Goal: Task Accomplishment & Management: Use online tool/utility

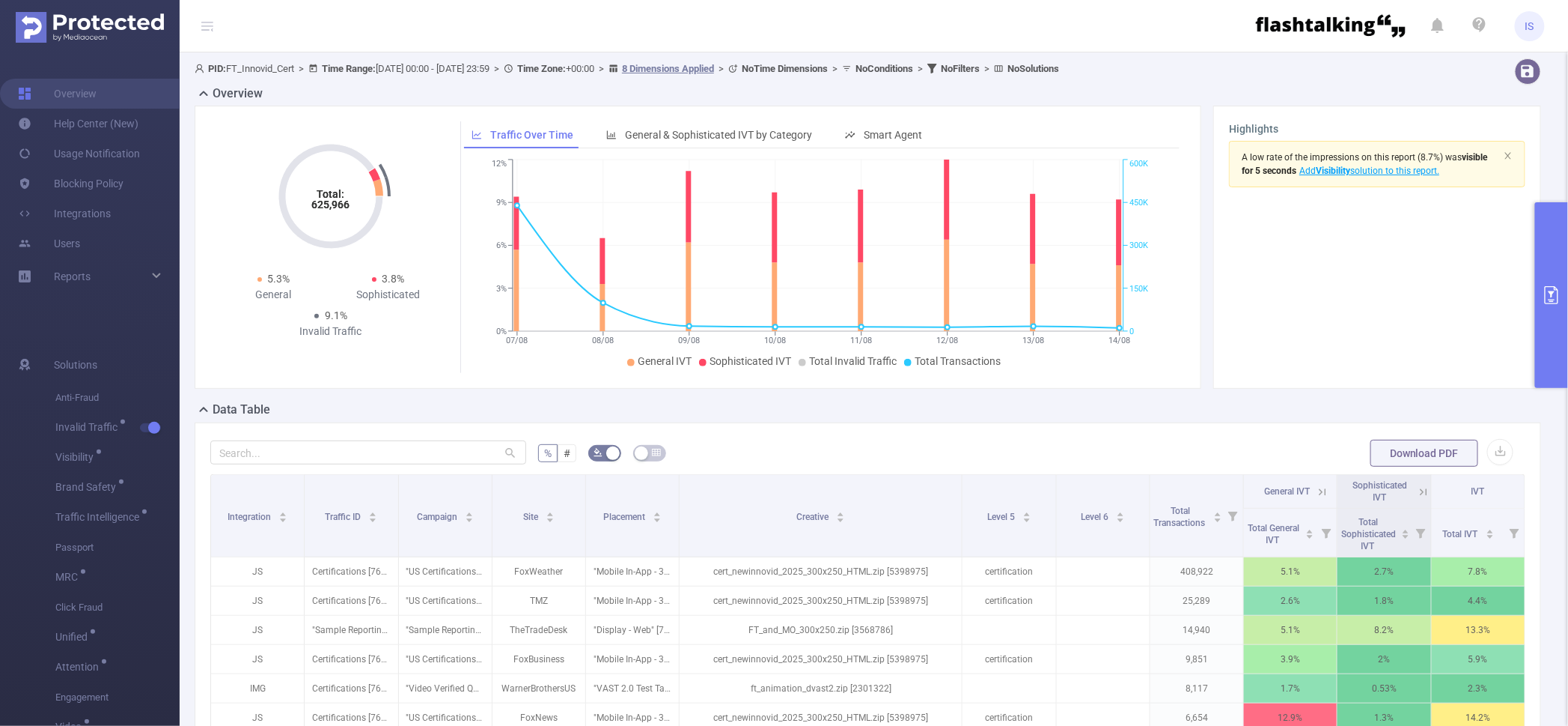
click at [1441, 249] on section "A low rate of the impressions on this report (8.7%) was visible for 5 seconds A…" at bounding box center [1377, 256] width 296 height 232
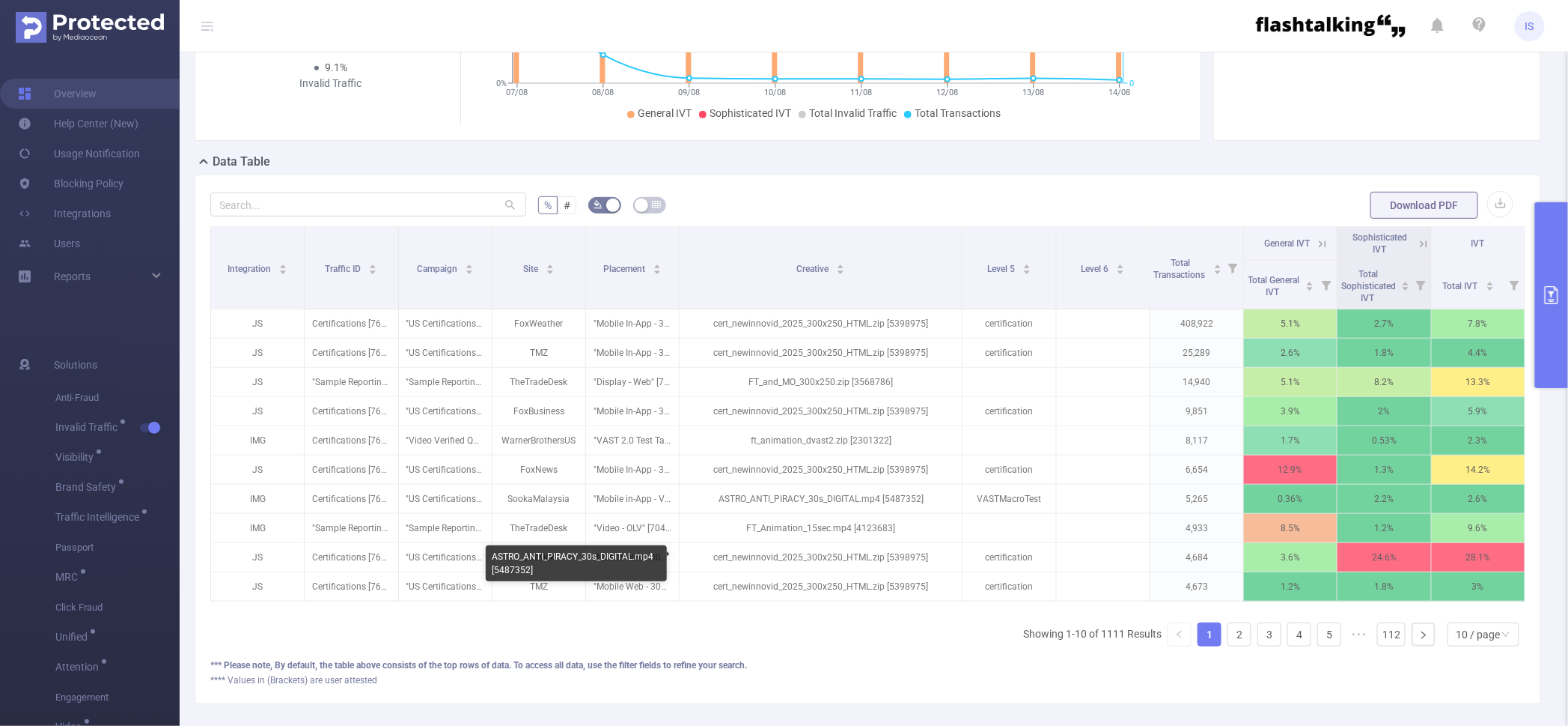
scroll to position [281, 0]
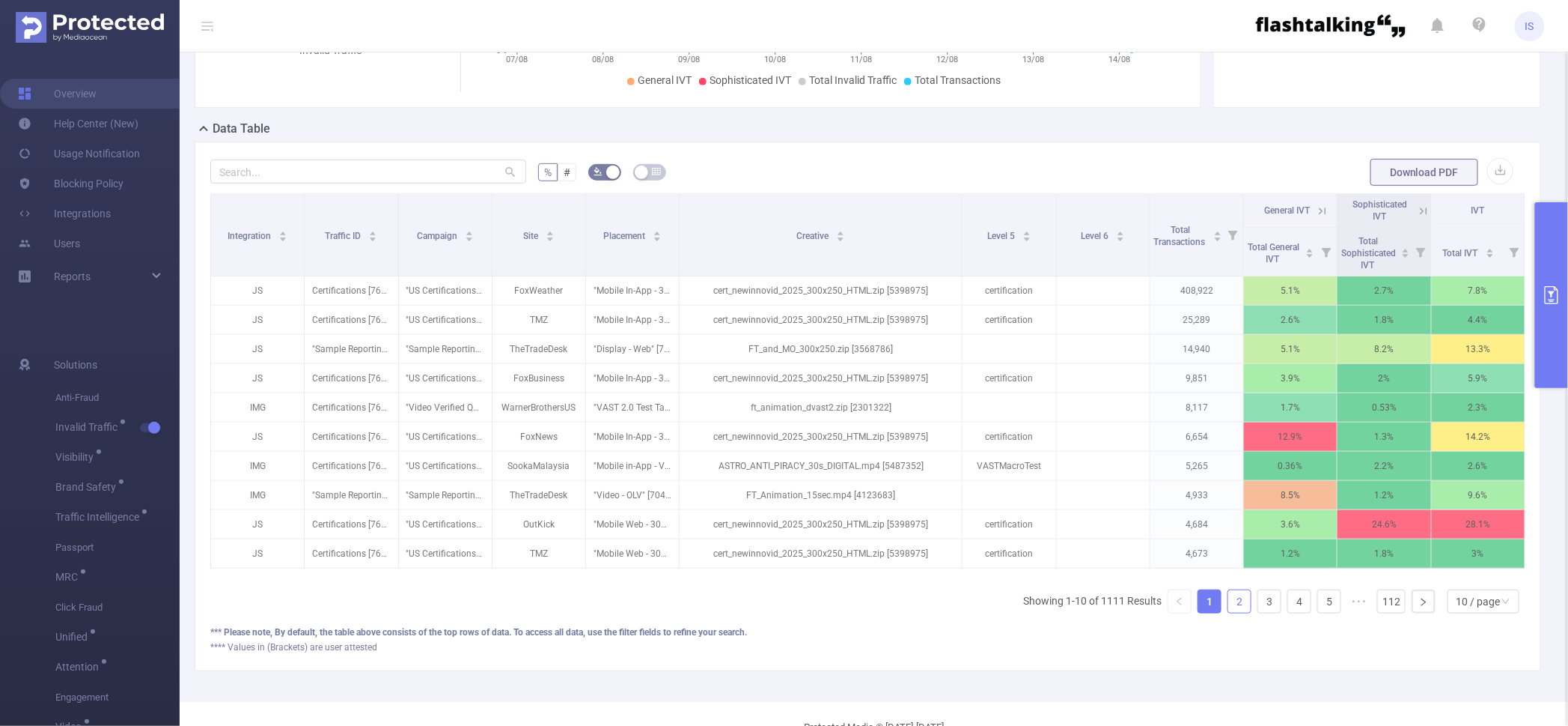
click at [1235, 609] on link "2" at bounding box center [1240, 601] width 22 height 22
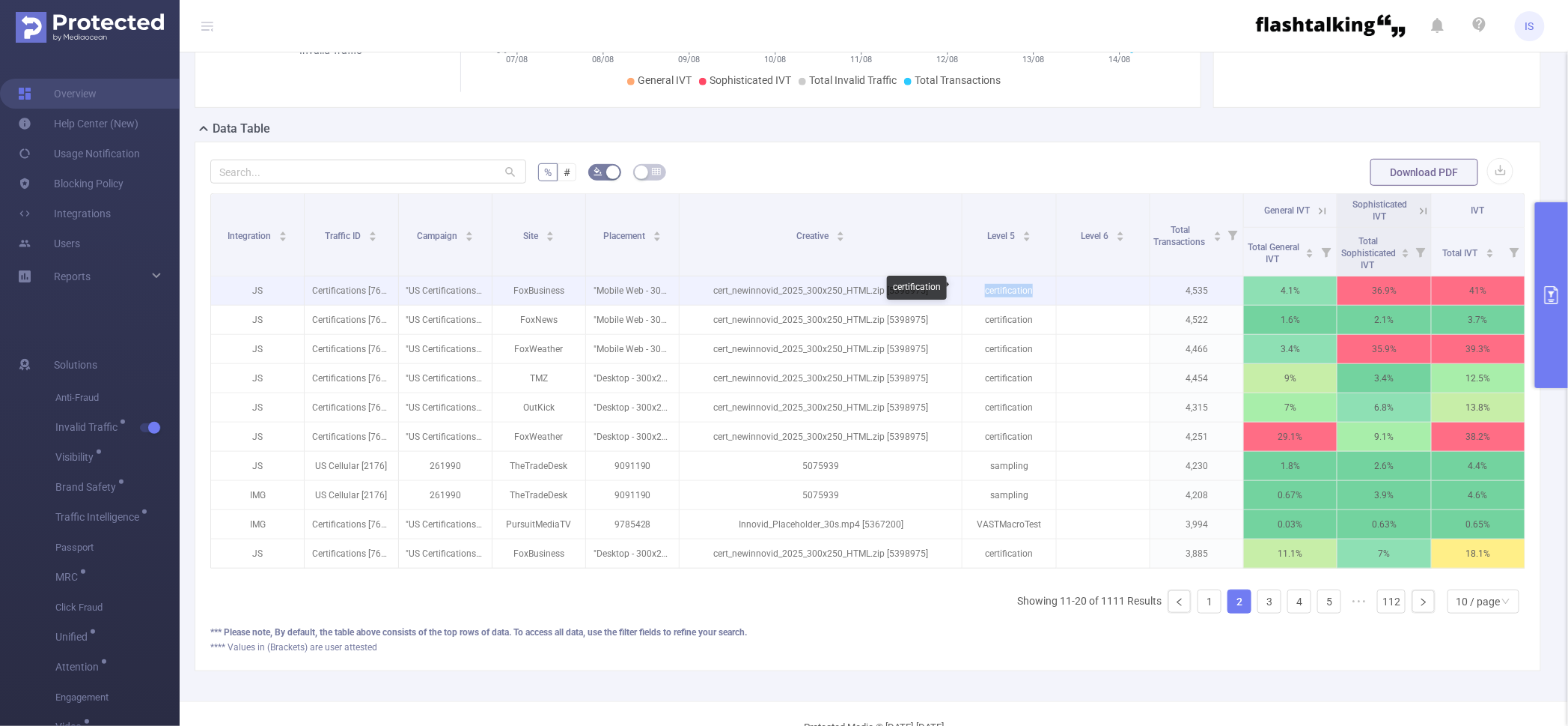
drag, startPoint x: 972, startPoint y: 291, endPoint x: 1041, endPoint y: 289, distance: 69.0
click at [1041, 289] on p "certification" at bounding box center [1008, 290] width 93 height 28
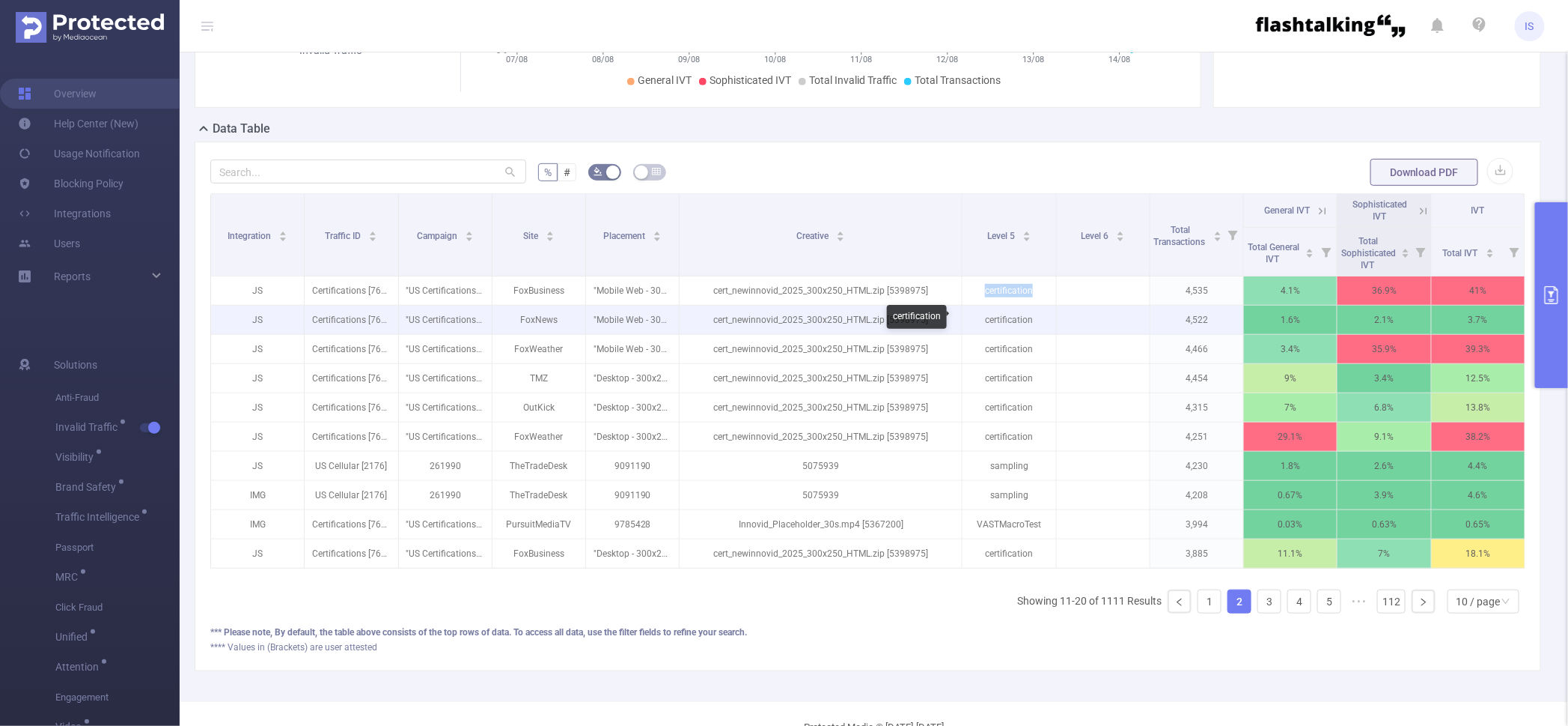
copy p "certification"
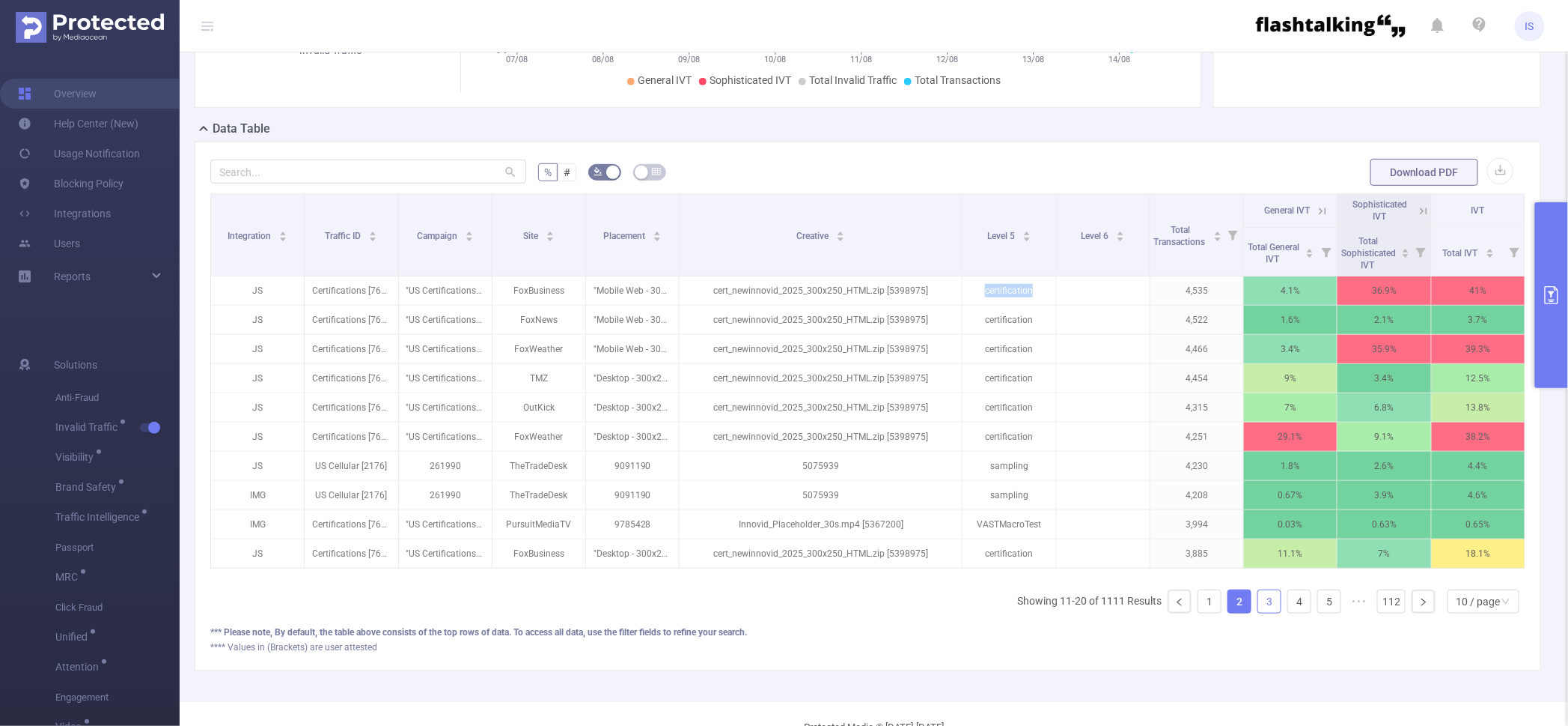
click at [1266, 613] on link "3" at bounding box center [1269, 601] width 22 height 22
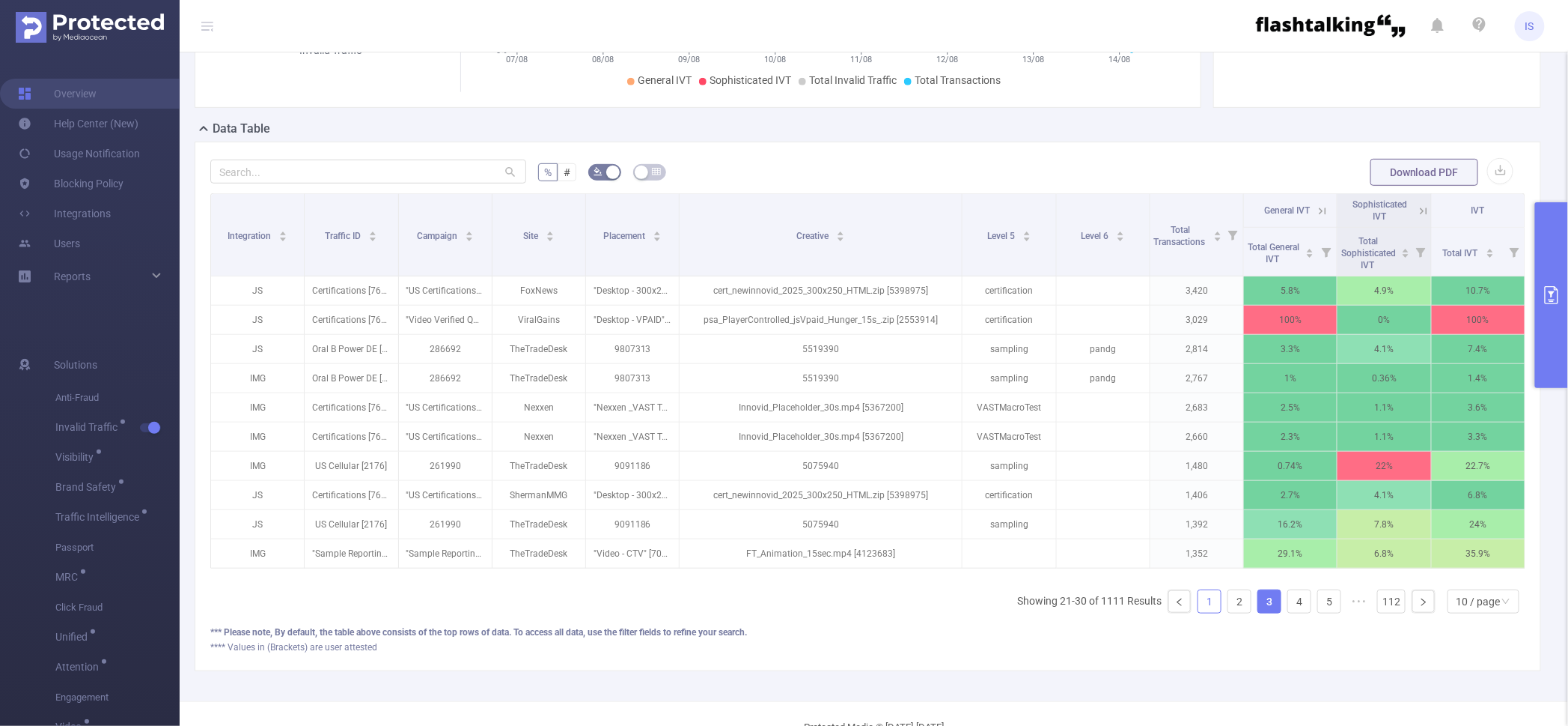
click at [1199, 613] on link "1" at bounding box center [1210, 601] width 22 height 22
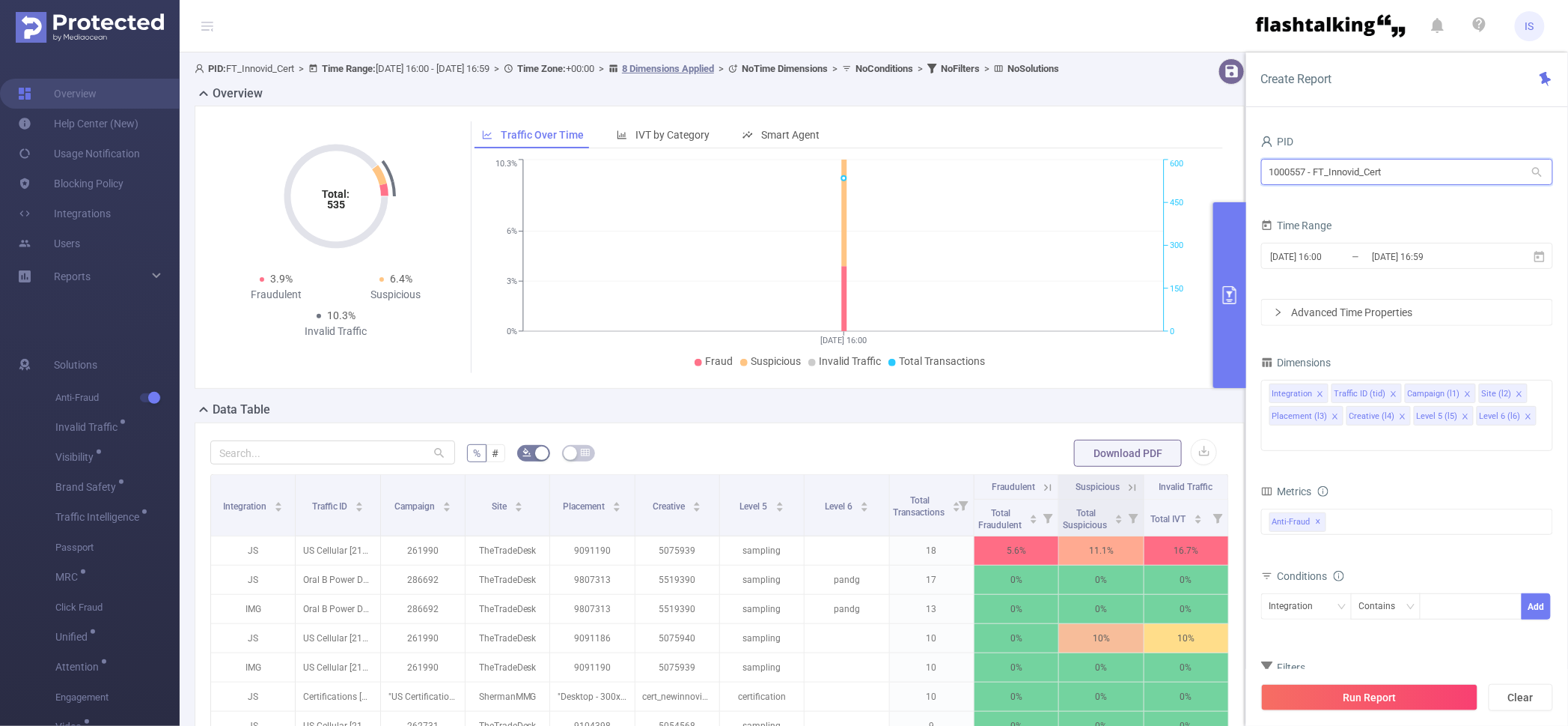
drag, startPoint x: 1428, startPoint y: 180, endPoint x: 1001, endPoint y: 142, distance: 428.7
click at [1001, 142] on section "PID: FT_Innovid_Cert > Time Range: [DATE] 16:00 - [DATE] 16:59 > Time Zone: +00…" at bounding box center [874, 514] width 1388 height 923
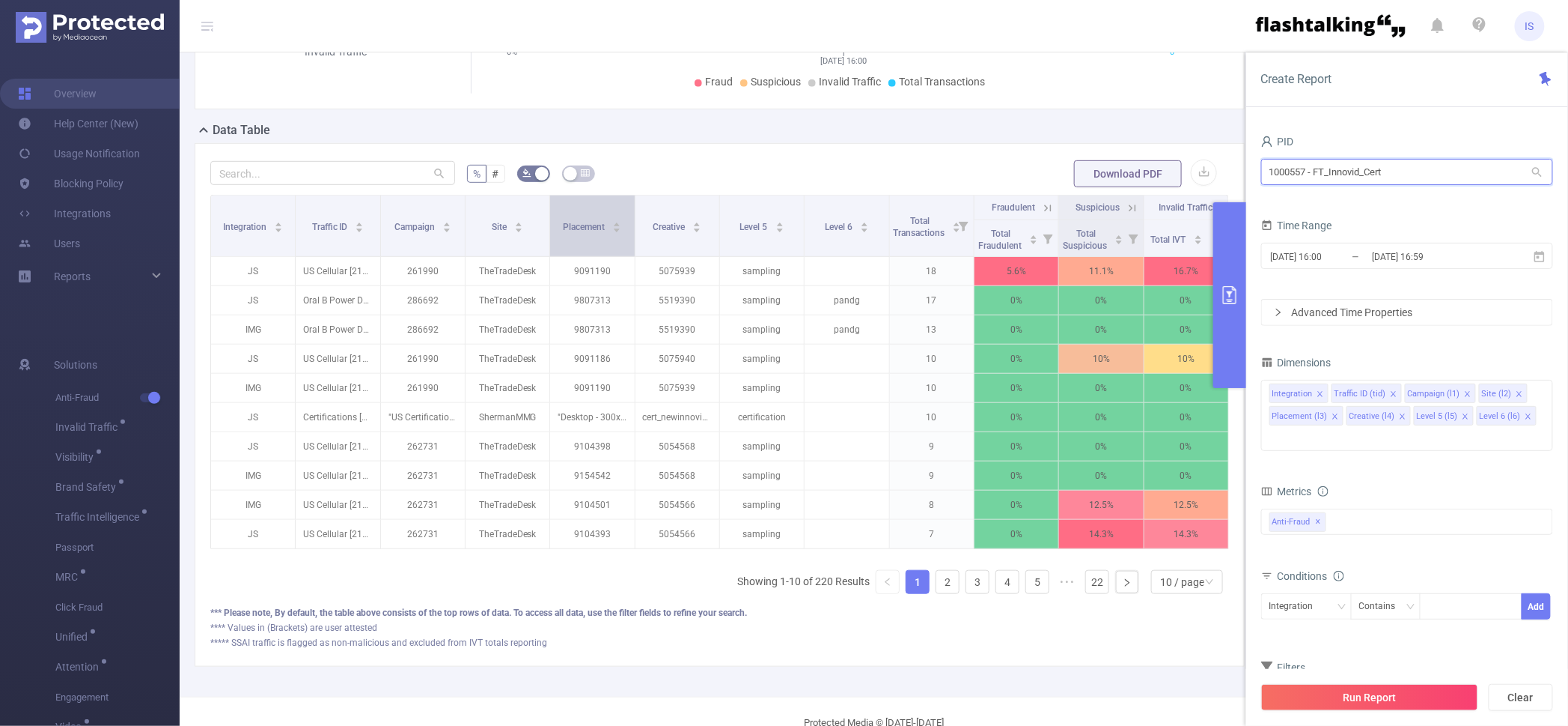
scroll to position [281, 0]
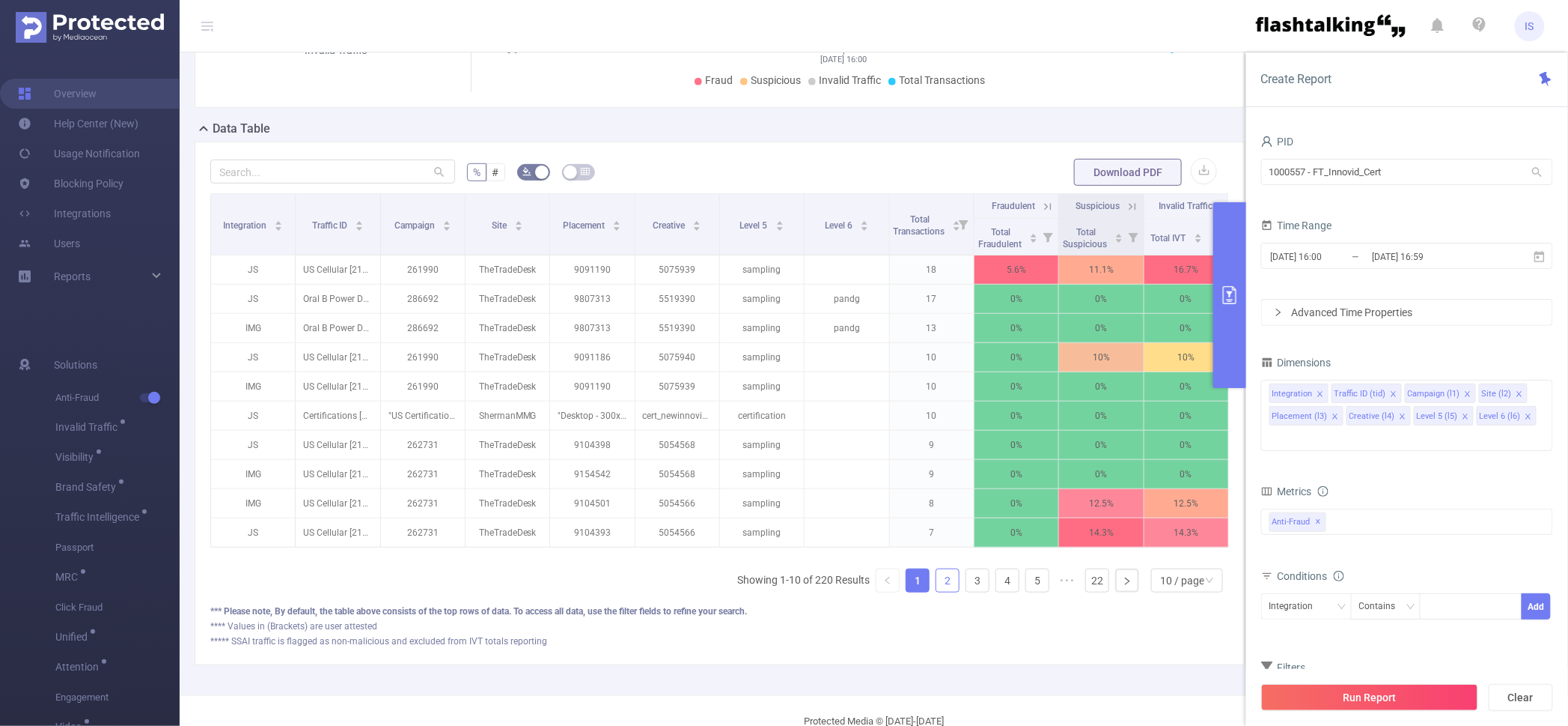
click at [937, 592] on link "2" at bounding box center [948, 580] width 22 height 22
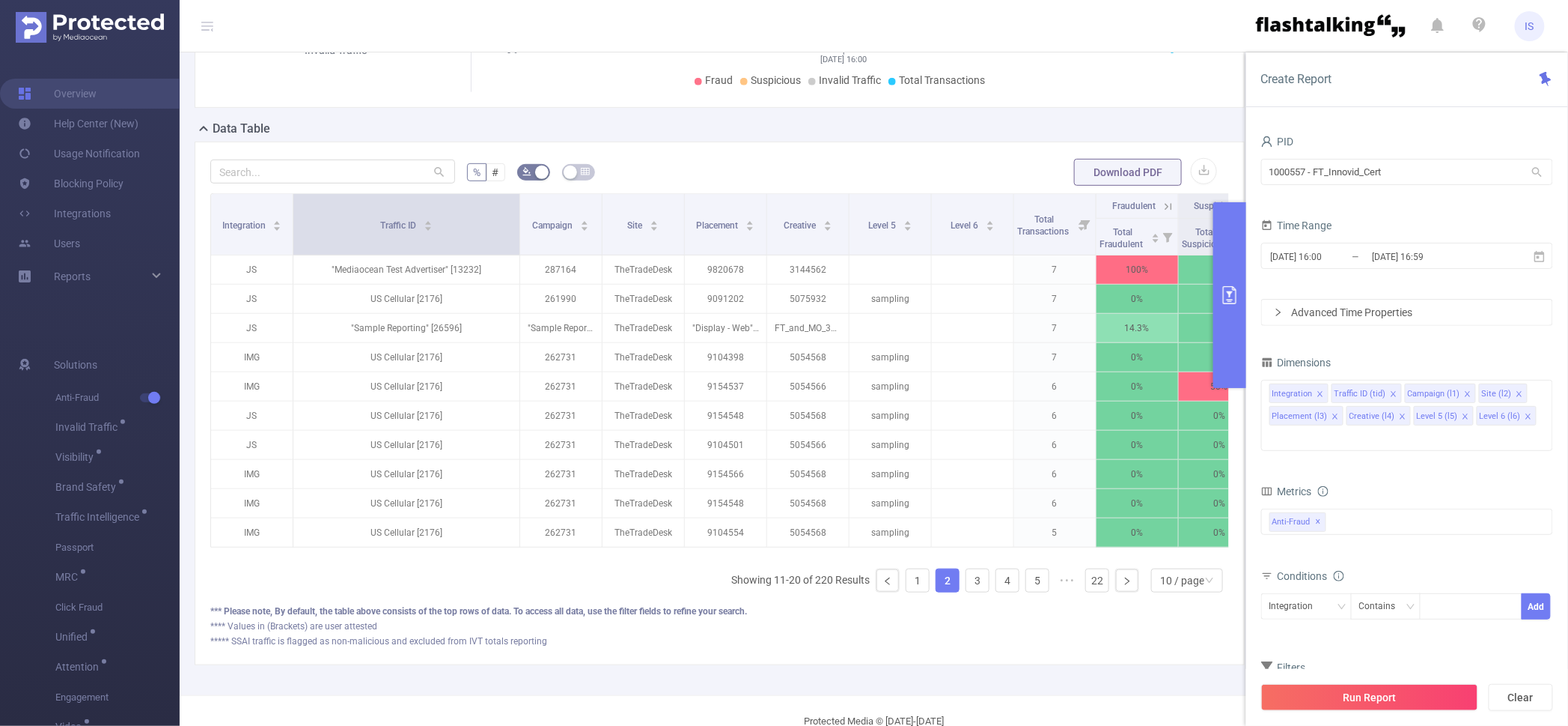
drag, startPoint x: 373, startPoint y: 251, endPoint x: 516, endPoint y: 245, distance: 143.1
click at [516, 245] on span at bounding box center [519, 224] width 8 height 60
click at [906, 592] on link "1" at bounding box center [917, 580] width 22 height 22
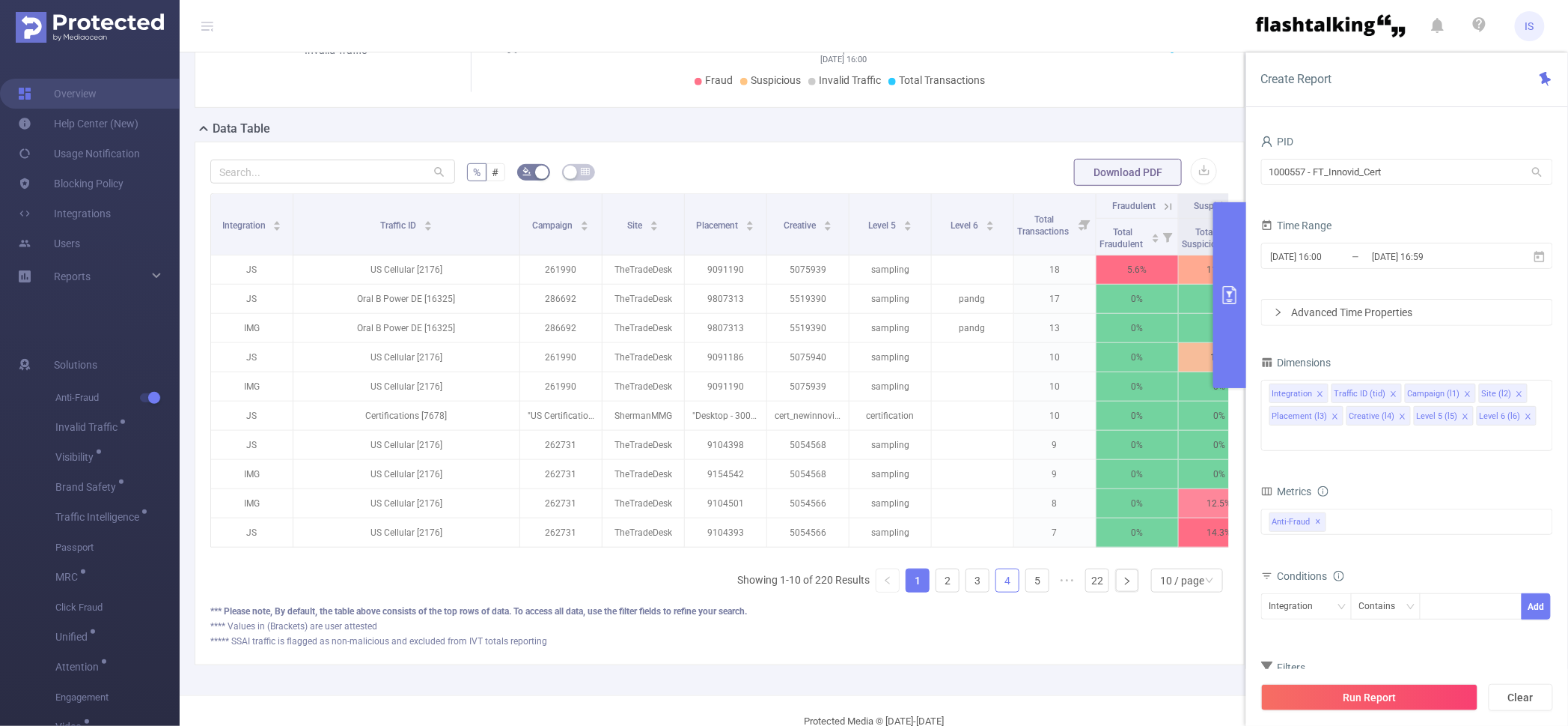
click at [996, 592] on link "4" at bounding box center [1007, 580] width 22 height 22
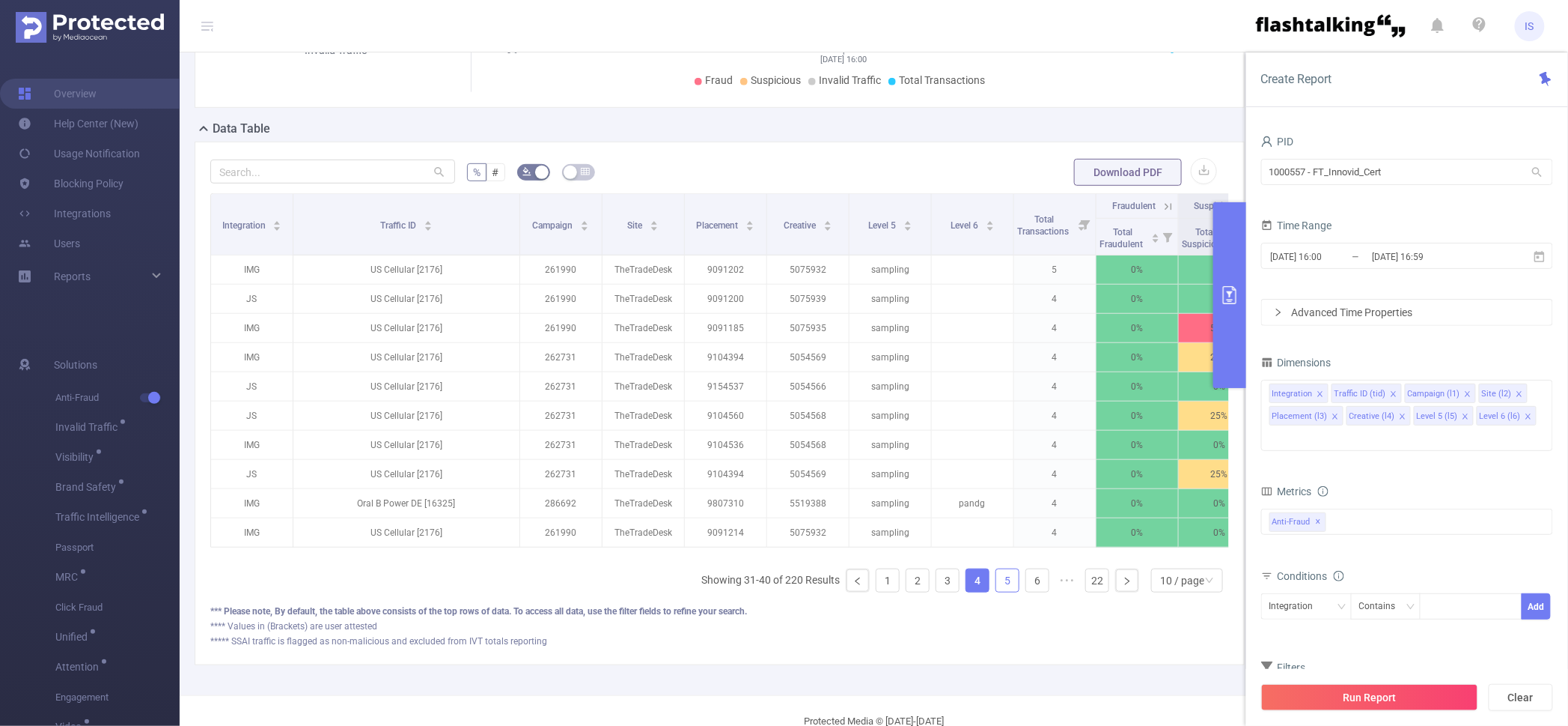
click at [996, 592] on link "5" at bounding box center [1007, 580] width 22 height 22
click at [996, 592] on link "6" at bounding box center [1007, 580] width 22 height 22
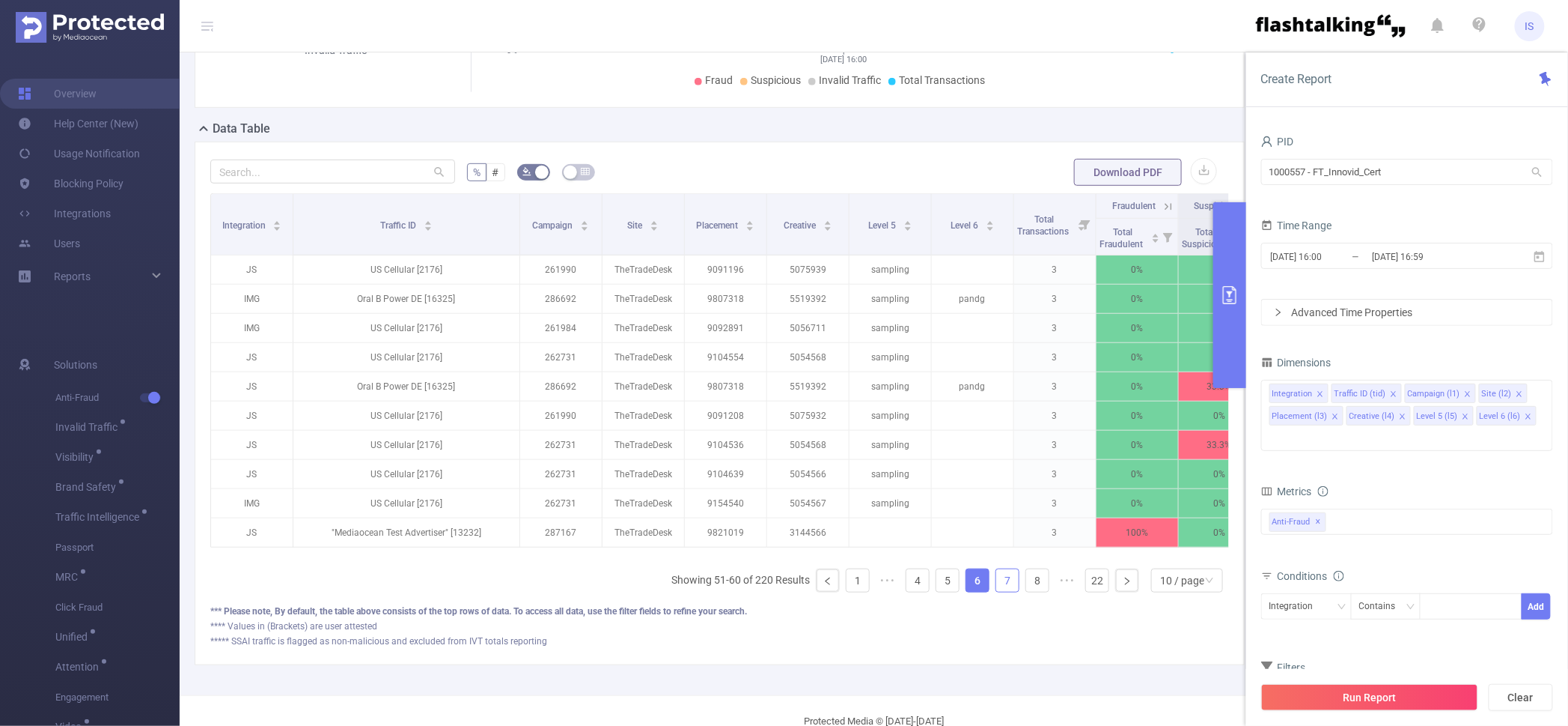
click at [996, 592] on link "7" at bounding box center [1007, 580] width 22 height 22
click at [996, 592] on link "8" at bounding box center [1007, 580] width 22 height 22
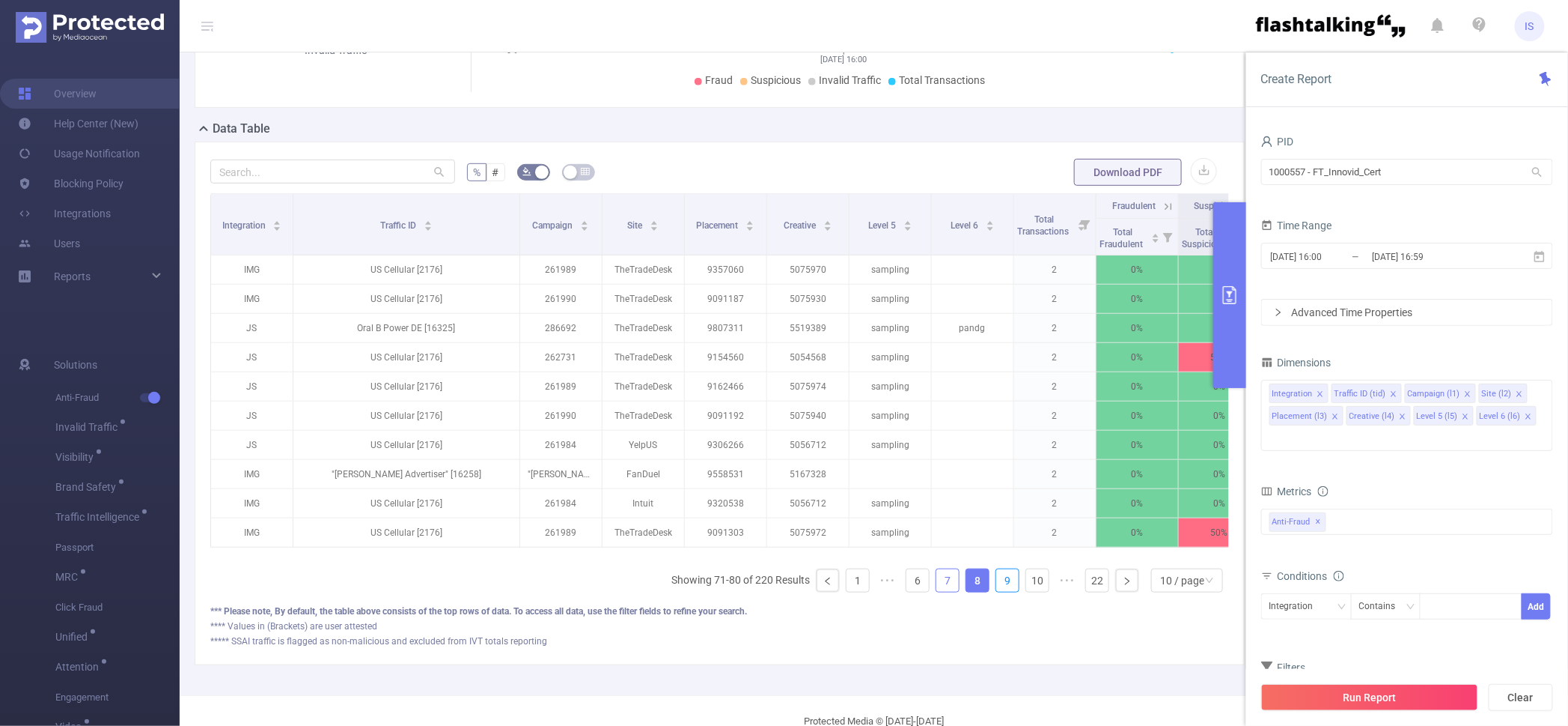
click at [996, 592] on link "9" at bounding box center [1007, 580] width 22 height 22
click at [996, 592] on link "10" at bounding box center [1007, 580] width 22 height 22
click at [996, 592] on link "11" at bounding box center [1007, 580] width 22 height 22
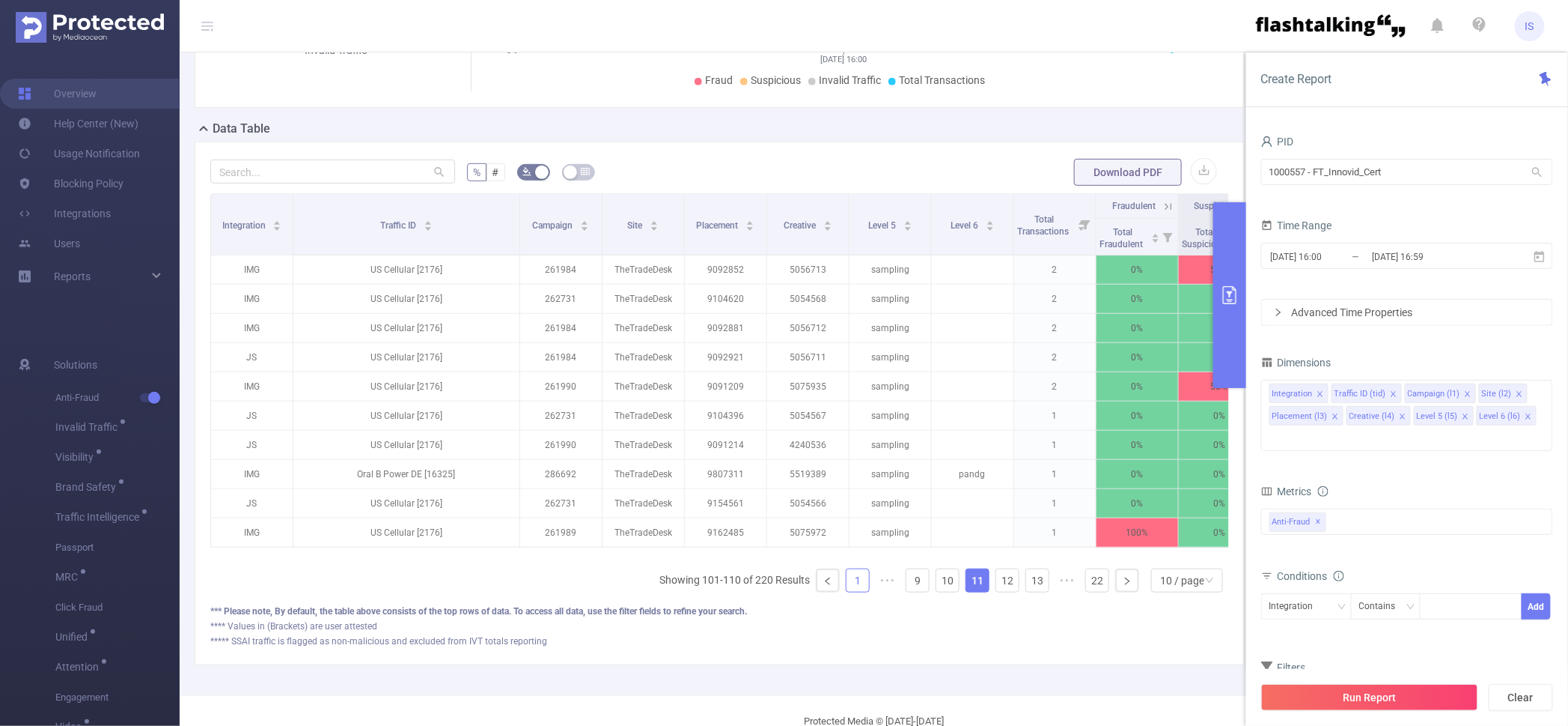
click at [847, 592] on link "1" at bounding box center [858, 580] width 22 height 22
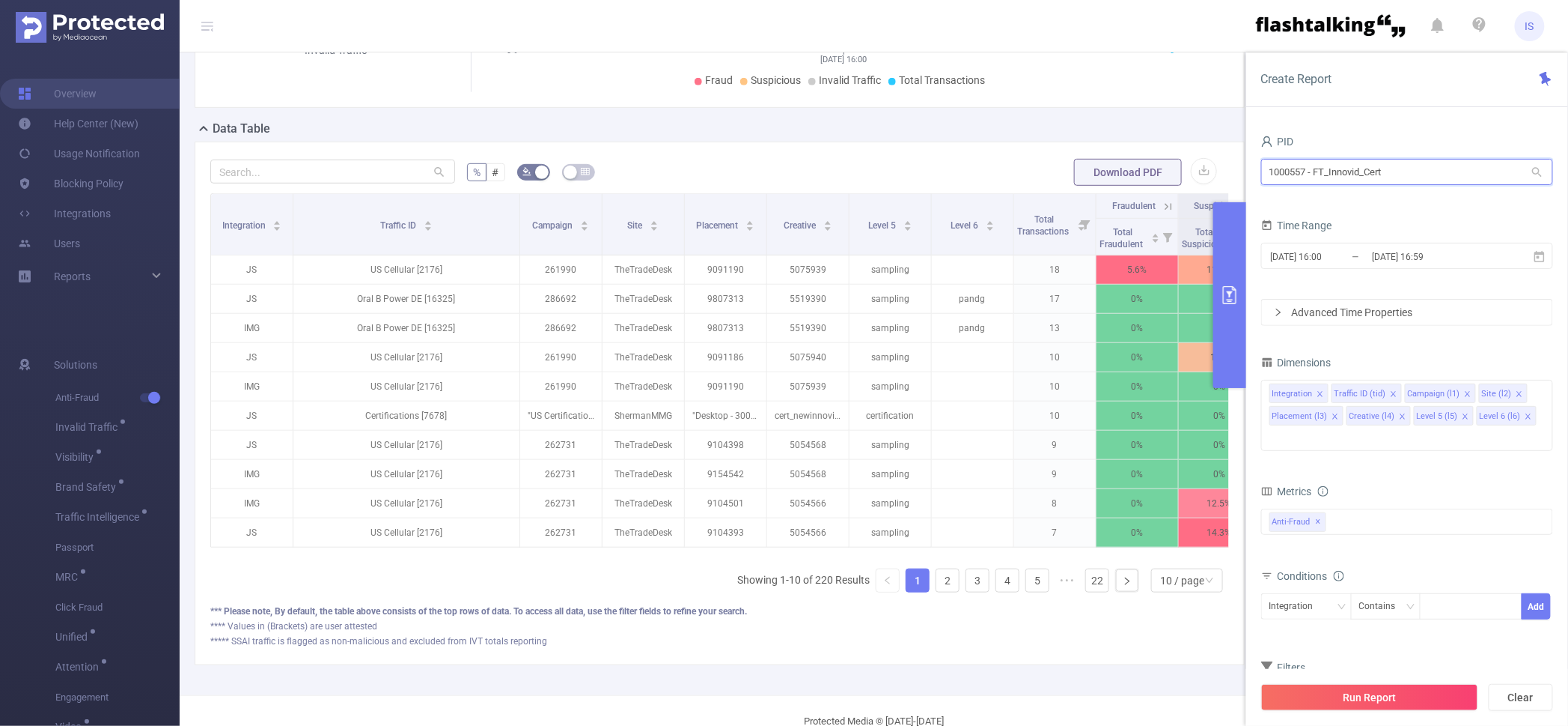
drag, startPoint x: 1423, startPoint y: 177, endPoint x: 932, endPoint y: 165, distance: 491.1
click at [932, 165] on section "PID: FT_Innovid_Cert > Time Range: 2025-08-14 16:00 - 2025-08-14 16:59 > Time Z…" at bounding box center [874, 233] width 1388 height 923
type input "tcaa"
click at [1390, 207] on li "1001066 - Innovid_TCAA_Toyota_Cincinnati 15M [1.89M rows]" at bounding box center [1406, 203] width 292 height 24
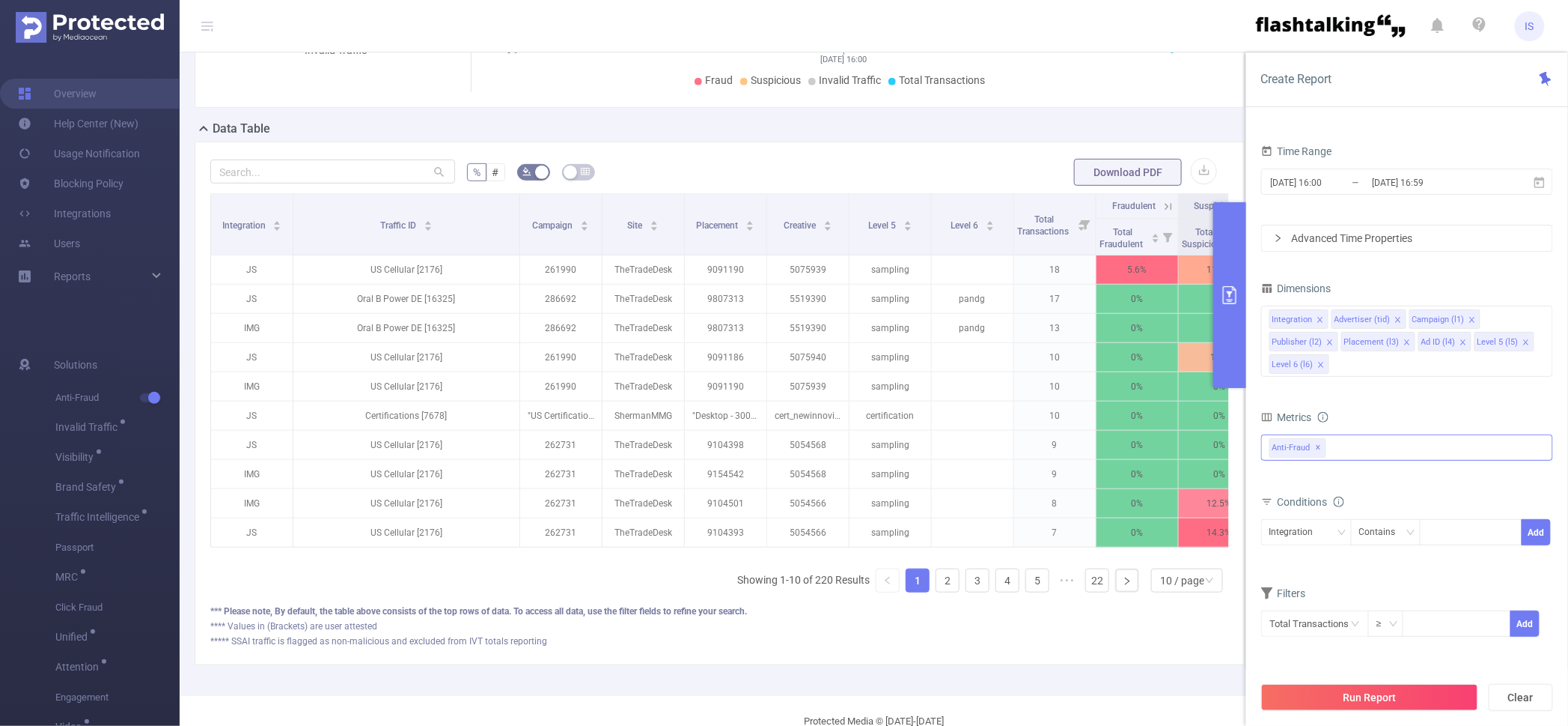
click at [1318, 447] on span "✕" at bounding box center [1319, 448] width 6 height 18
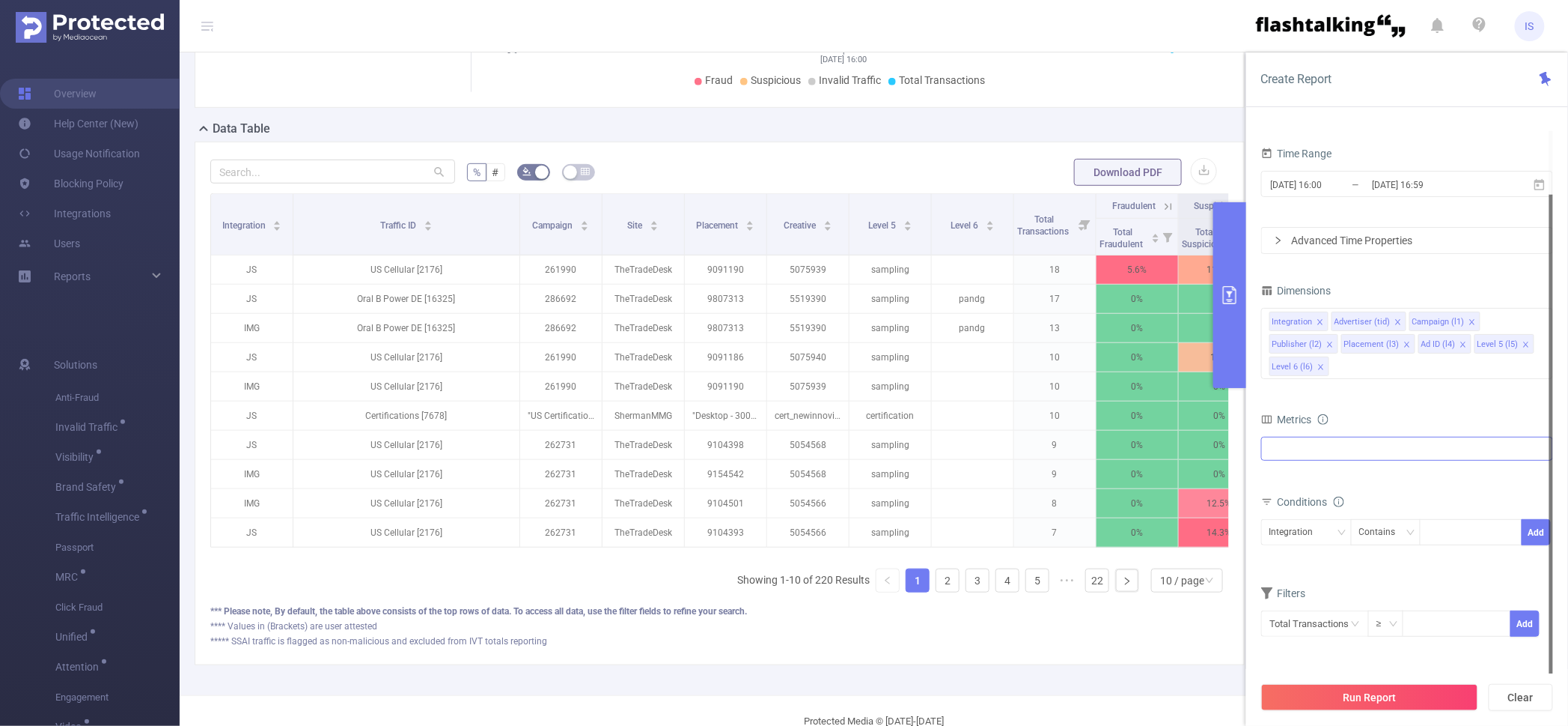
click at [1318, 448] on div at bounding box center [1406, 449] width 292 height 24
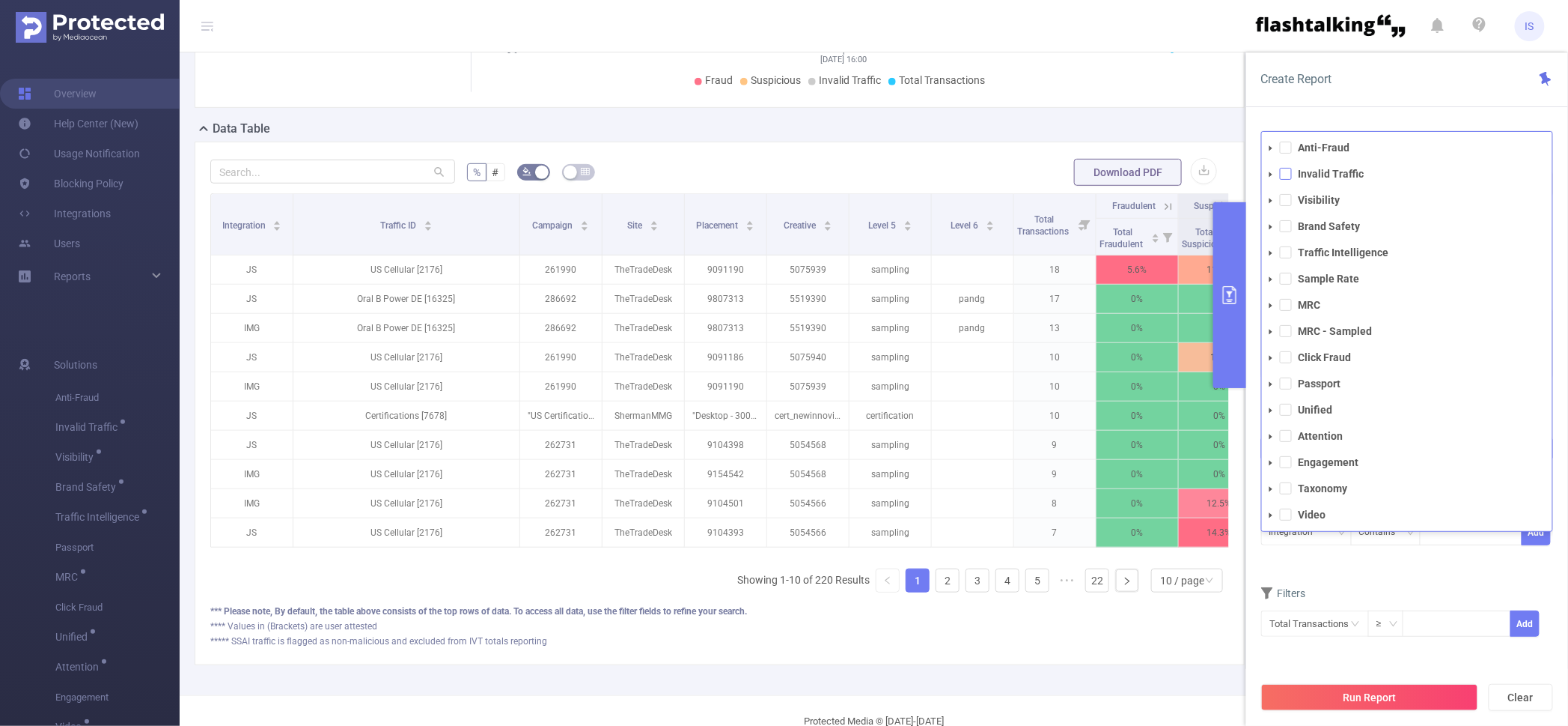
click at [1280, 172] on span at bounding box center [1286, 174] width 12 height 12
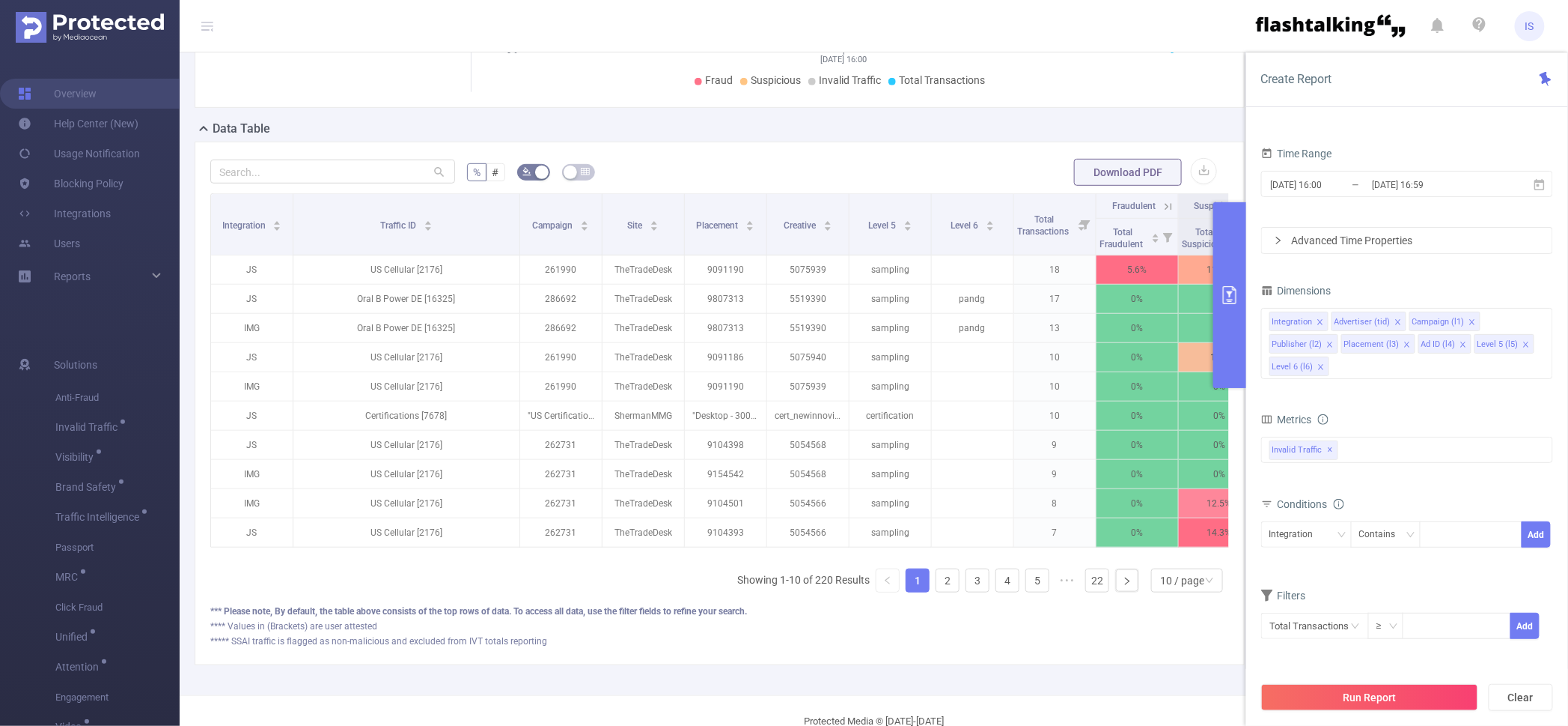
click at [1366, 579] on form "Dimensions Integration Advertiser (tid) Campaign (l1) Publisher (l2) Placement …" at bounding box center [1406, 469] width 292 height 378
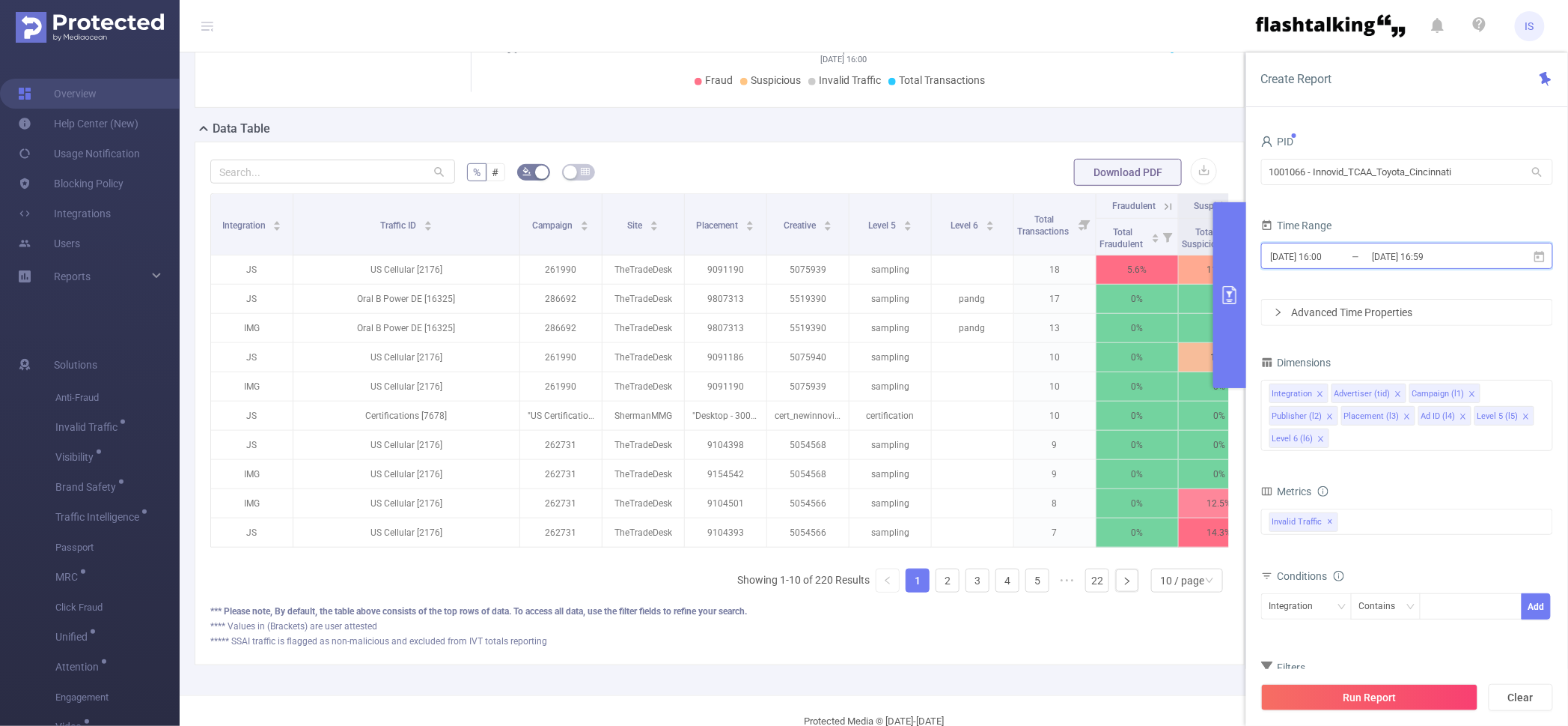
click at [1346, 244] on span "2025-08-14 16:00 _ 2025-08-14 16:59" at bounding box center [1406, 255] width 292 height 26
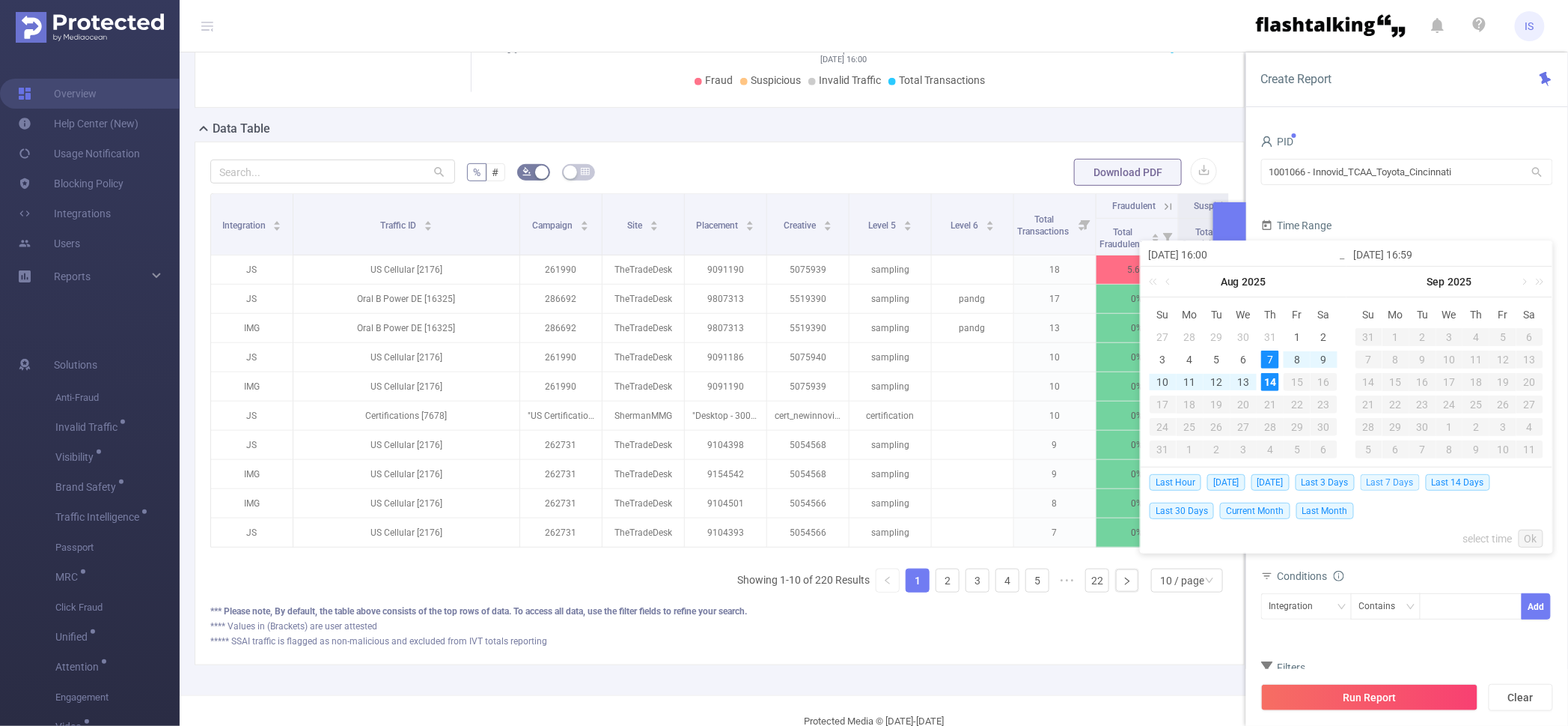
click at [1417, 477] on span "Last 7 Days" at bounding box center [1390, 482] width 60 height 16
type input "[DATE] 00:00"
type input "[DATE] 23:59"
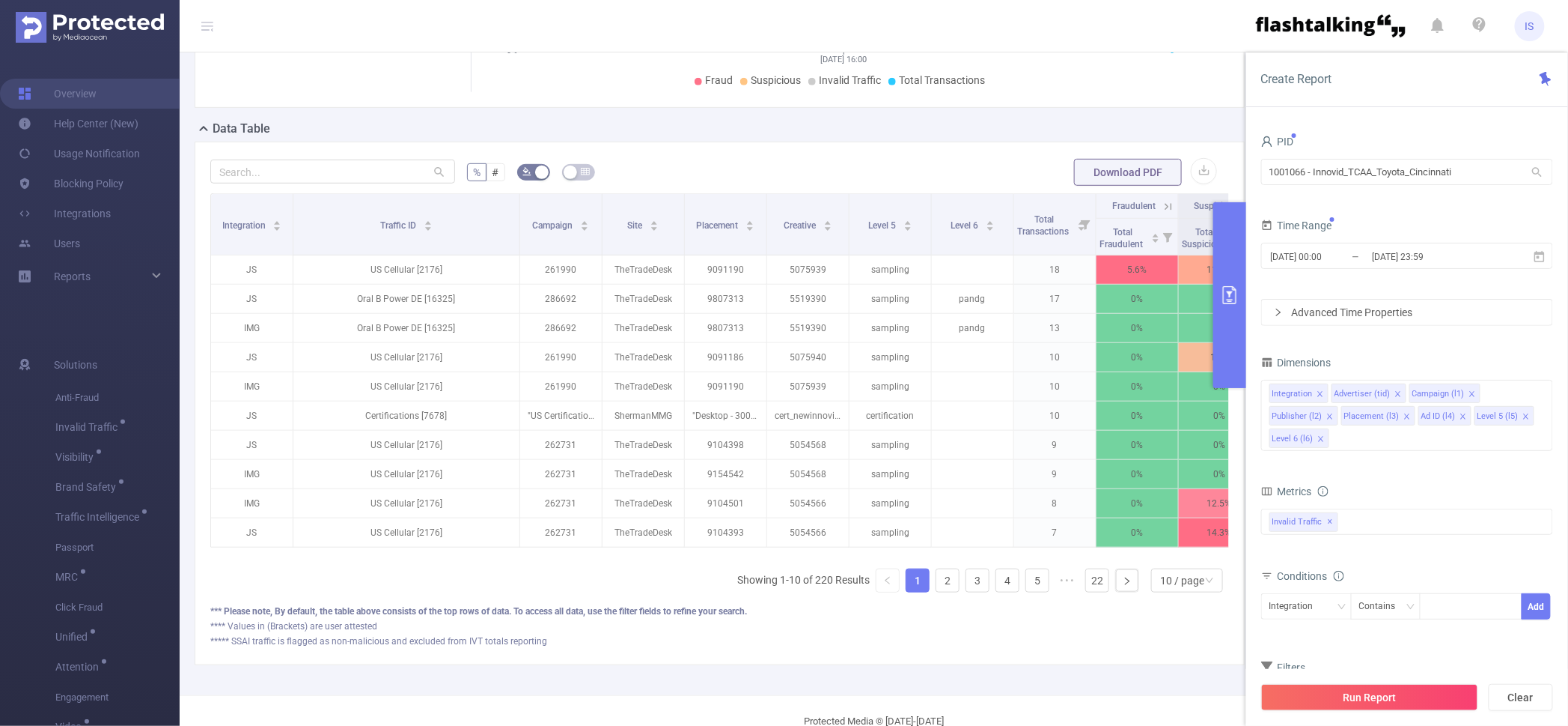
click at [1417, 477] on form "Dimensions Integration Advertiser (tid) Campaign (l1) Publisher (l2) Placement …" at bounding box center [1406, 541] width 292 height 378
click at [1402, 695] on button "Run Report" at bounding box center [1369, 697] width 217 height 27
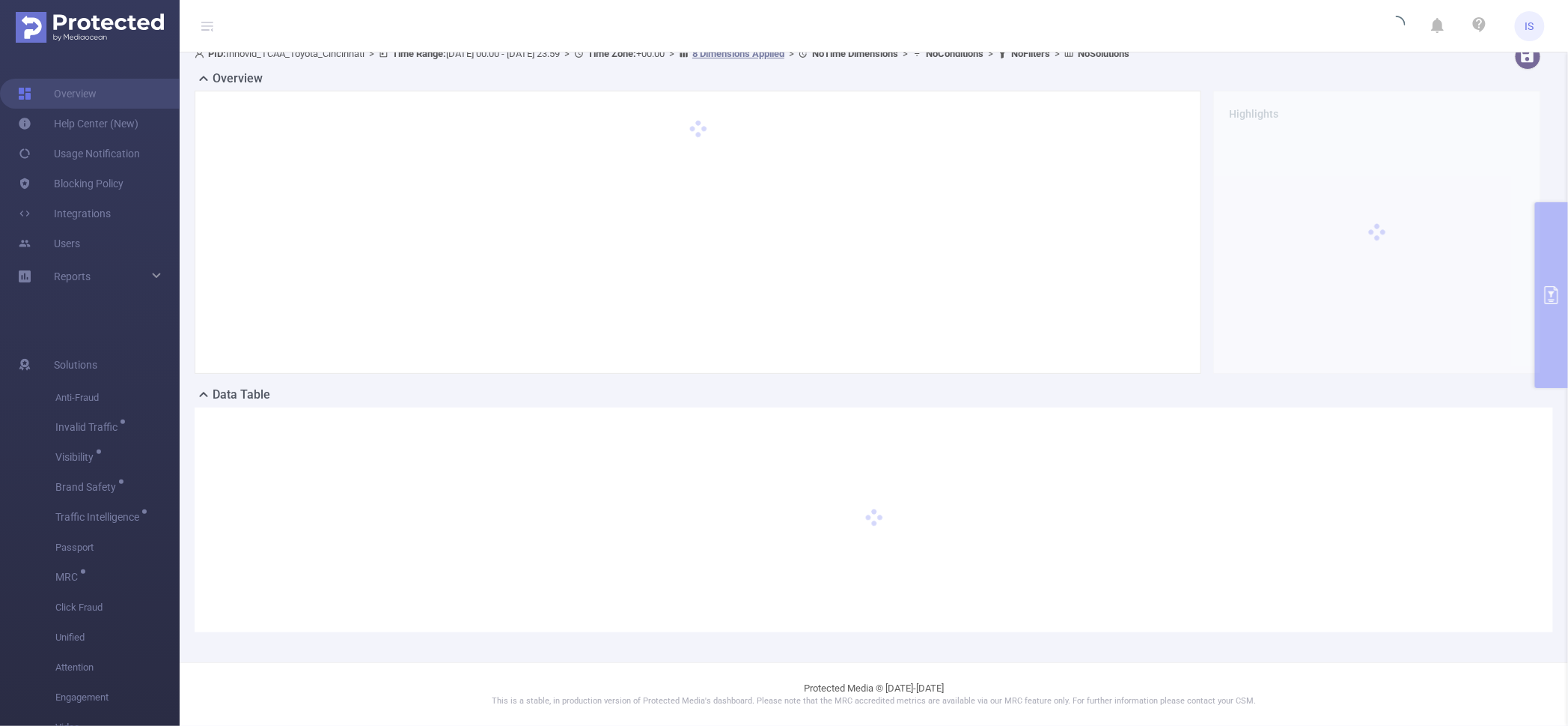
scroll to position [14, 0]
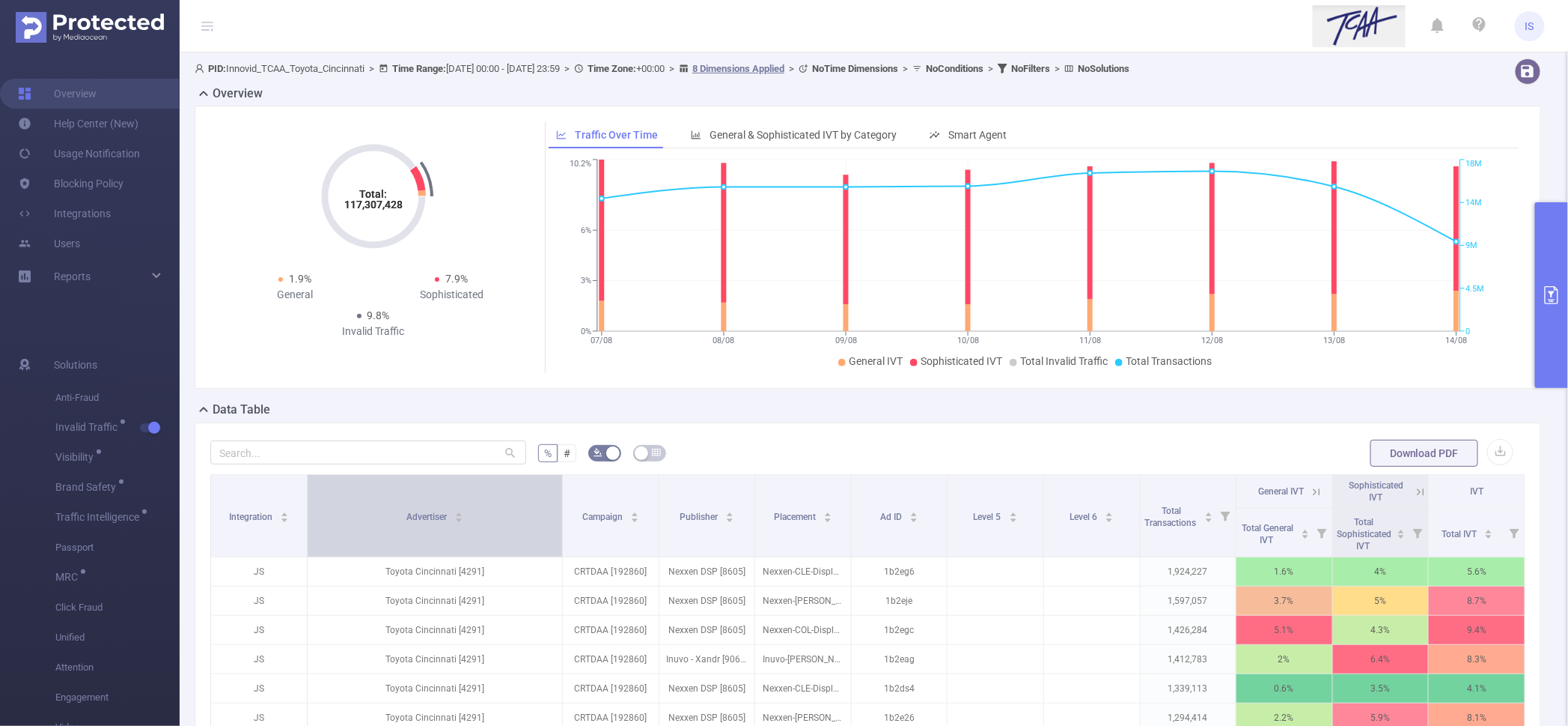
drag, startPoint x: 423, startPoint y: 522, endPoint x: 545, endPoint y: 525, distance: 122.0
click at [545, 525] on th "Advertiser" at bounding box center [436, 516] width 256 height 83
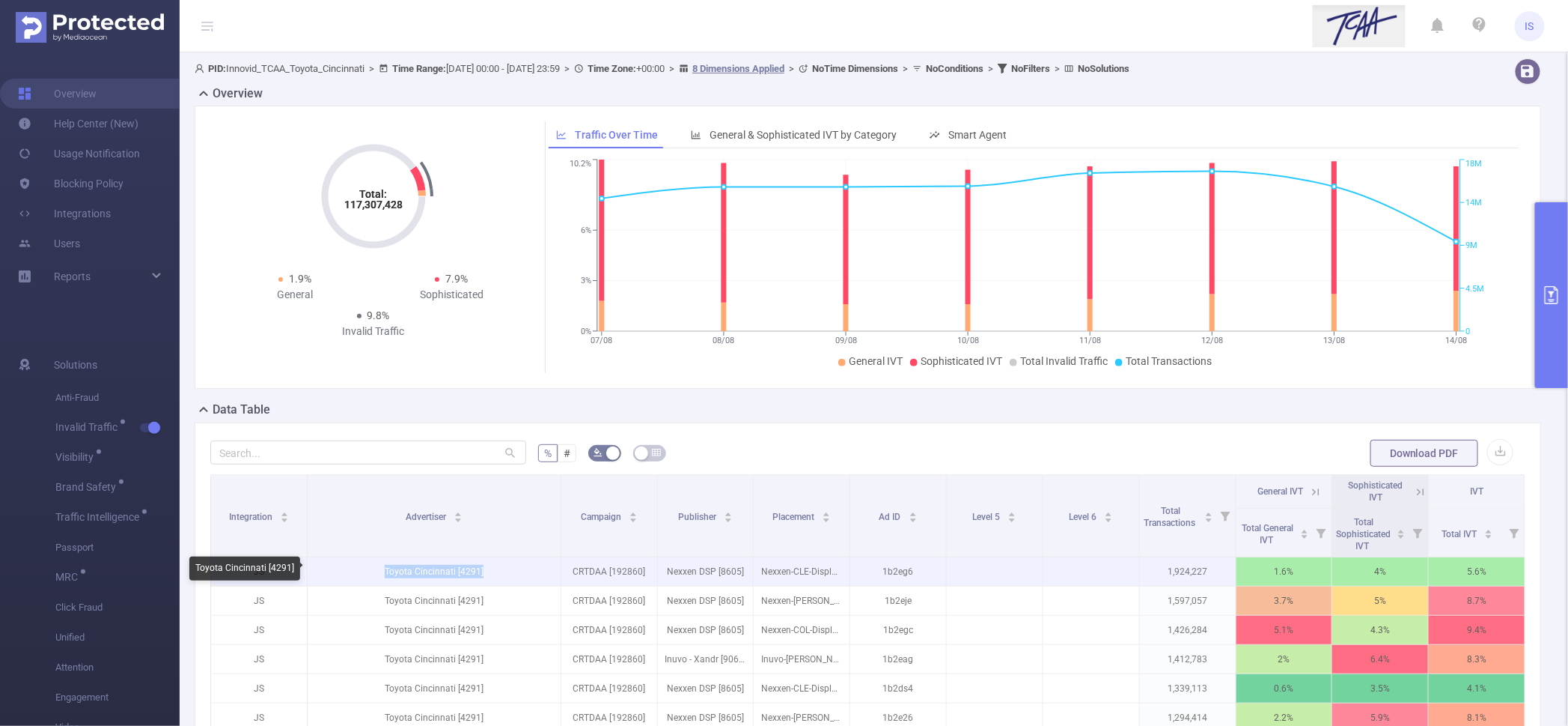
drag, startPoint x: 368, startPoint y: 569, endPoint x: 531, endPoint y: 573, distance: 163.0
click at [531, 573] on p "Toyota Cincinnati [4291]" at bounding box center [434, 571] width 253 height 28
copy p "Toyota Cincinnati [4291]"
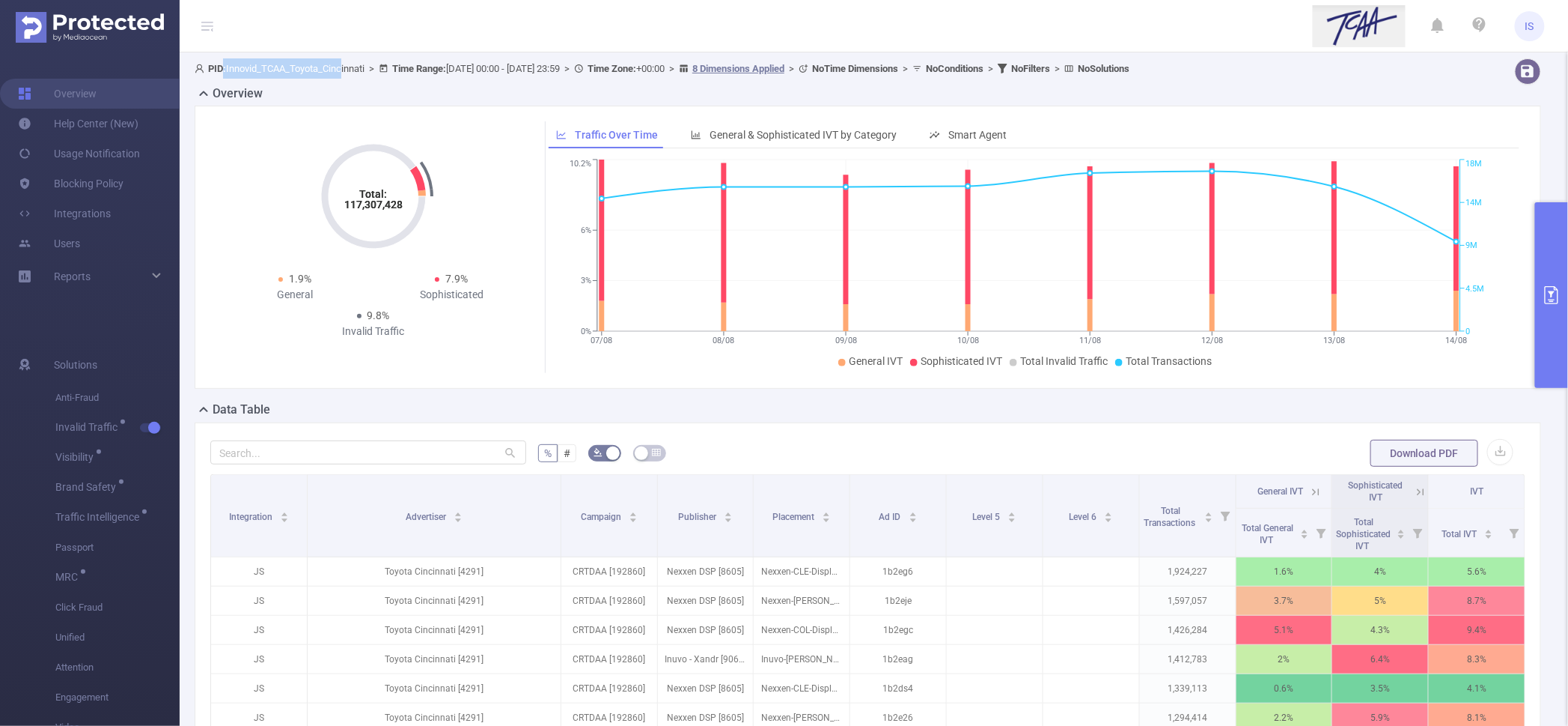
drag, startPoint x: 250, startPoint y: 70, endPoint x: 345, endPoint y: 76, distance: 95.2
click at [345, 76] on div "PID: Innovid_TCAA_Toyota_Cincinnati > Time Range: 2025-08-07 00:00 - 2025-08-14…" at bounding box center [812, 69] width 1234 height 20
drag, startPoint x: 370, startPoint y: 69, endPoint x: 228, endPoint y: 64, distance: 142.1
click at [228, 64] on span "PID: Innovid_TCAA_Toyota_Cincinnati > Time Range: 2025-08-07 00:00 - 2025-08-14…" at bounding box center [662, 68] width 935 height 11
copy span "Innovid_TCAA_Toyota_Cincinnati"
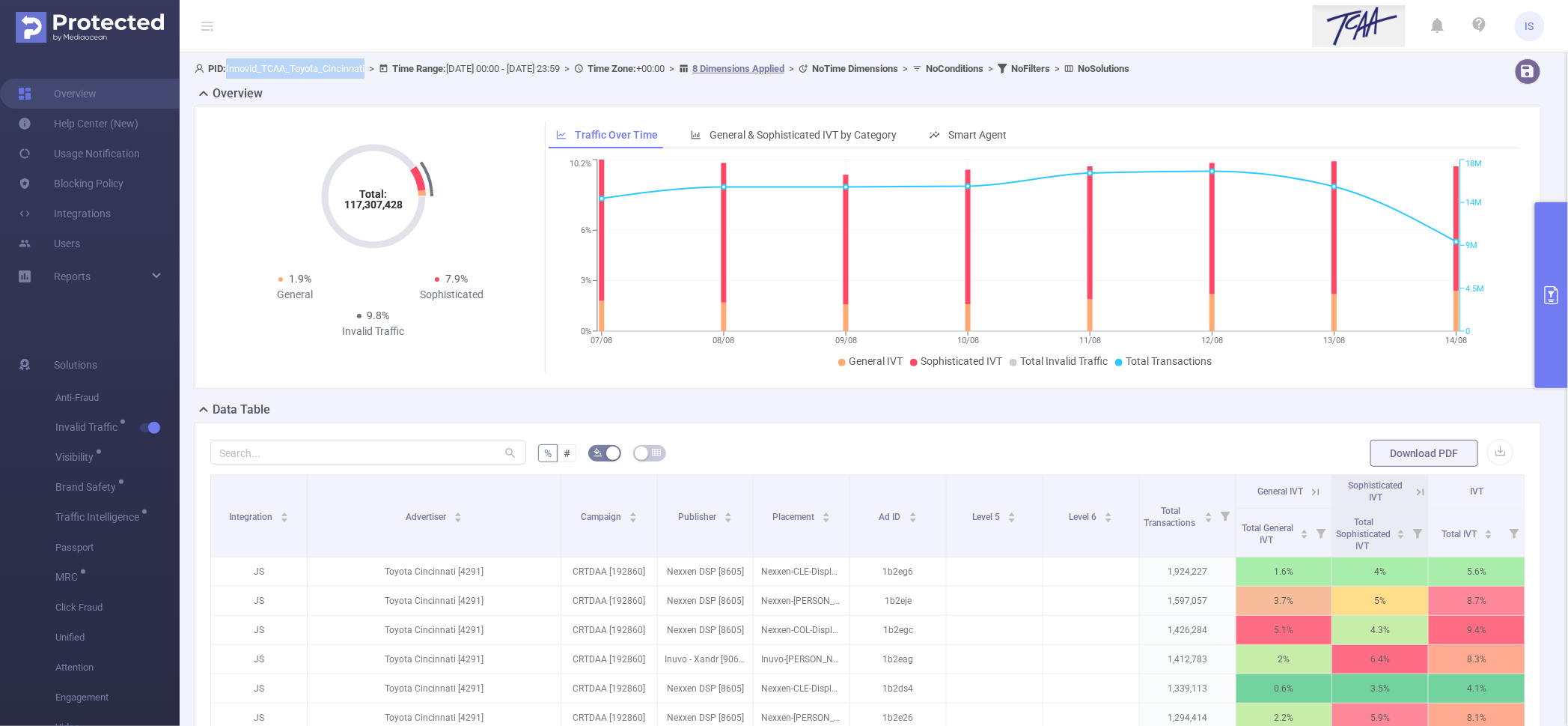
click at [1417, 389] on div "Total: 117,307,428 Total: 117,307,428 1.9% General 7.9% Sophisticated 9.8% Inva…" at bounding box center [868, 253] width 1359 height 295
click at [1541, 247] on button "primary" at bounding box center [1551, 295] width 33 height 186
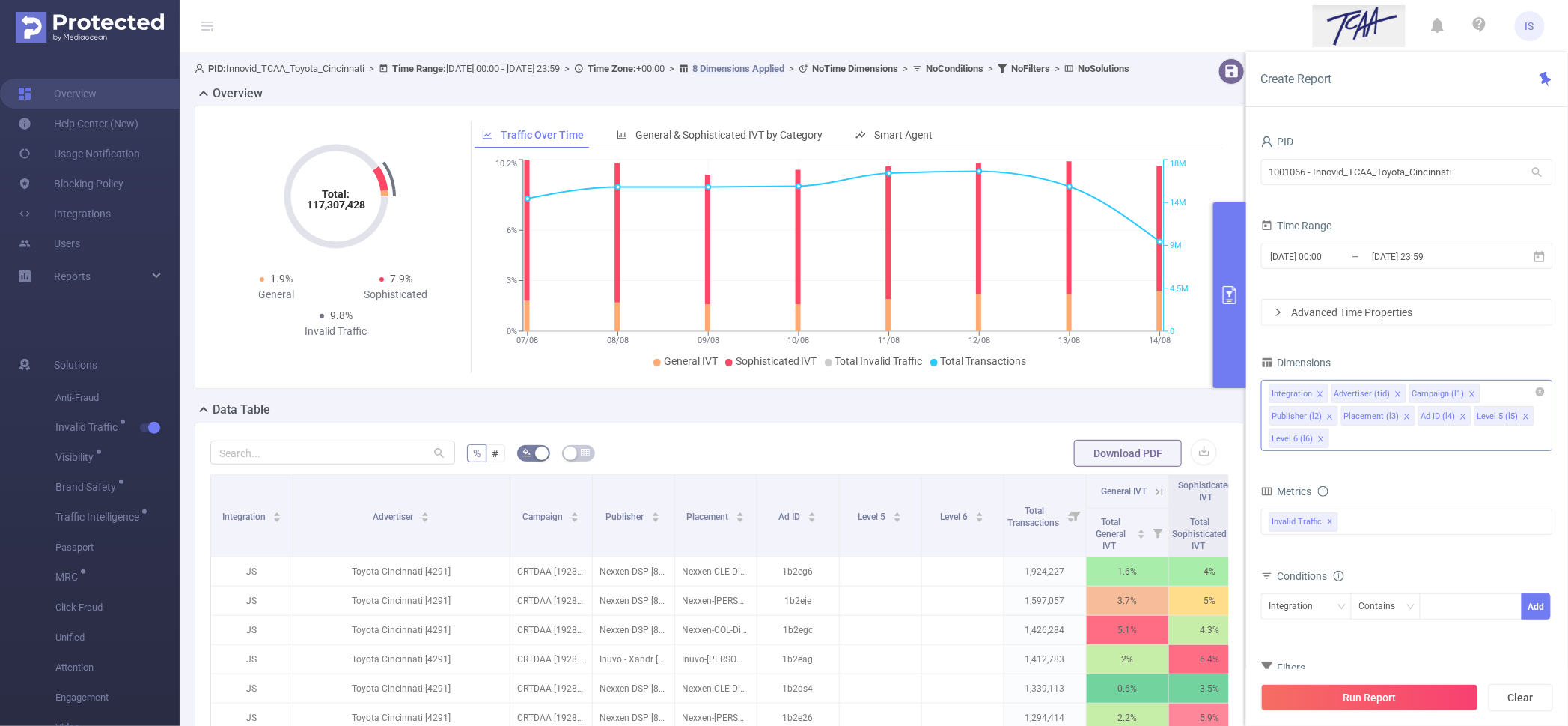
click at [1404, 415] on icon "icon: close" at bounding box center [1407, 416] width 8 height 8
click at [1384, 414] on icon "icon: close" at bounding box center [1386, 416] width 8 height 8
click at [1384, 414] on li "Level 5 (l5)" at bounding box center [1371, 415] width 60 height 20
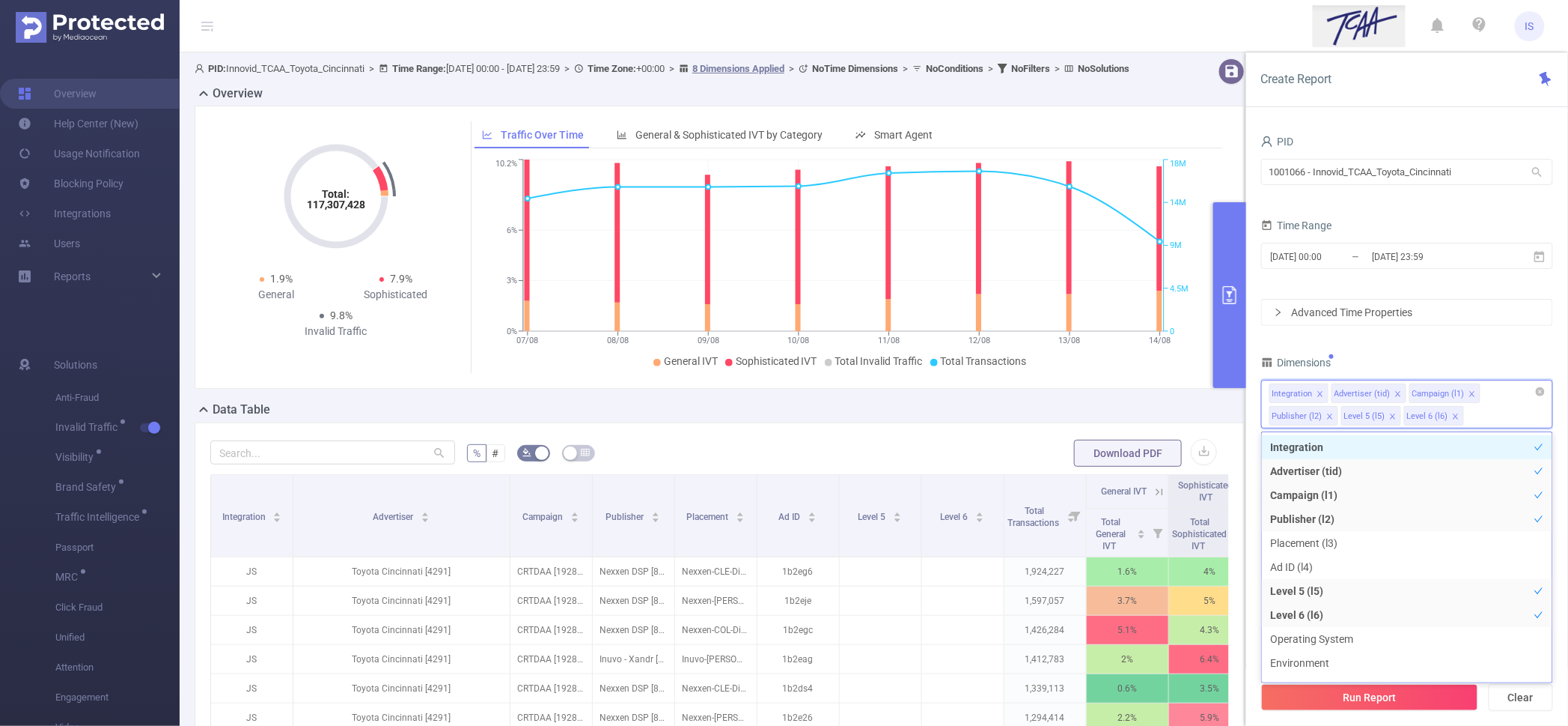
click at [1391, 416] on icon "icon: close" at bounding box center [1393, 416] width 8 height 8
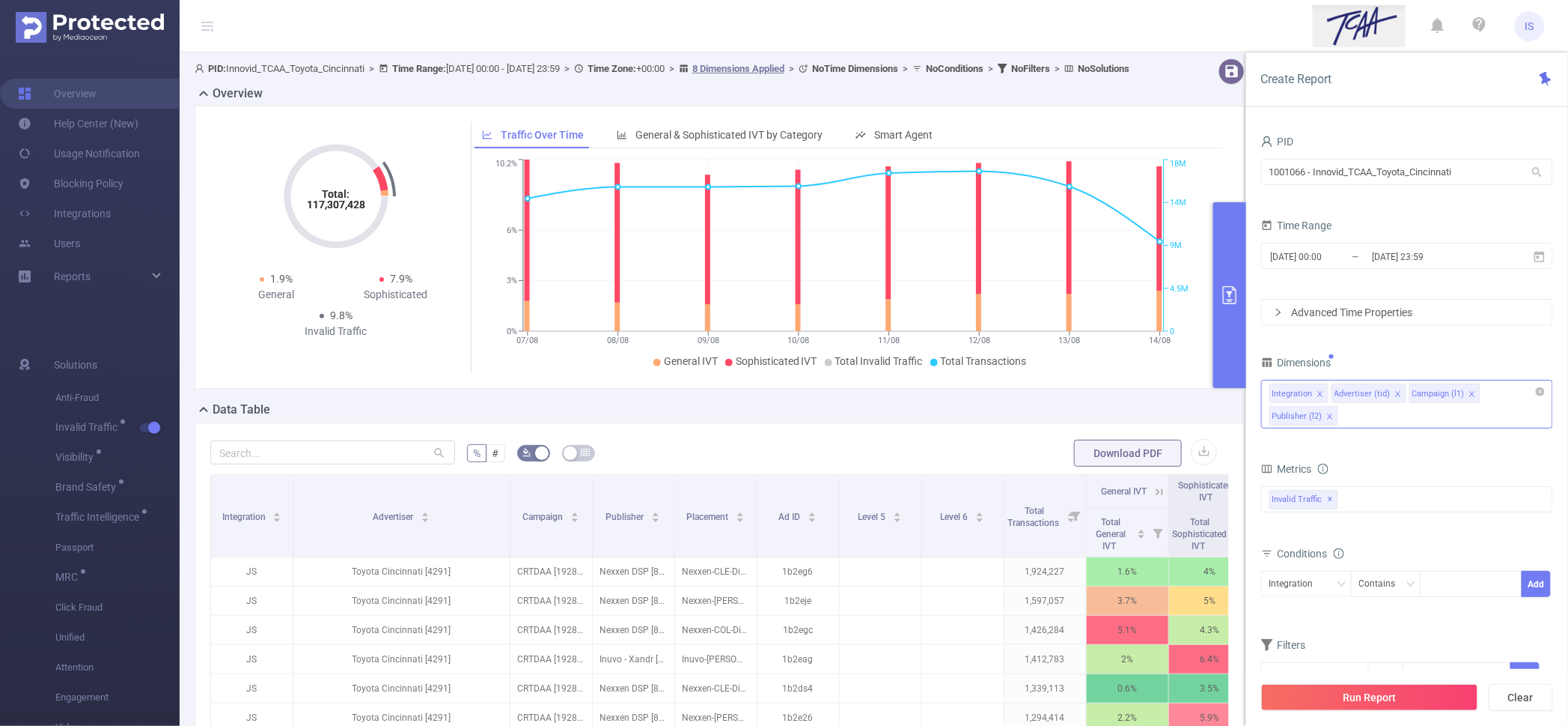
click at [1429, 358] on div "Dimensions" at bounding box center [1406, 364] width 292 height 25
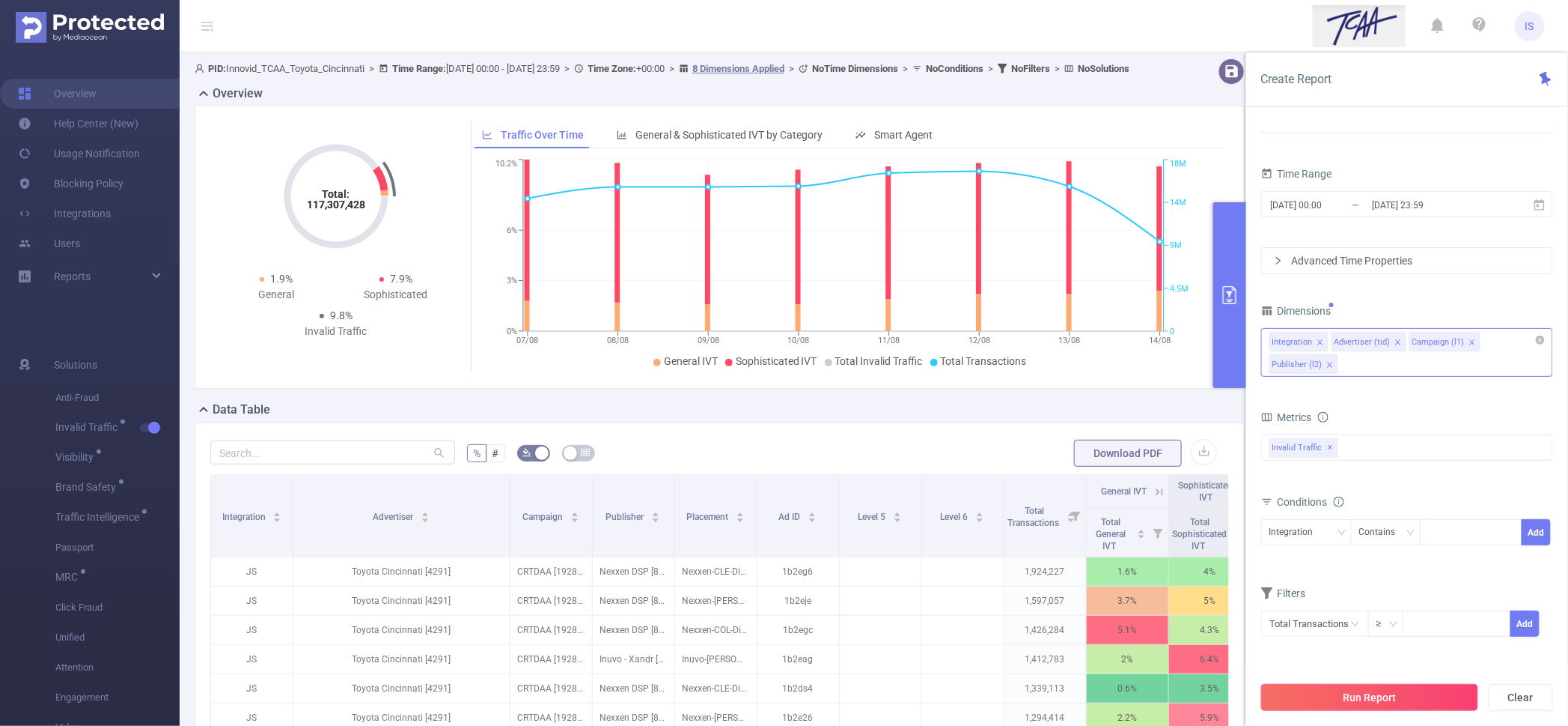
click at [1363, 693] on button "Run Report" at bounding box center [1369, 697] width 217 height 27
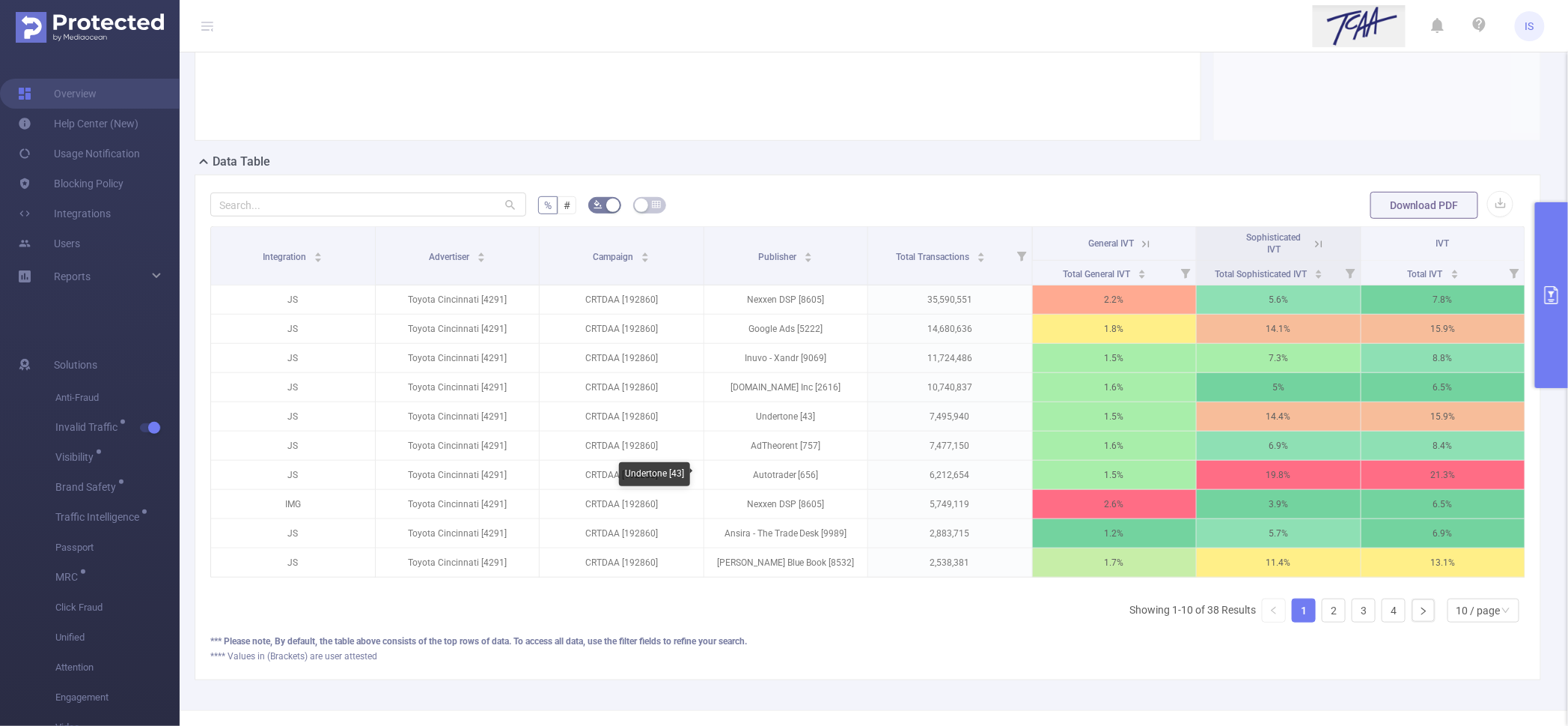
scroll to position [281, 0]
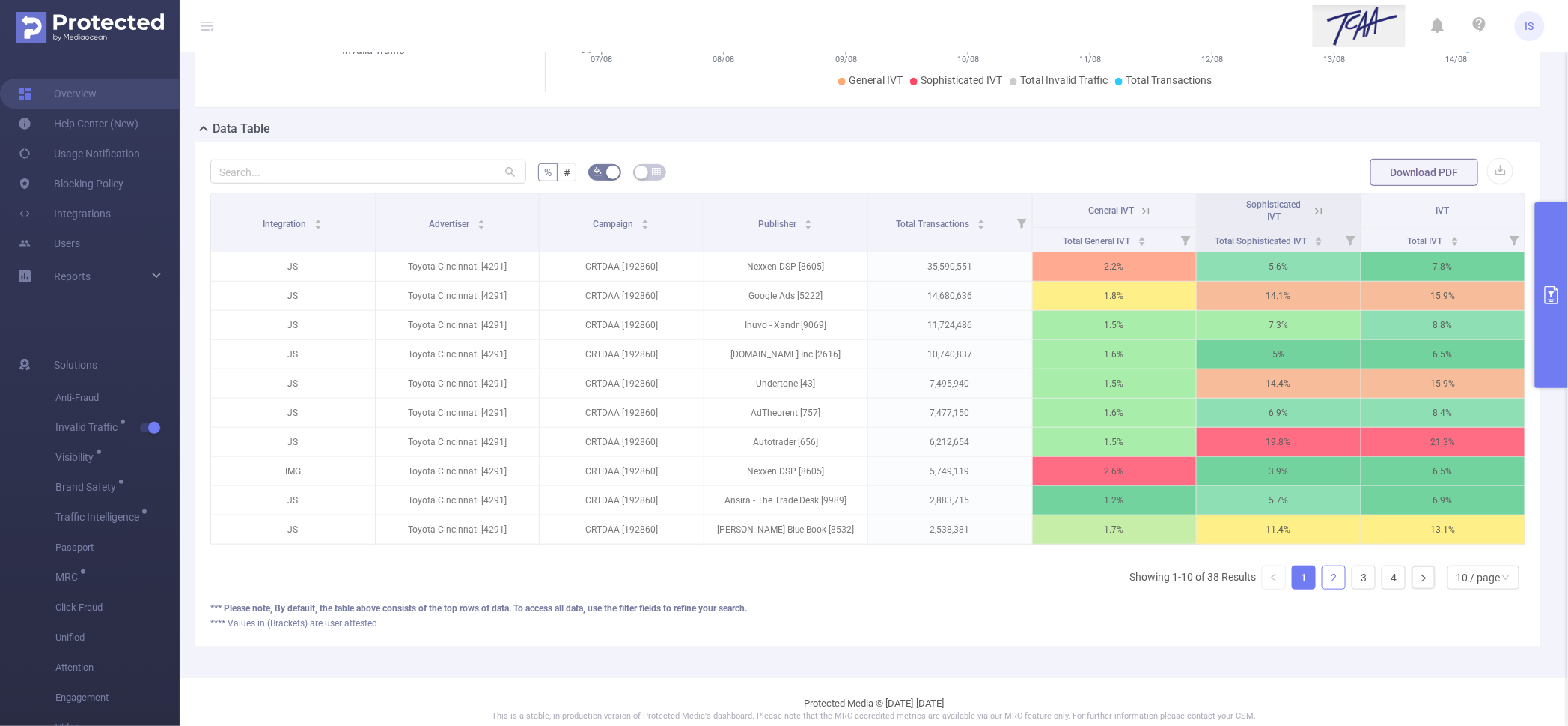
click at [1323, 589] on link "2" at bounding box center [1334, 577] width 22 height 22
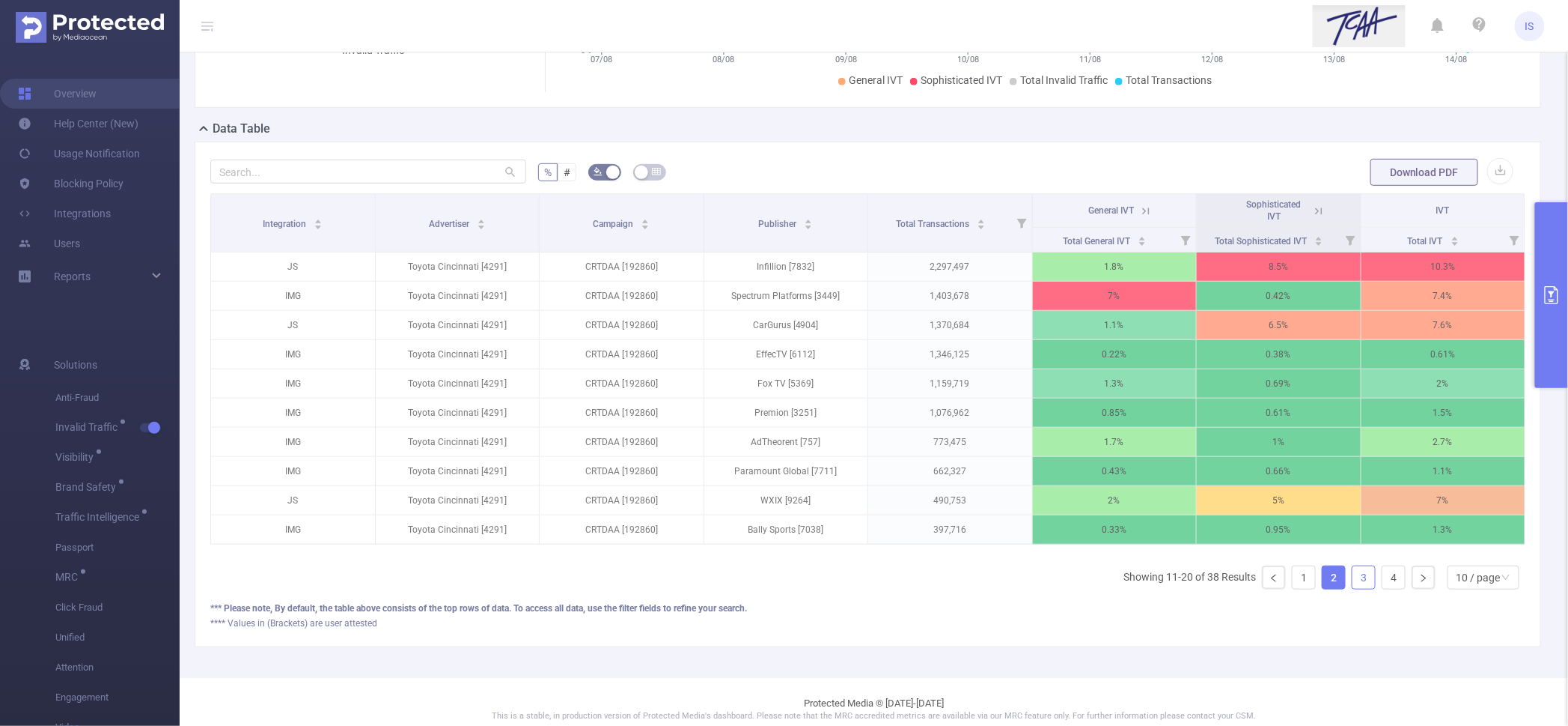
click at [1353, 589] on link "3" at bounding box center [1364, 577] width 22 height 22
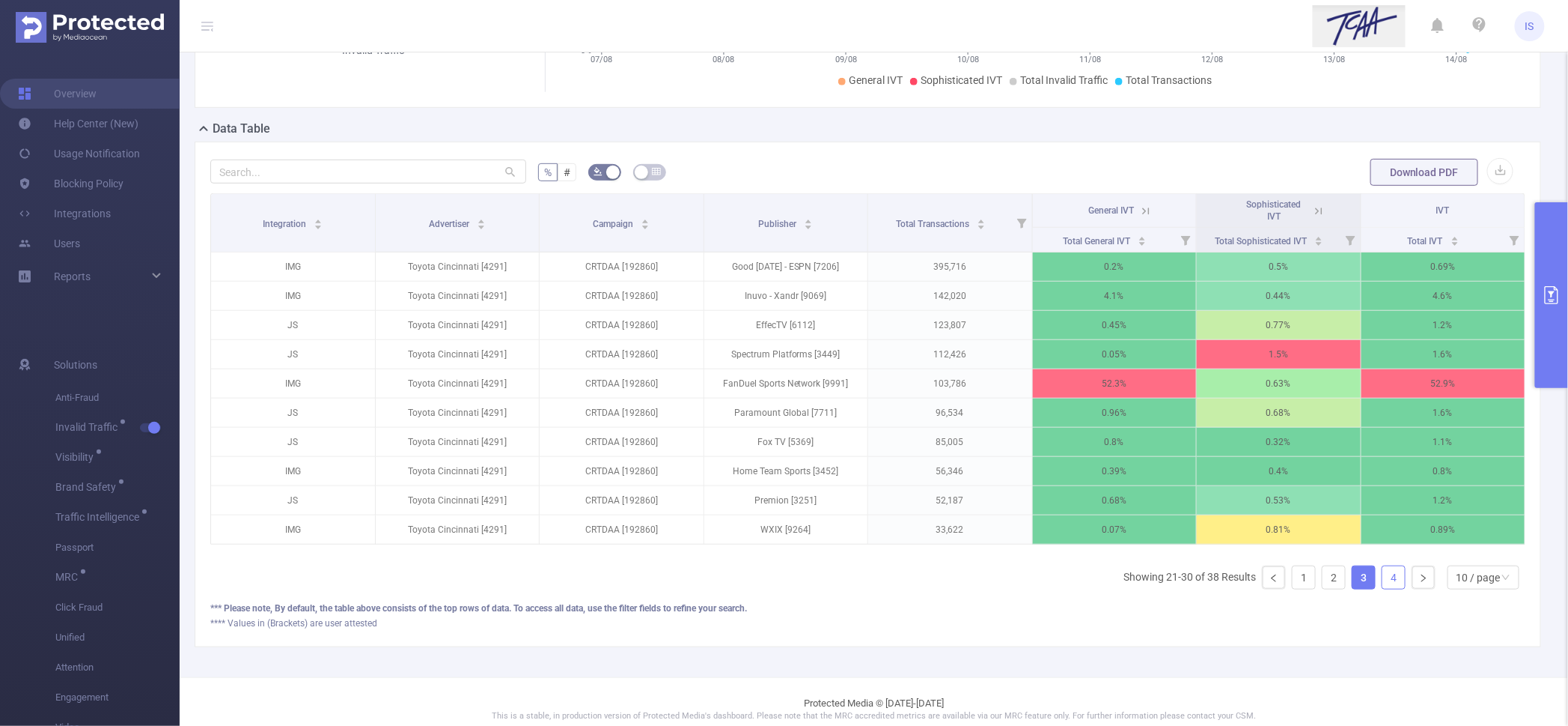
click at [1383, 589] on link "4" at bounding box center [1394, 577] width 22 height 22
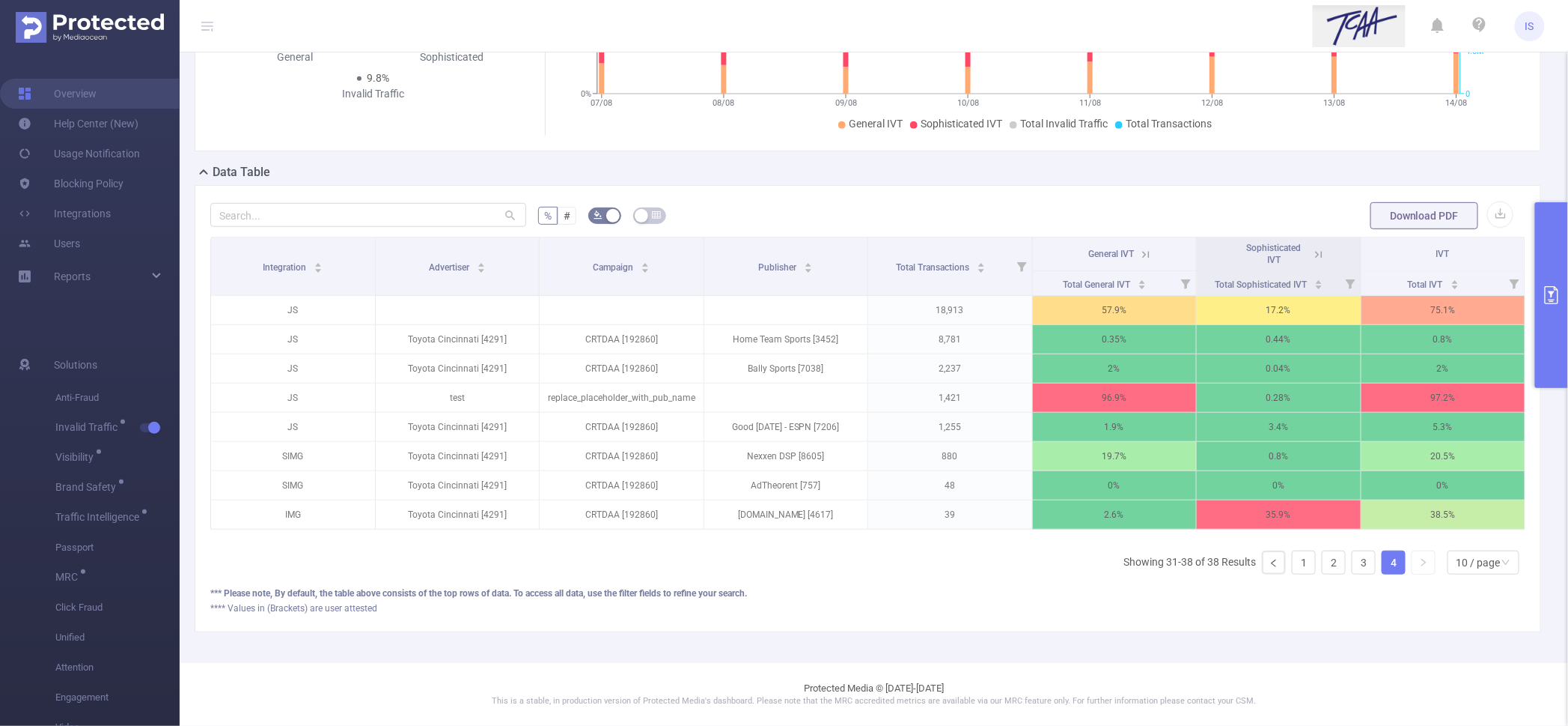
scroll to position [252, 0]
click at [1353, 570] on link "3" at bounding box center [1364, 563] width 22 height 22
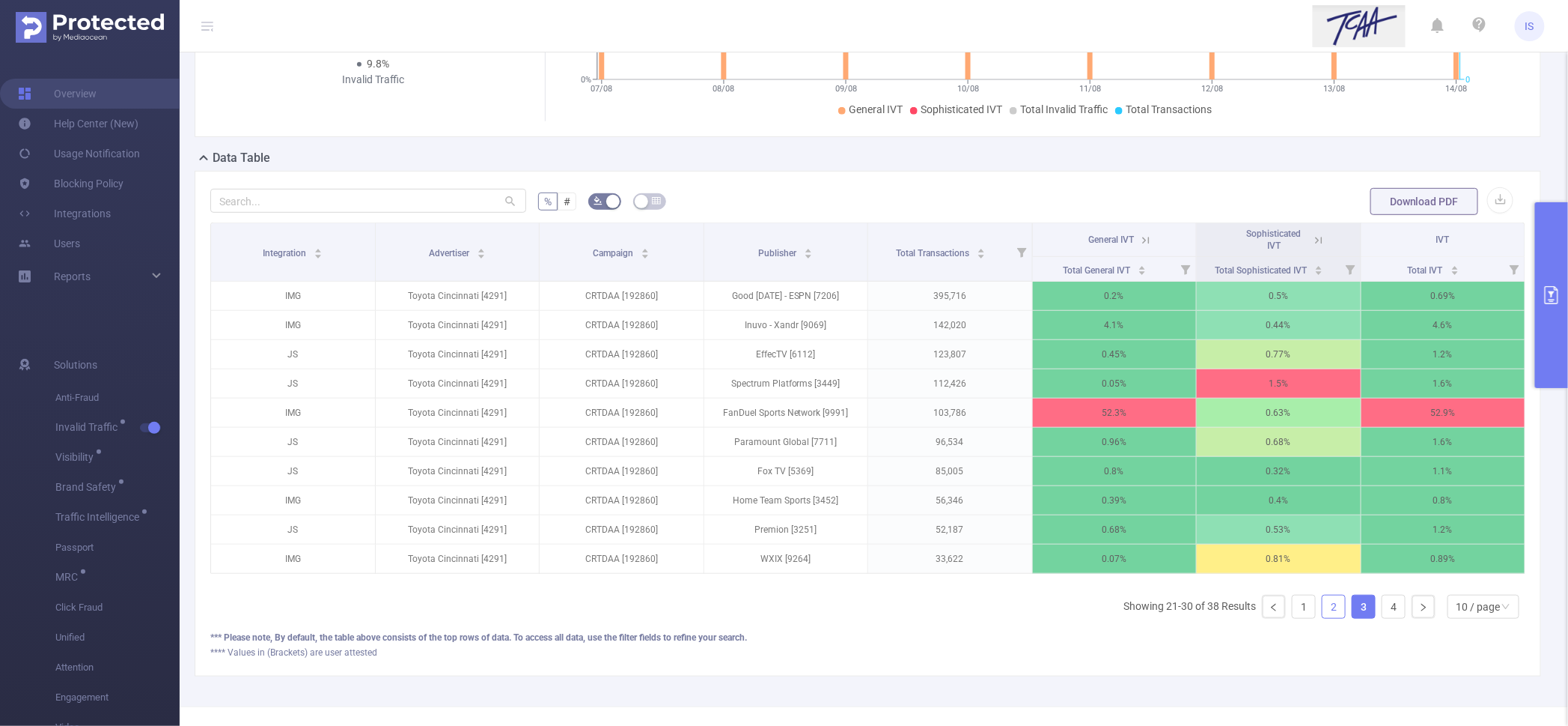
click at [1323, 618] on link "2" at bounding box center [1334, 606] width 22 height 22
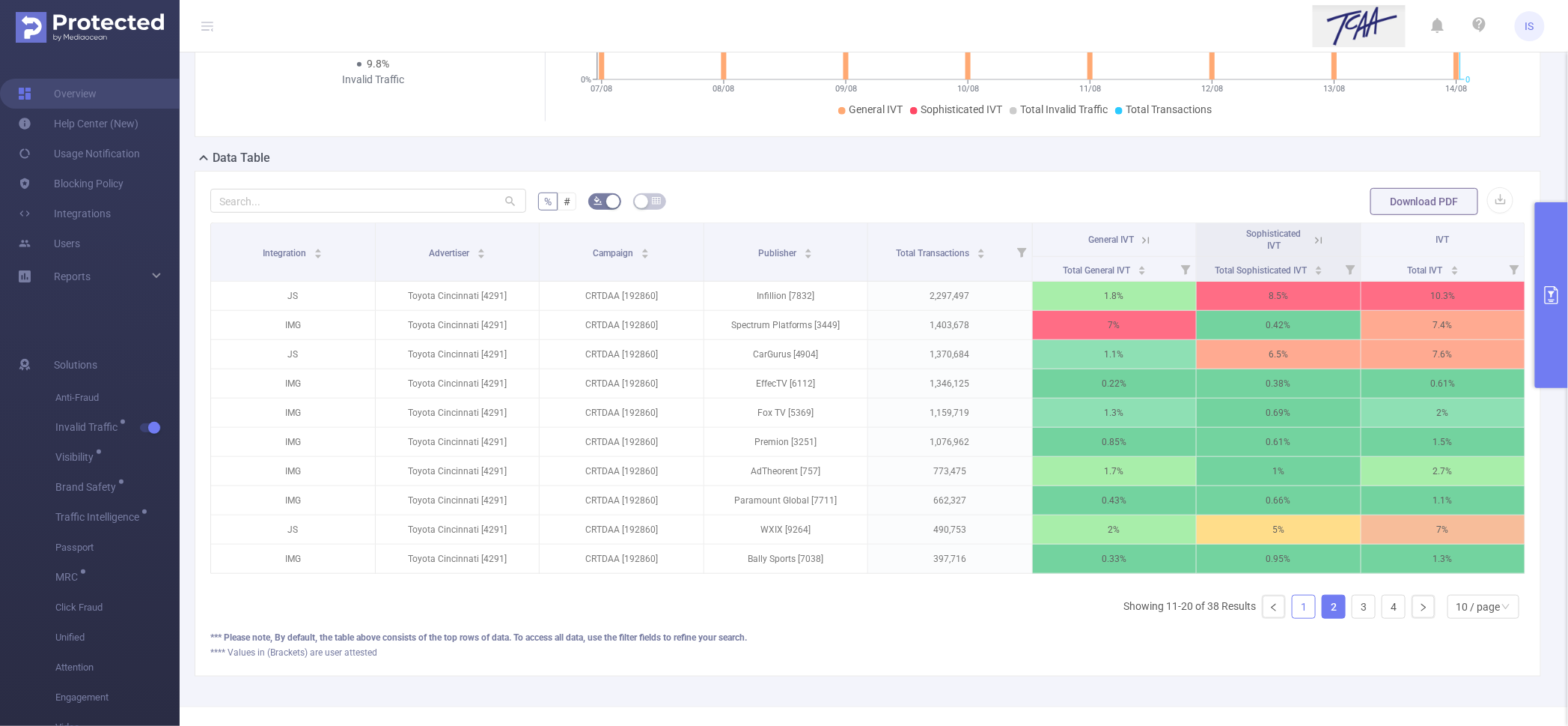
click at [1292, 613] on link "1" at bounding box center [1303, 606] width 22 height 22
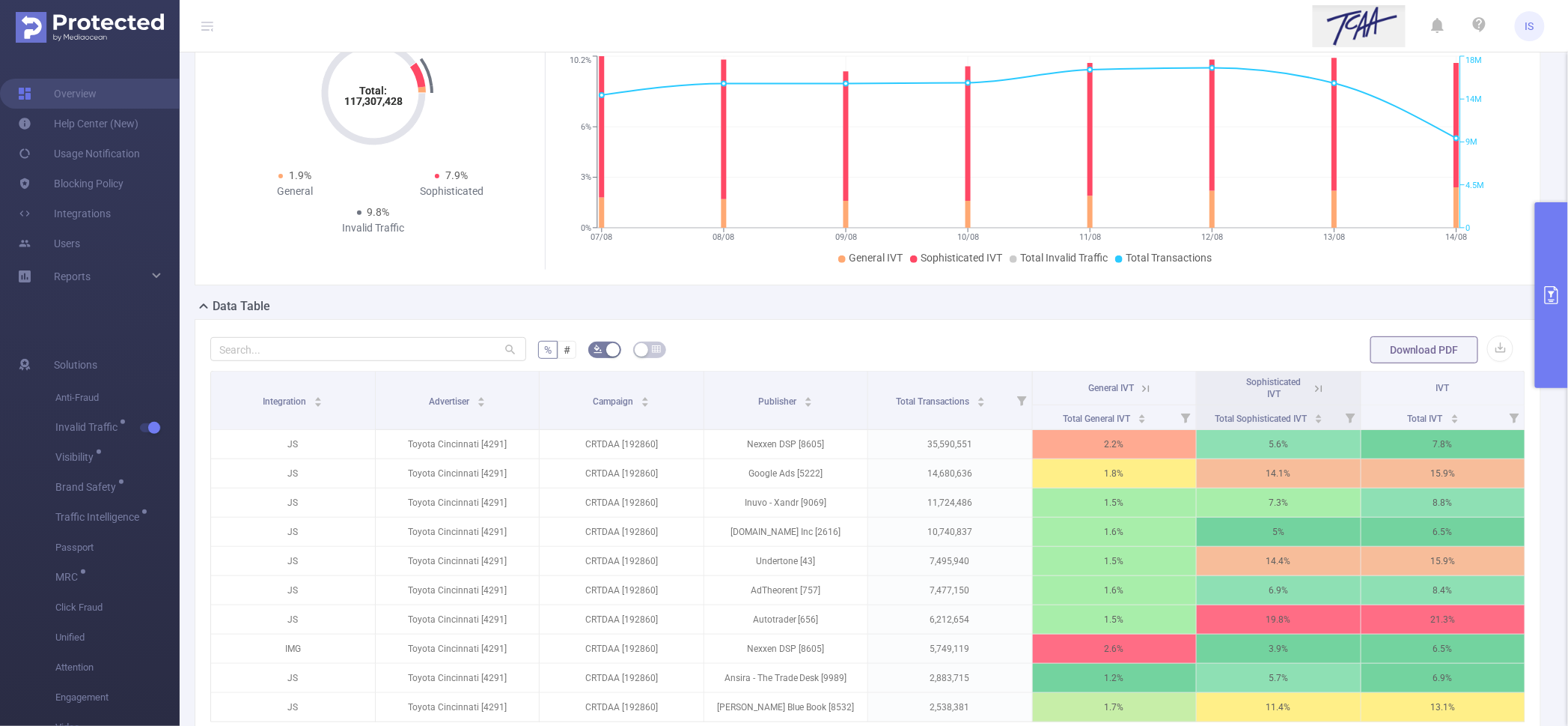
scroll to position [186, 0]
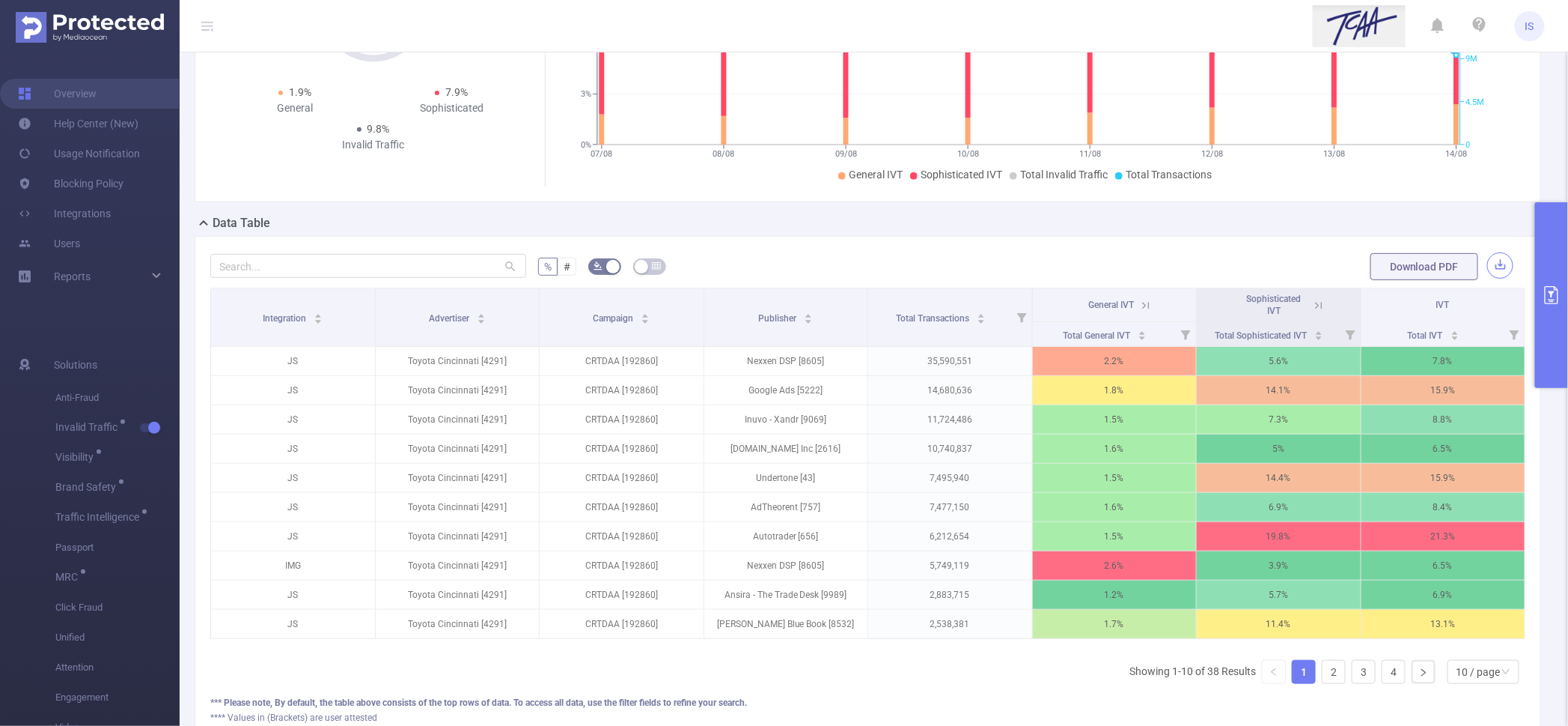
click at [1487, 263] on button "button" at bounding box center [1500, 265] width 26 height 26
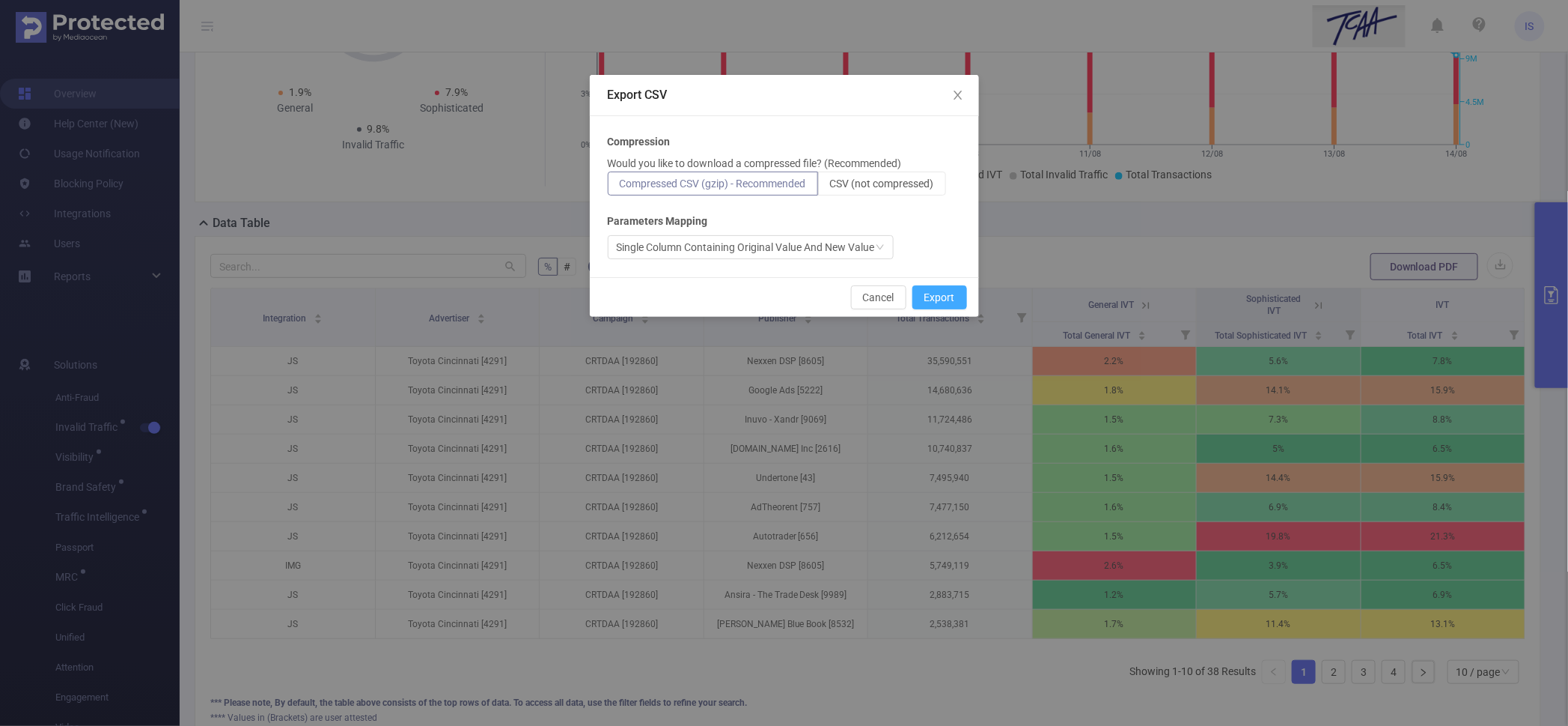
click at [949, 295] on button "Export" at bounding box center [939, 297] width 54 height 24
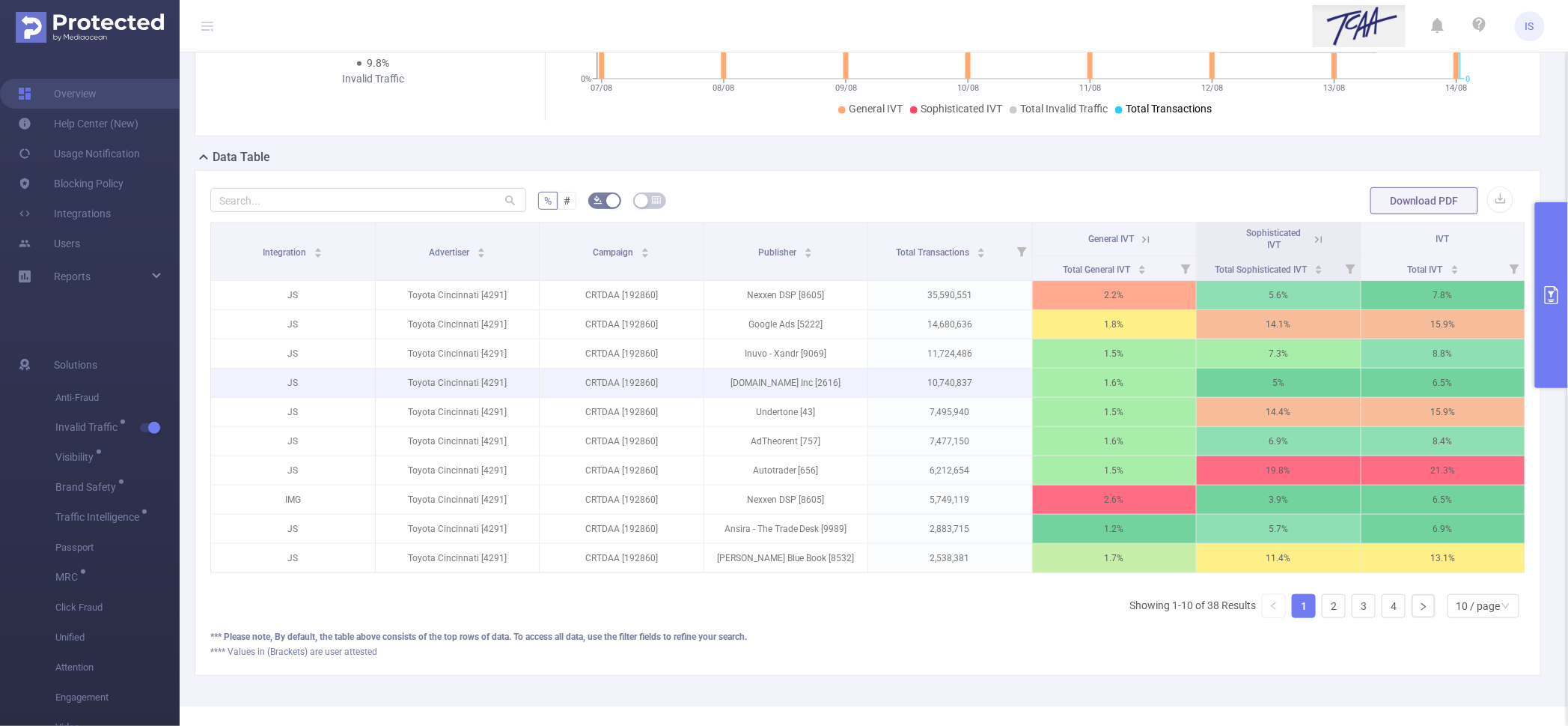
scroll to position [281, 0]
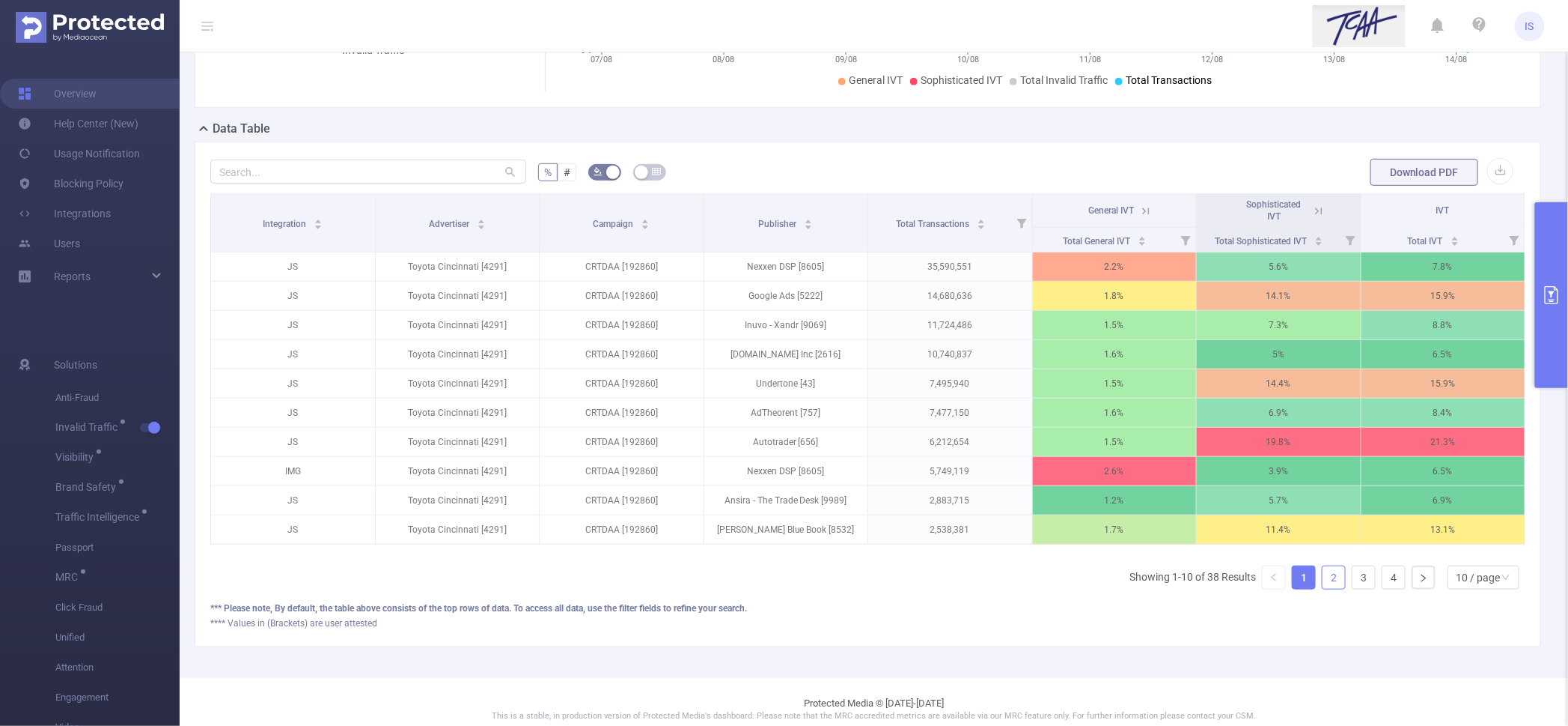
click at [1323, 589] on link "2" at bounding box center [1334, 577] width 22 height 22
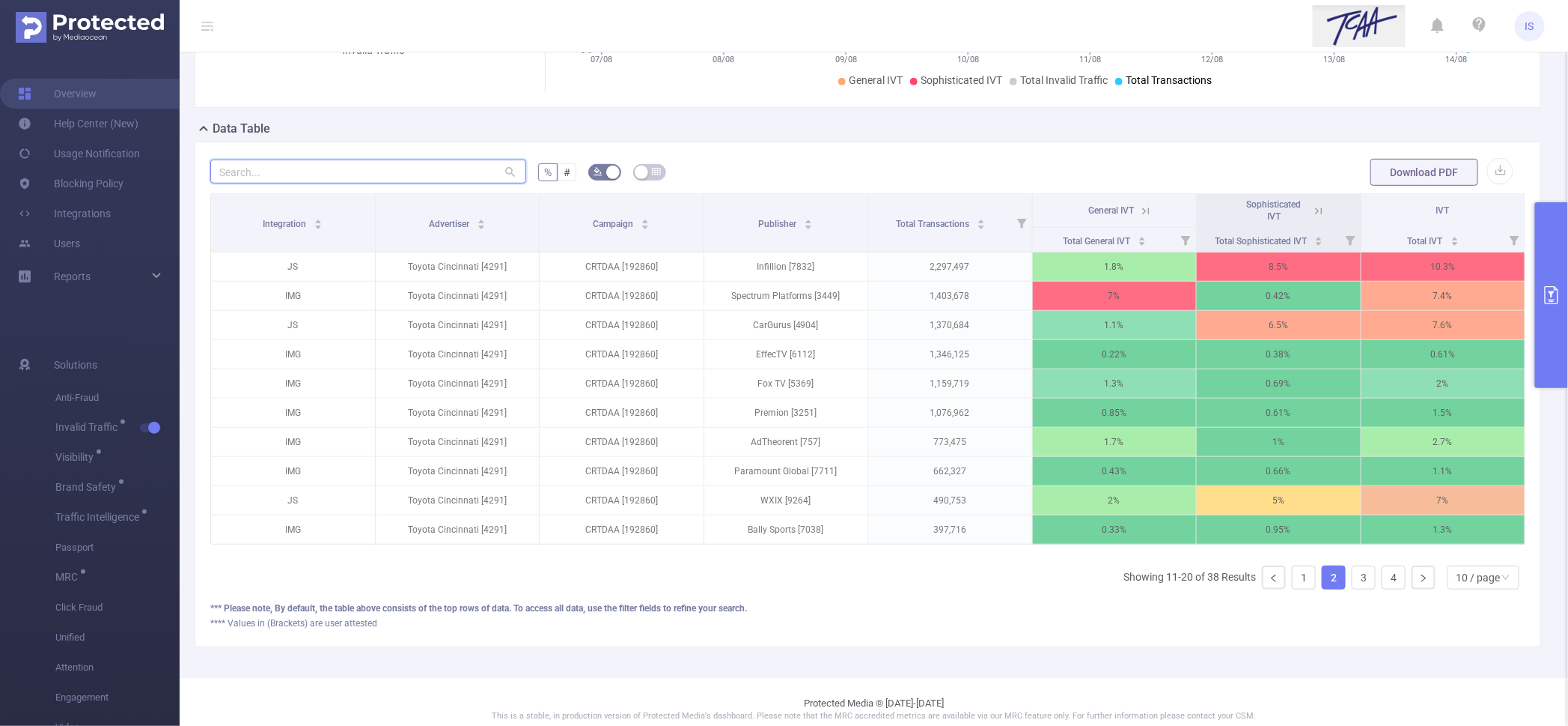
click at [375, 180] on input "text" at bounding box center [368, 171] width 316 height 24
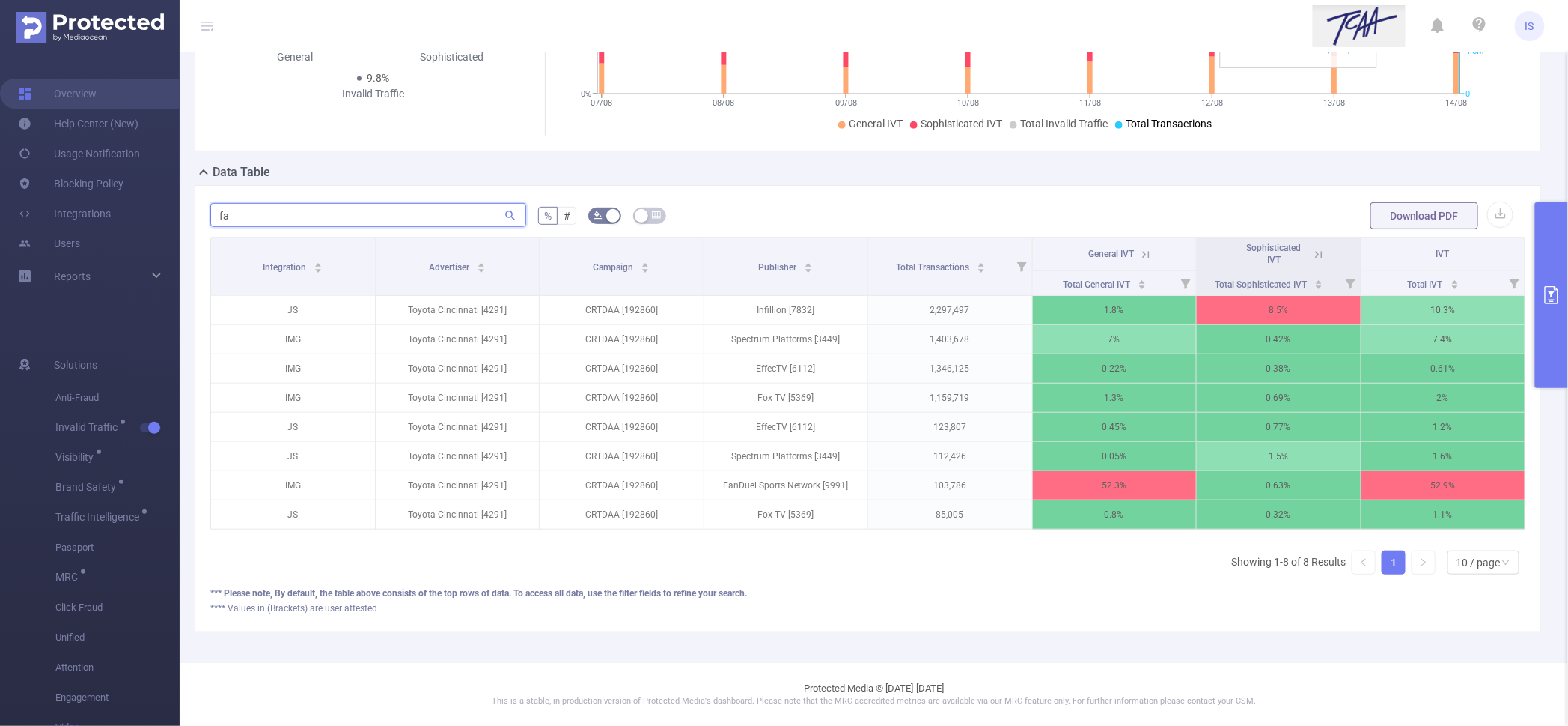
scroll to position [47, 0]
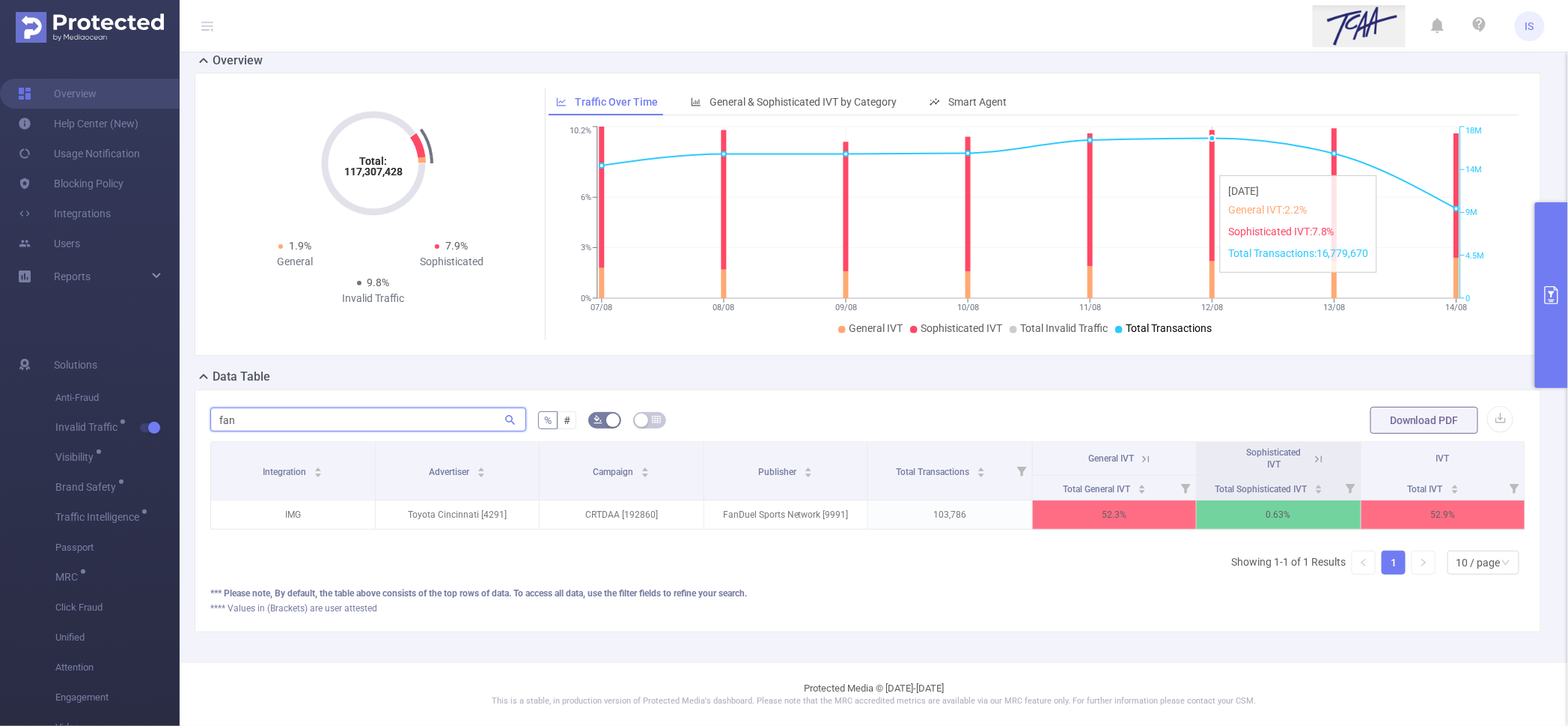
type input "fan"
click at [1139, 452] on icon at bounding box center [1146, 459] width 14 height 14
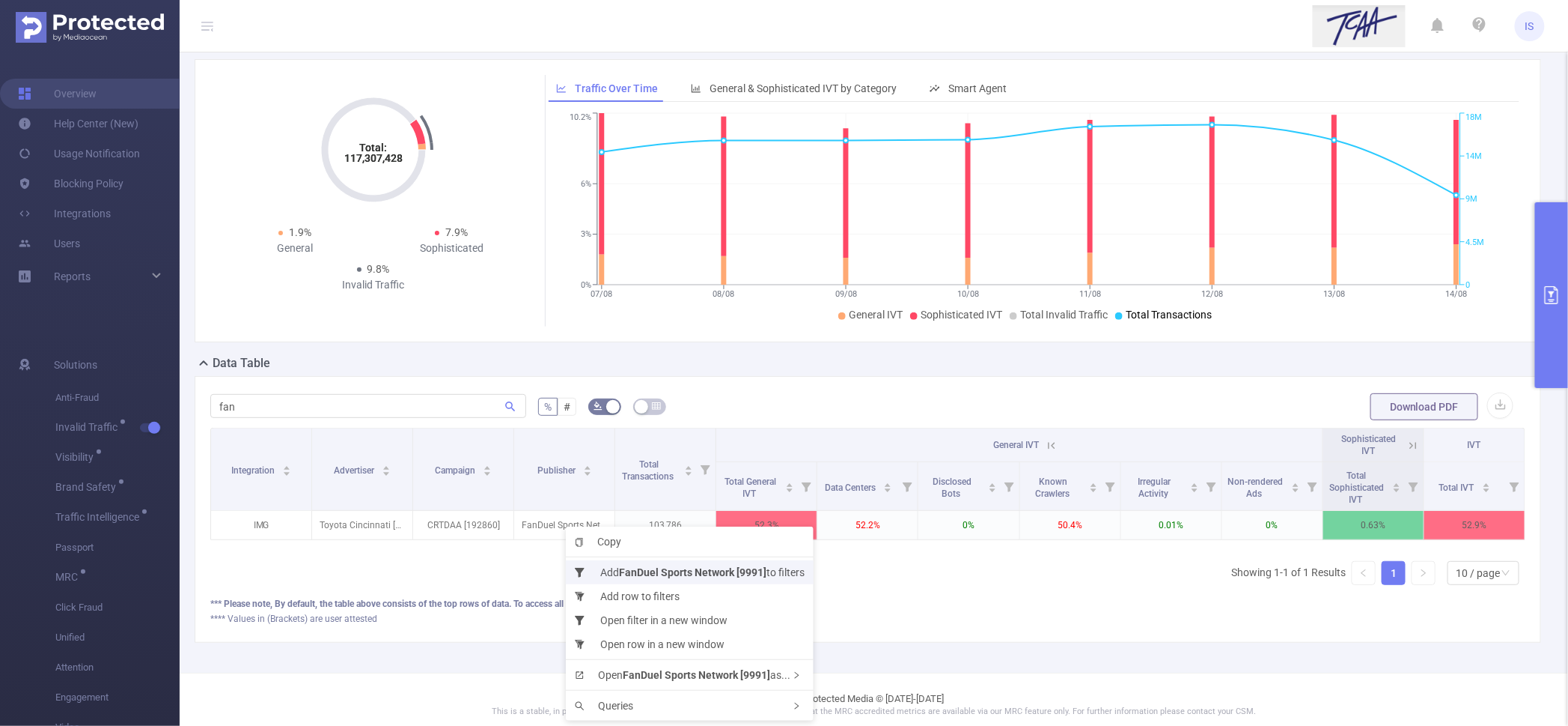
click at [638, 570] on b "FanDuel Sports Network [9991]" at bounding box center [693, 572] width 147 height 12
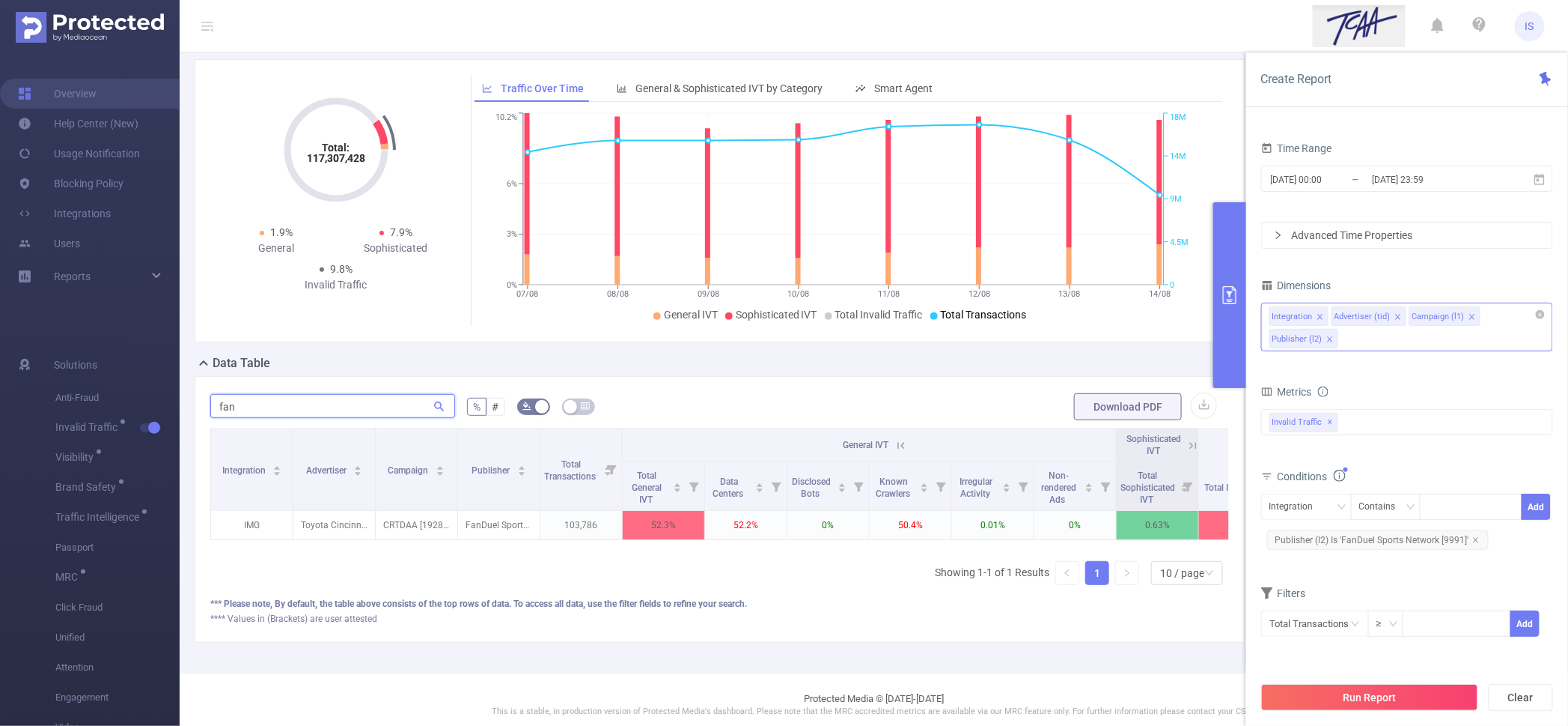
drag, startPoint x: 295, startPoint y: 426, endPoint x: 203, endPoint y: 423, distance: 92.0
click at [203, 423] on div "fan % # Download PDF Integration Advertiser Campaign Publisher Total Transactio…" at bounding box center [720, 509] width 1050 height 266
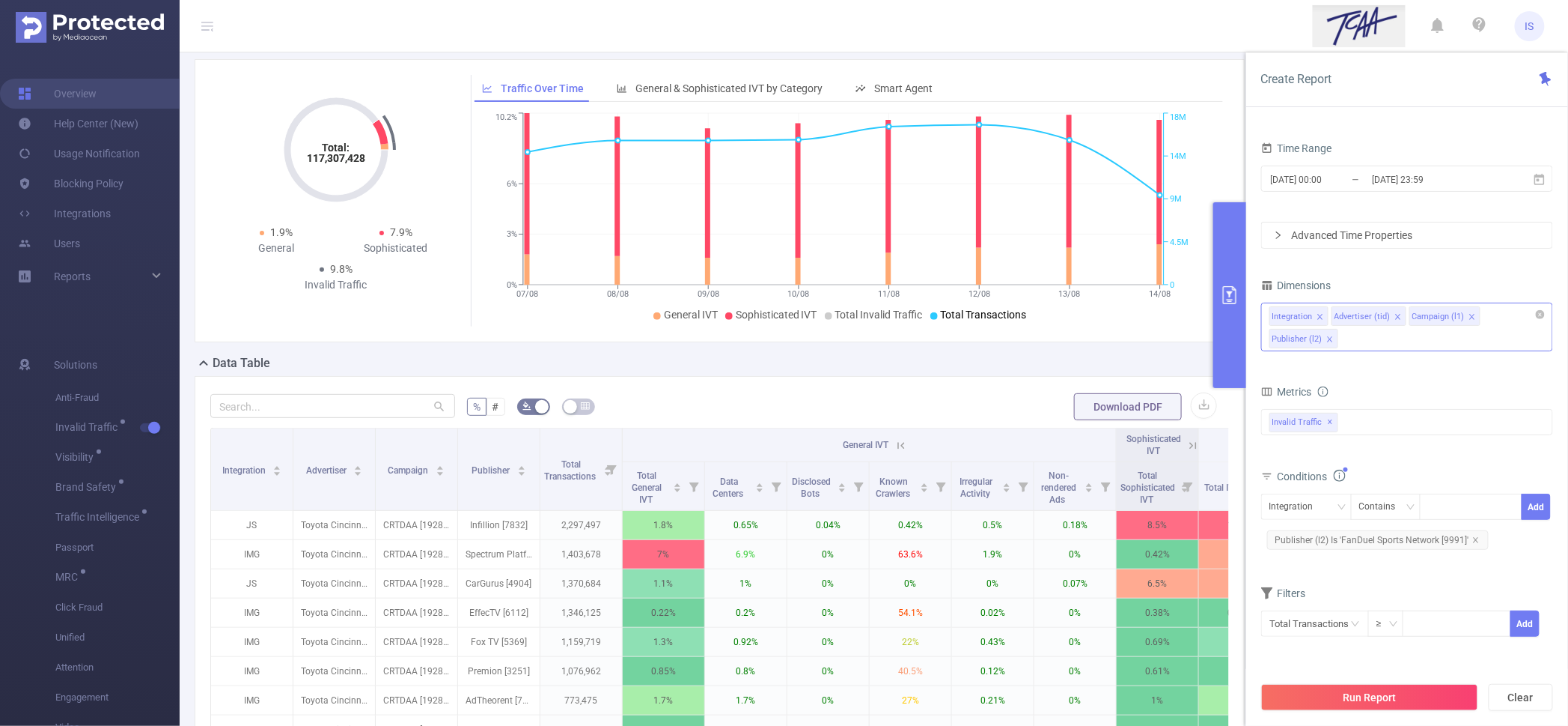
click at [1359, 340] on div "Integration Advertiser (tid) Campaign (l1) Publisher (l2)" at bounding box center [1406, 326] width 292 height 49
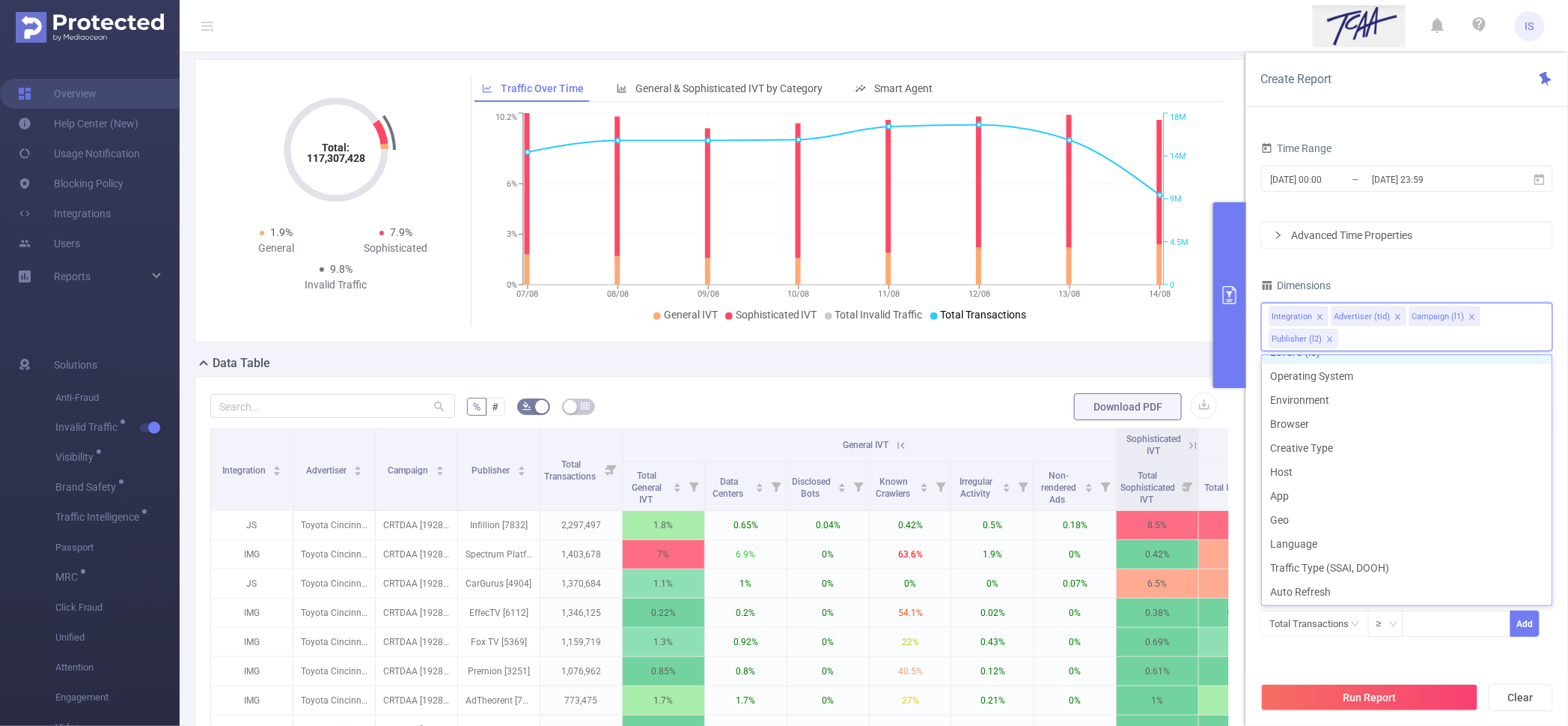
scroll to position [186, 0]
click at [1302, 473] on li "Host" at bounding box center [1406, 471] width 290 height 24
click at [1307, 489] on li "App" at bounding box center [1406, 494] width 290 height 24
click at [1364, 695] on button "Run Report" at bounding box center [1369, 697] width 217 height 27
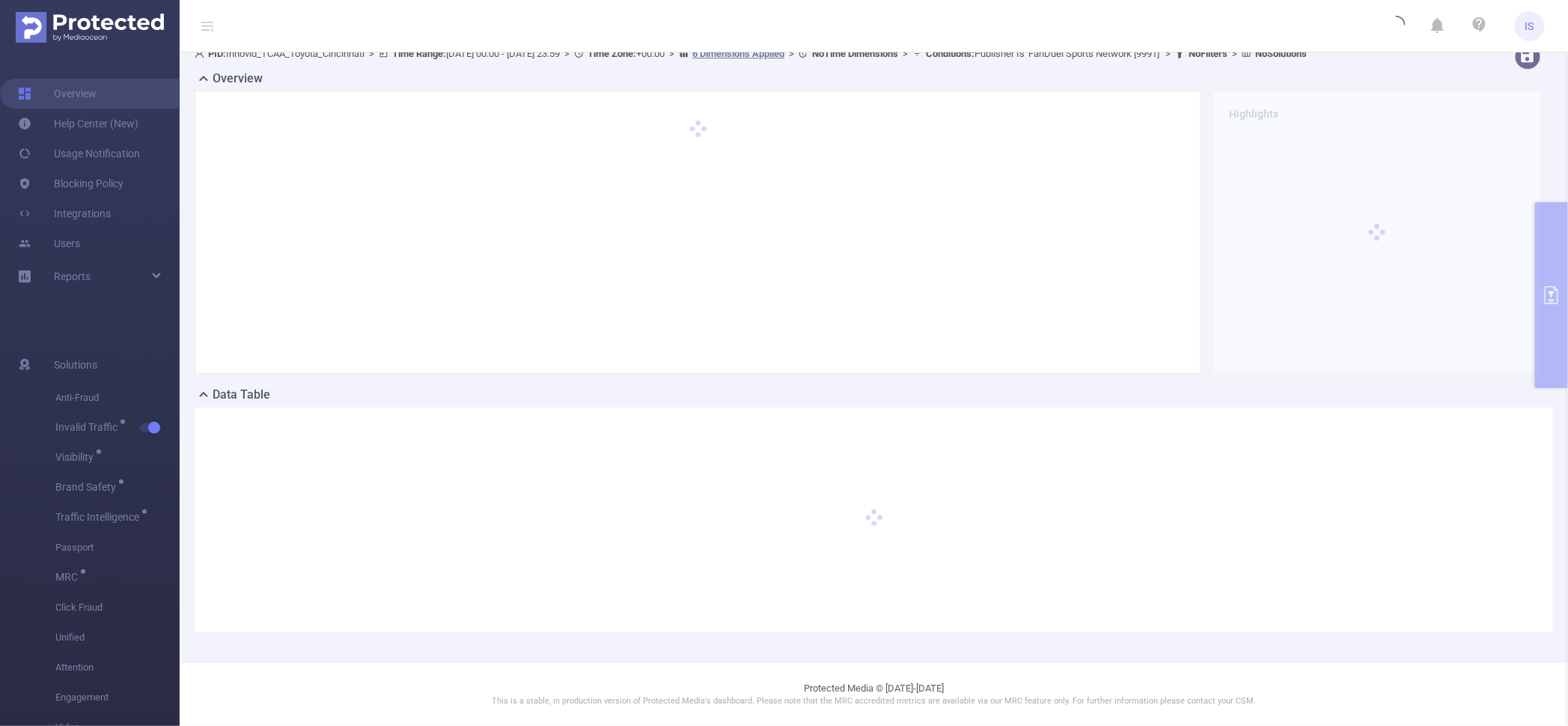
scroll to position [28, 0]
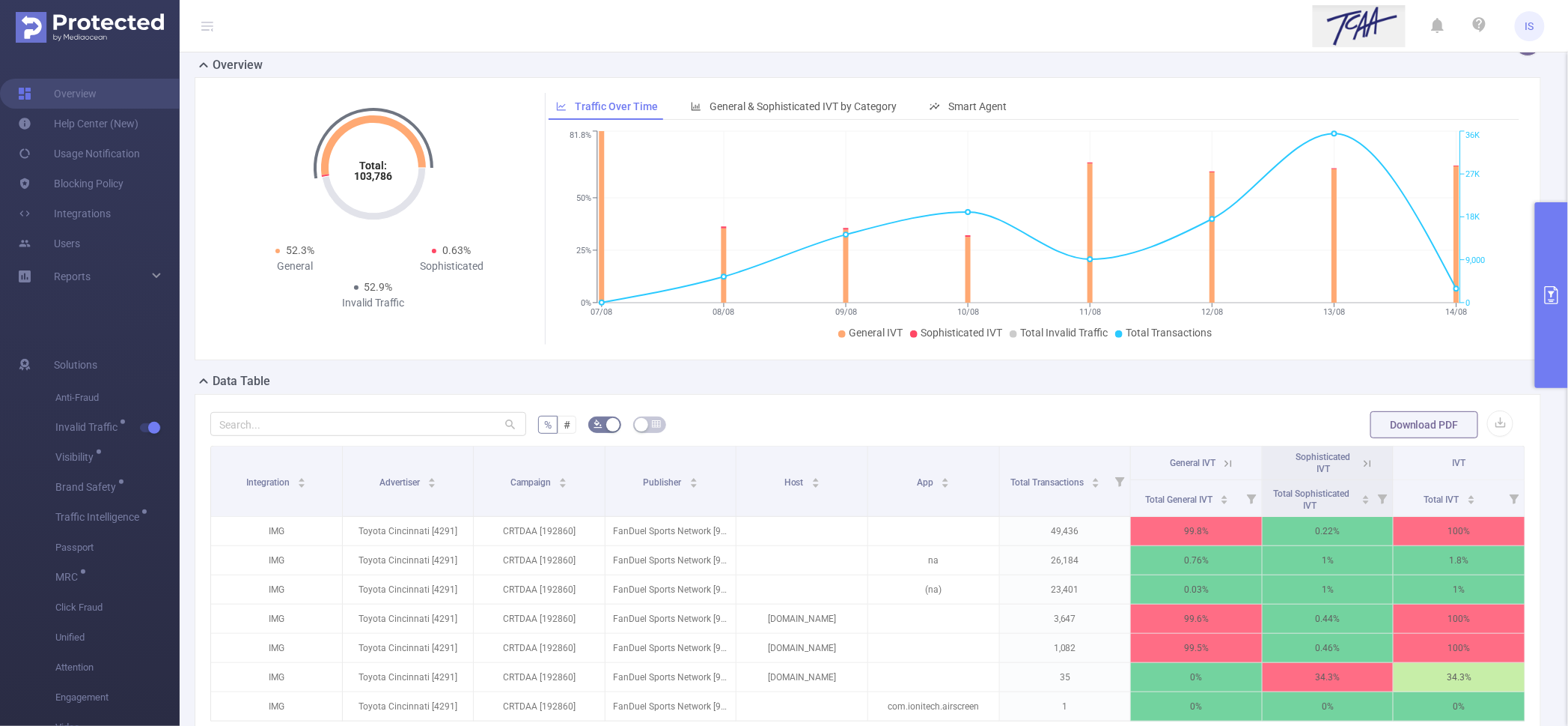
scroll to position [215, 0]
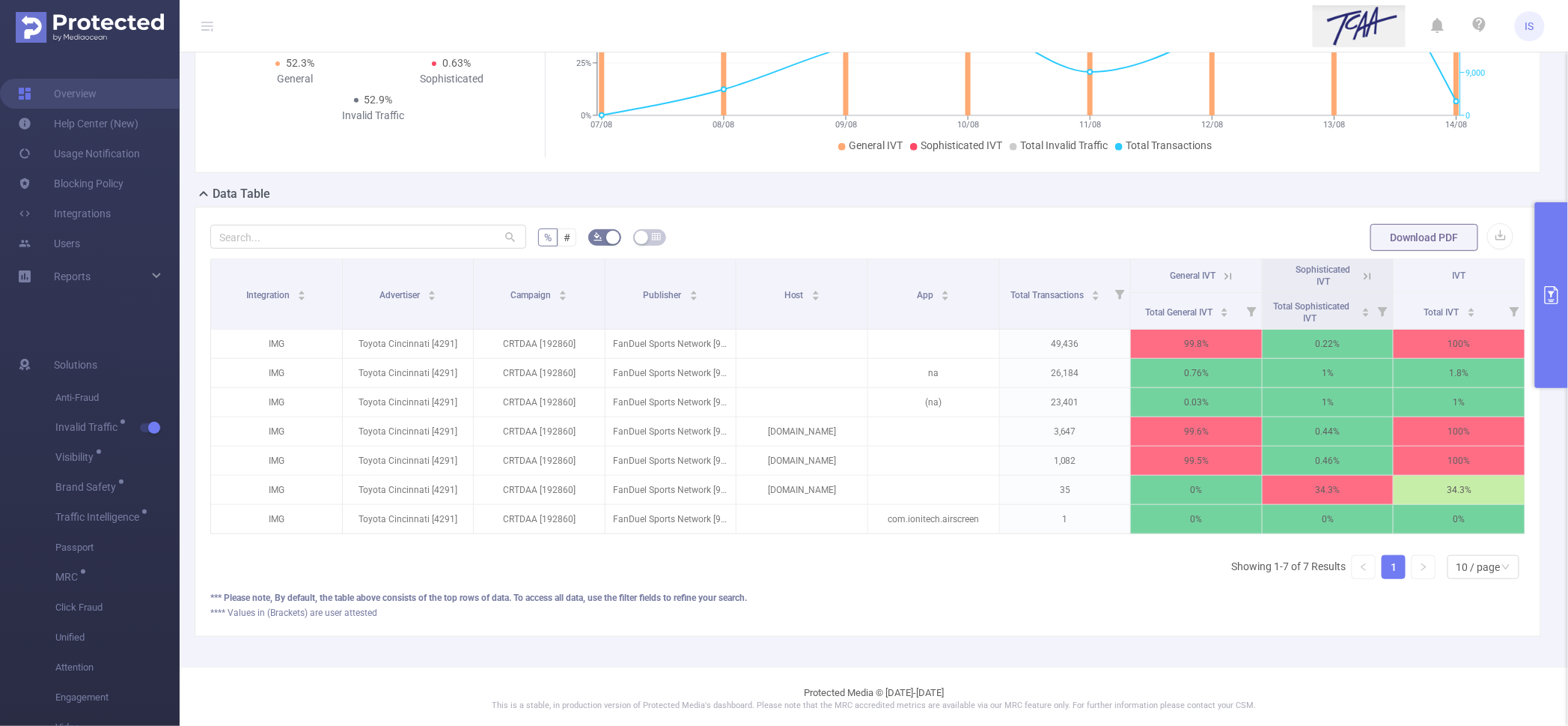
click at [1560, 245] on button "primary" at bounding box center [1551, 295] width 33 height 186
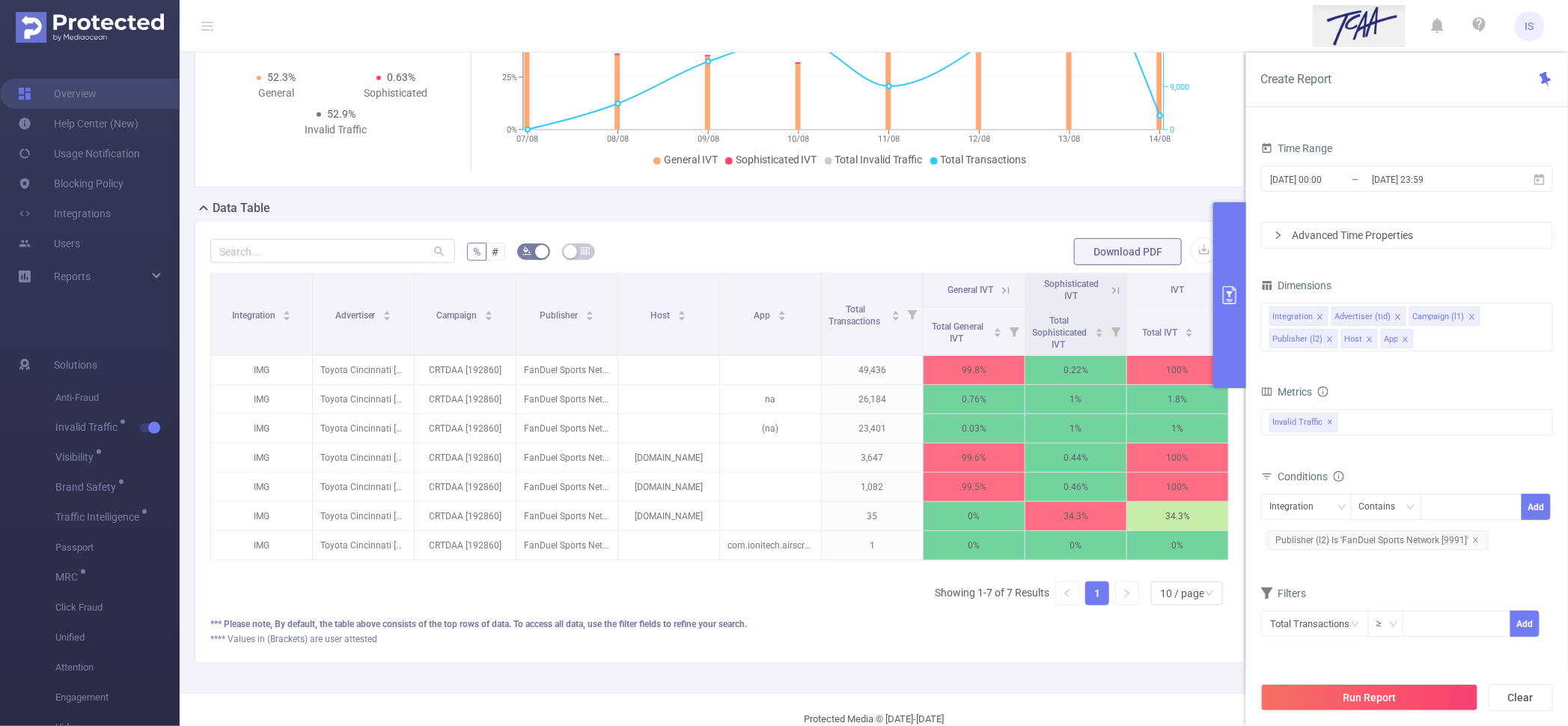
click at [1372, 337] on icon "icon: close" at bounding box center [1370, 339] width 8 height 8
click at [1362, 337] on icon "icon: close" at bounding box center [1366, 339] width 8 height 8
click at [1369, 339] on div "Integration Advertiser (tid) Campaign (l1) Publisher (l2)" at bounding box center [1406, 326] width 292 height 49
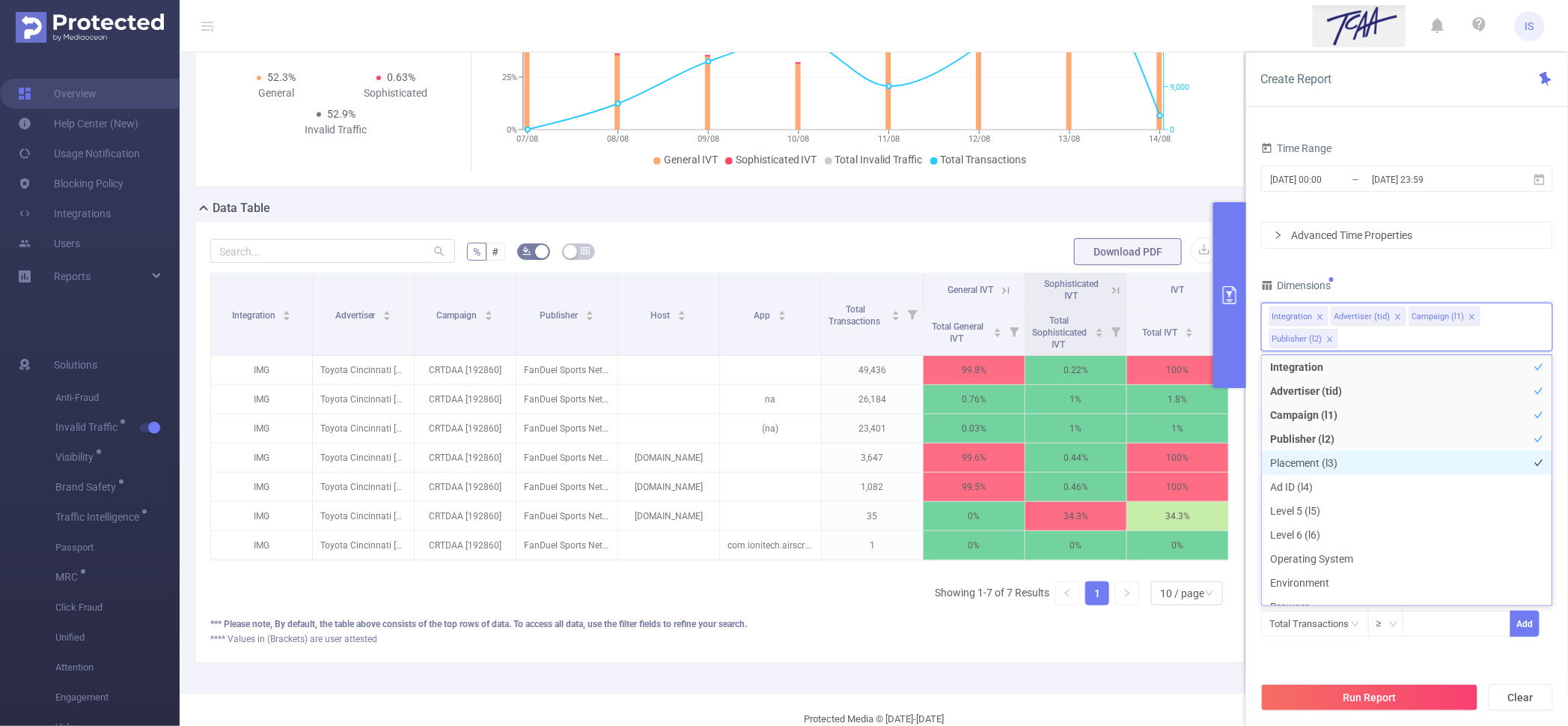
click at [1321, 466] on li "Placement (l3)" at bounding box center [1406, 463] width 290 height 24
click at [1321, 487] on li "Ad ID (l4)" at bounding box center [1406, 487] width 290 height 24
click at [1370, 700] on button "Run Report" at bounding box center [1369, 697] width 217 height 27
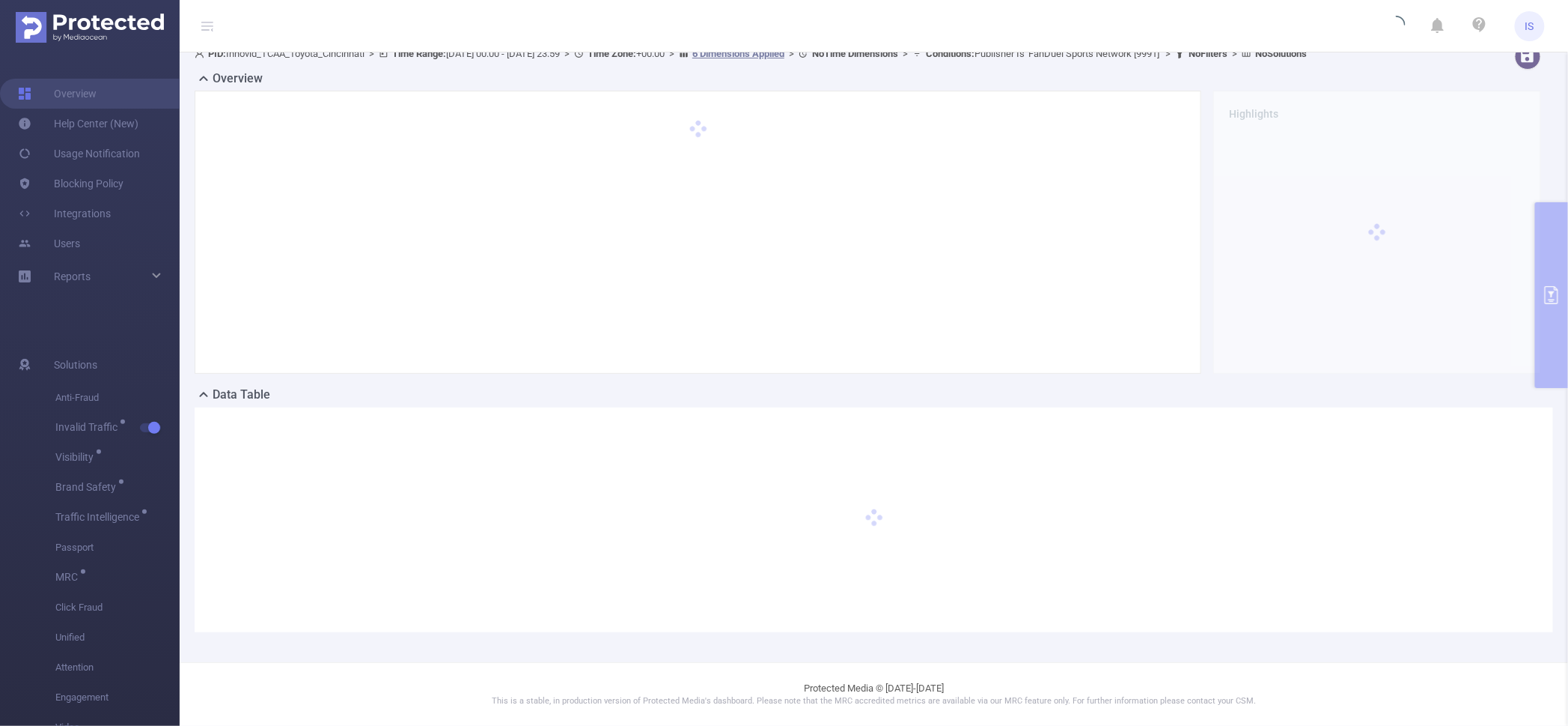
scroll to position [28, 0]
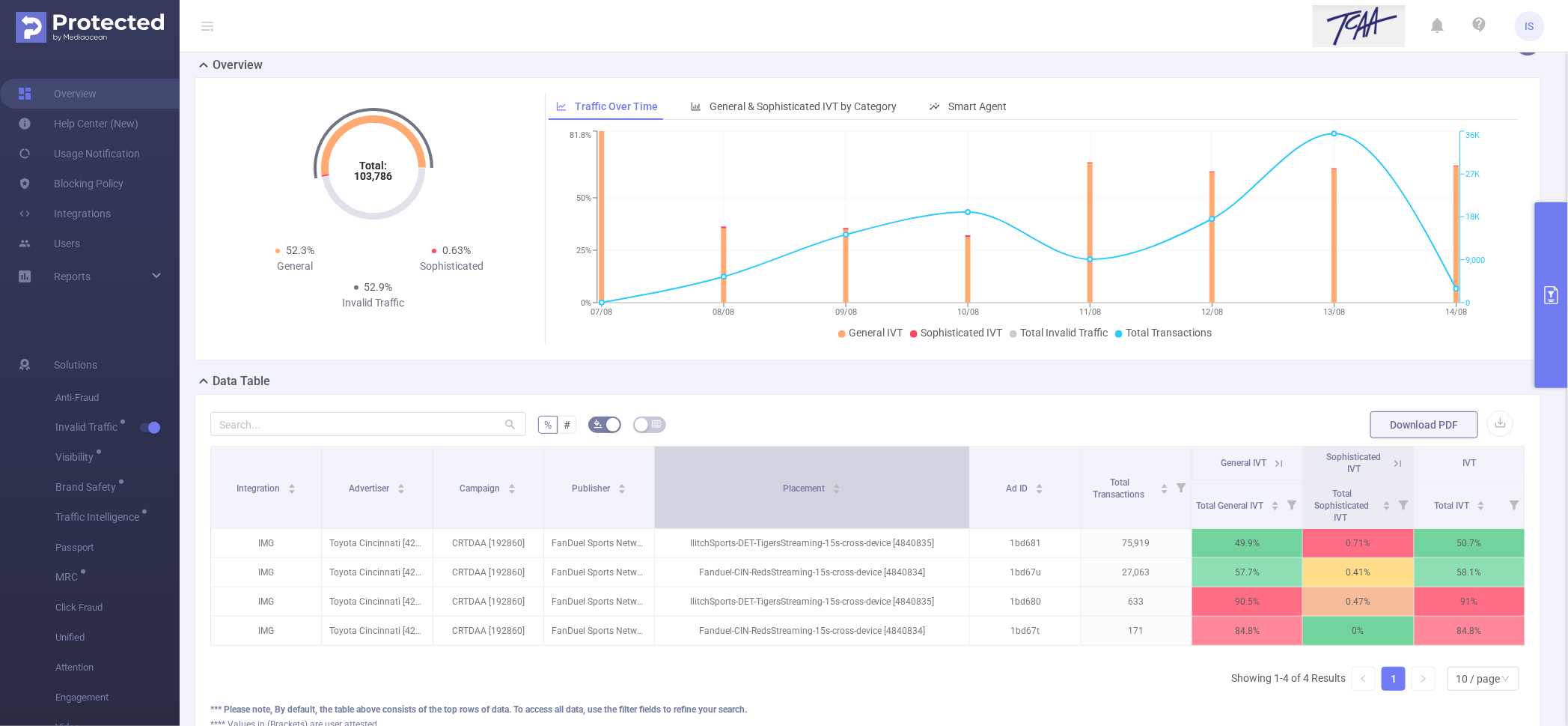
drag, startPoint x: 858, startPoint y: 500, endPoint x: 931, endPoint y: 501, distance: 73.0
click at [931, 501] on th "Placement" at bounding box center [813, 487] width 315 height 83
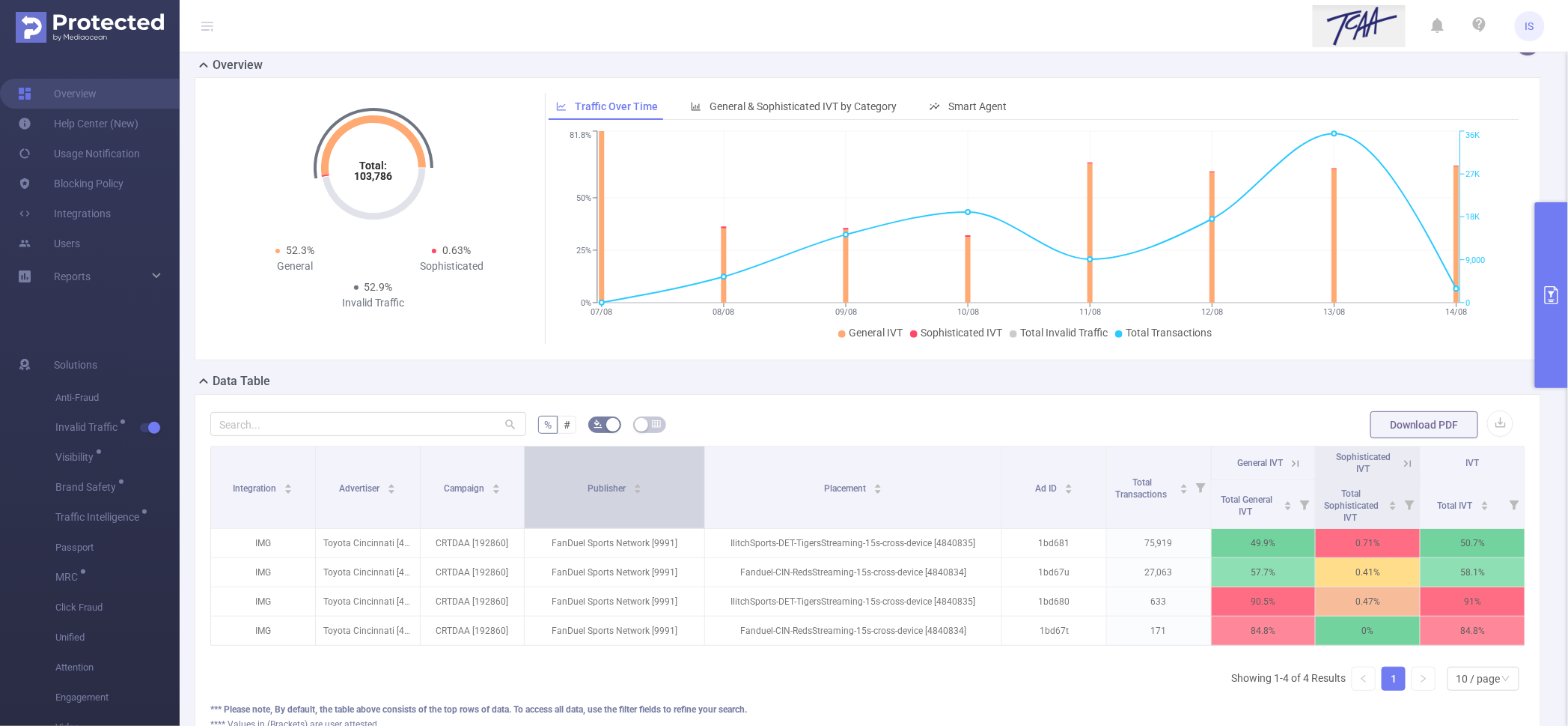
drag, startPoint x: 648, startPoint y: 476, endPoint x: 689, endPoint y: 483, distance: 41.6
click at [689, 483] on th "Publisher" at bounding box center [615, 487] width 180 height 83
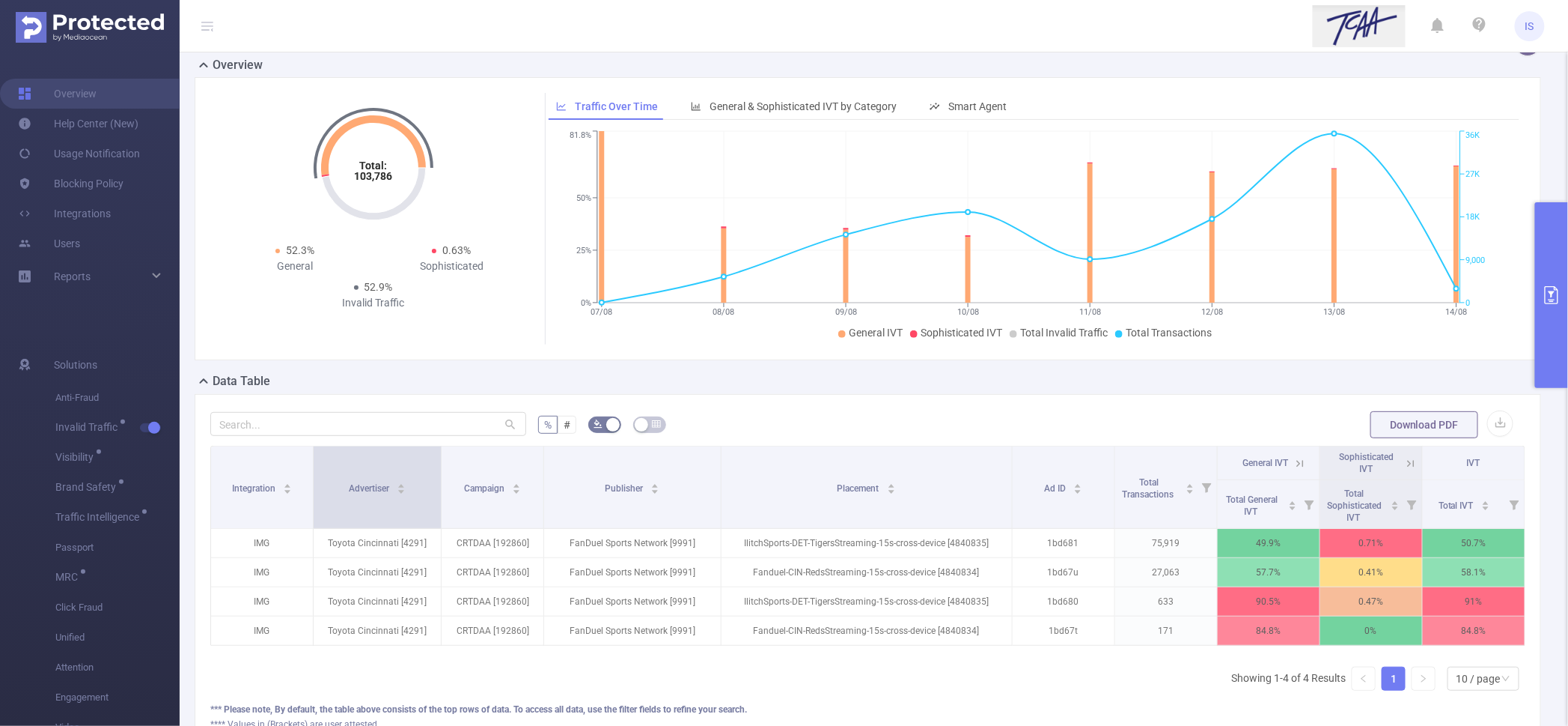
drag, startPoint x: 417, startPoint y: 499, endPoint x: 436, endPoint y: 502, distance: 19.2
click at [437, 502] on span at bounding box center [441, 487] width 8 height 82
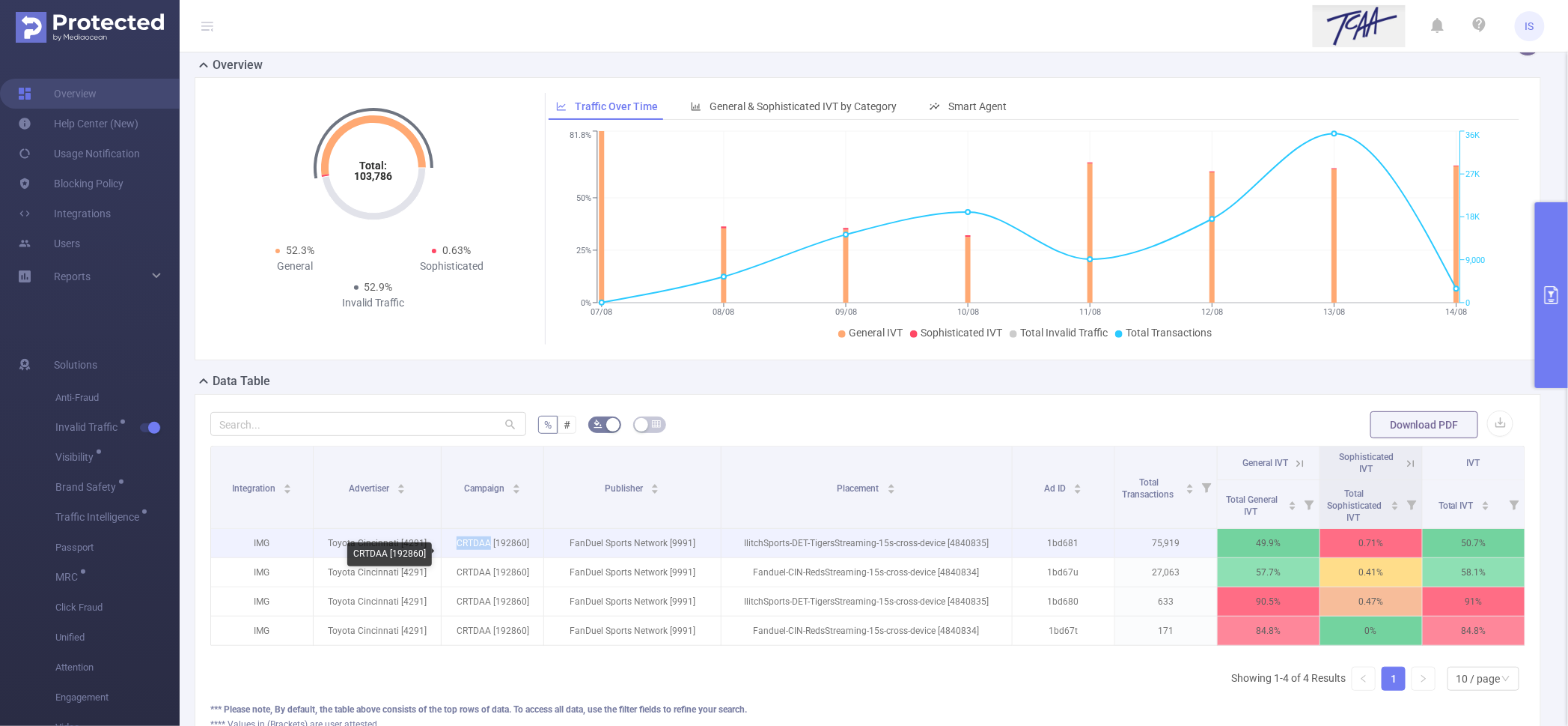
drag, startPoint x: 453, startPoint y: 557, endPoint x: 488, endPoint y: 557, distance: 35.0
click at [488, 557] on p "CRTDAA [192860]" at bounding box center [493, 542] width 102 height 28
copy p "CRTDAA"
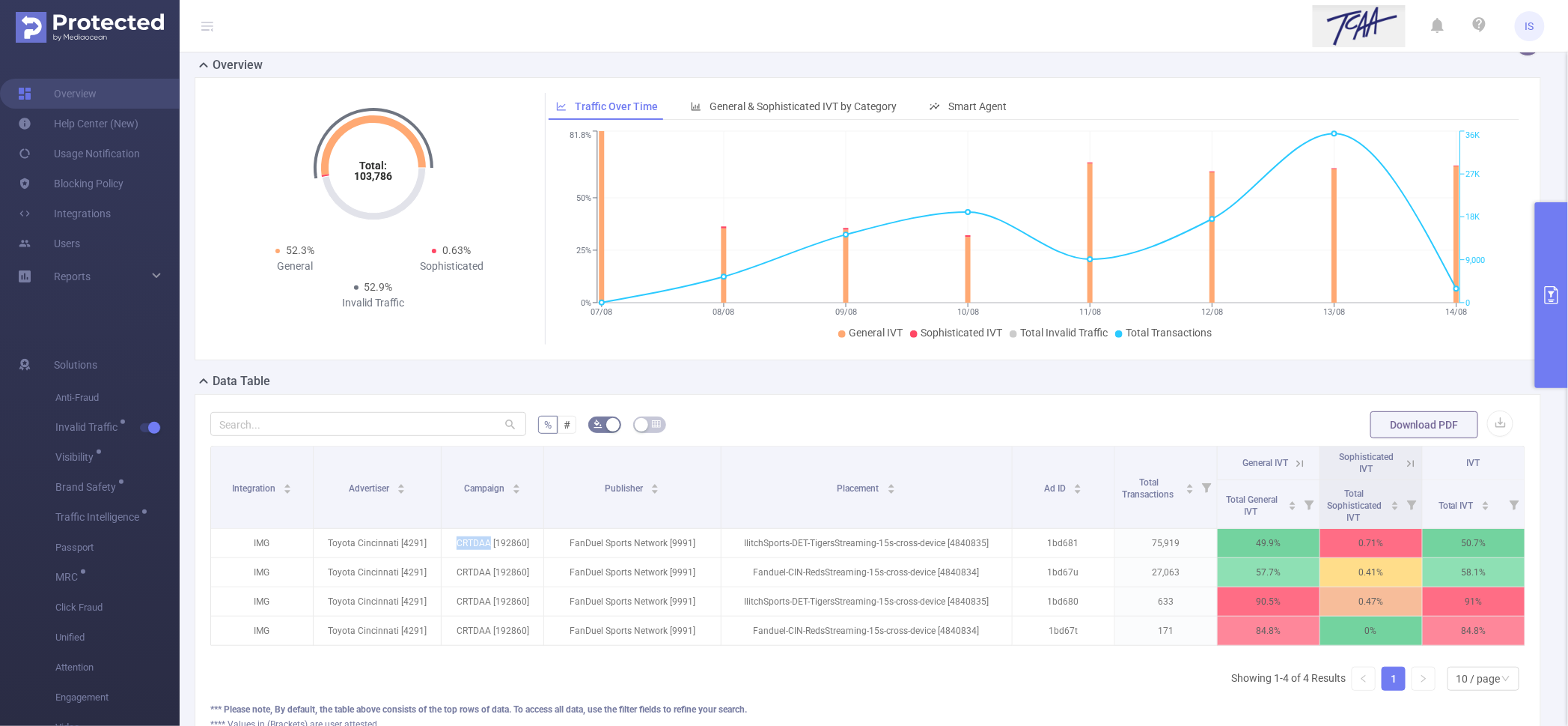
click at [1548, 269] on button "primary" at bounding box center [1551, 295] width 33 height 186
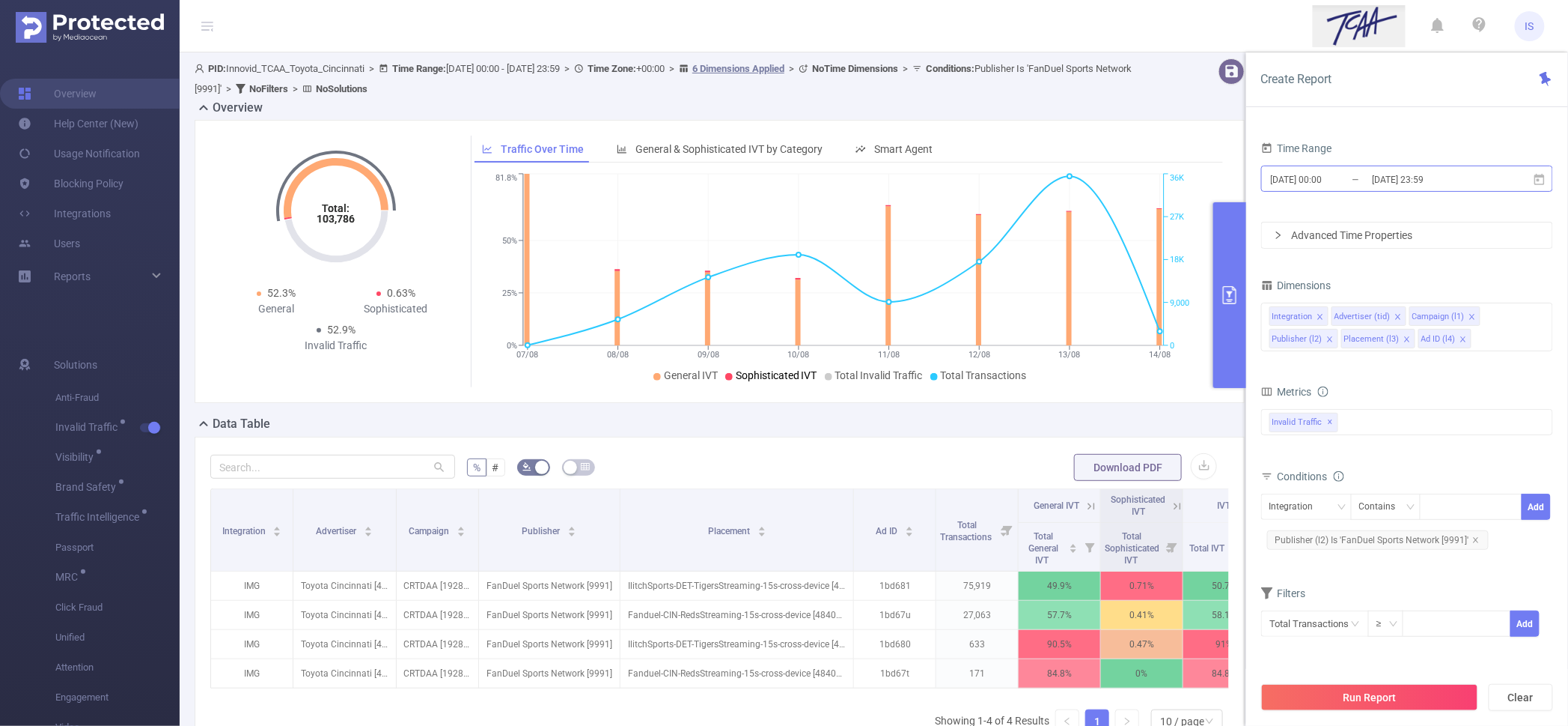
click at [1317, 170] on input "[DATE] 00:00" at bounding box center [1330, 180] width 122 height 20
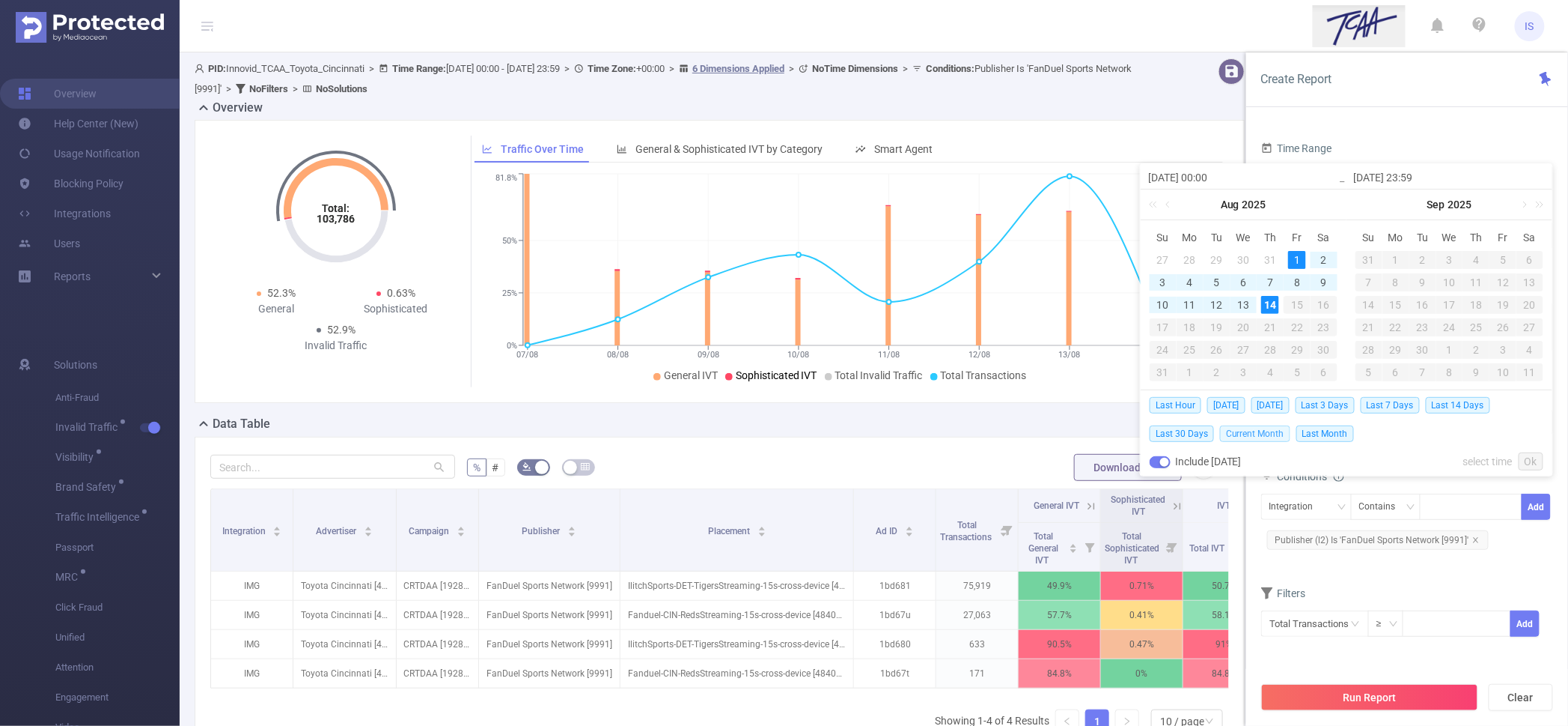
click at [1275, 434] on span "Current Month" at bounding box center [1255, 433] width 71 height 16
type input "2025-08-01 00:00"
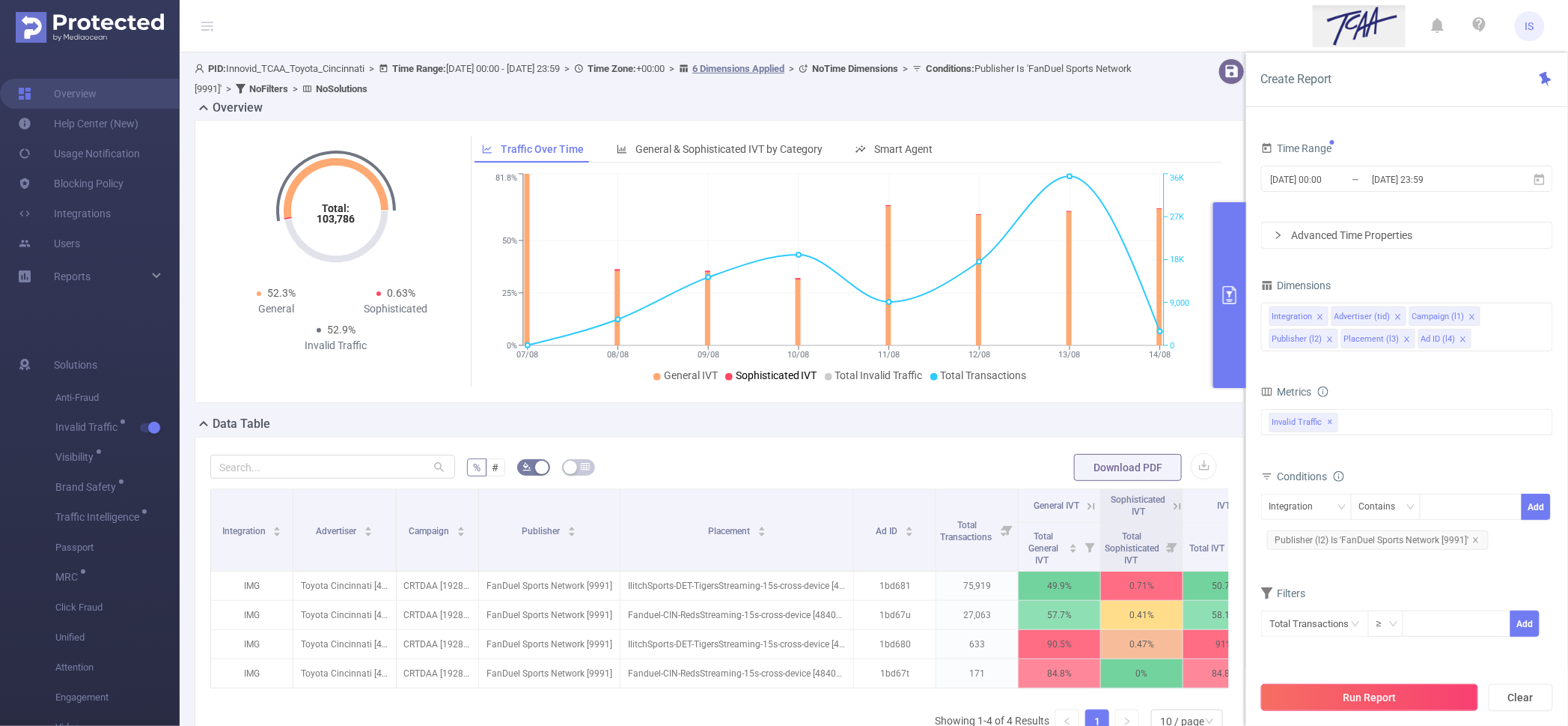
click at [1407, 700] on button "Run Report" at bounding box center [1369, 697] width 217 height 27
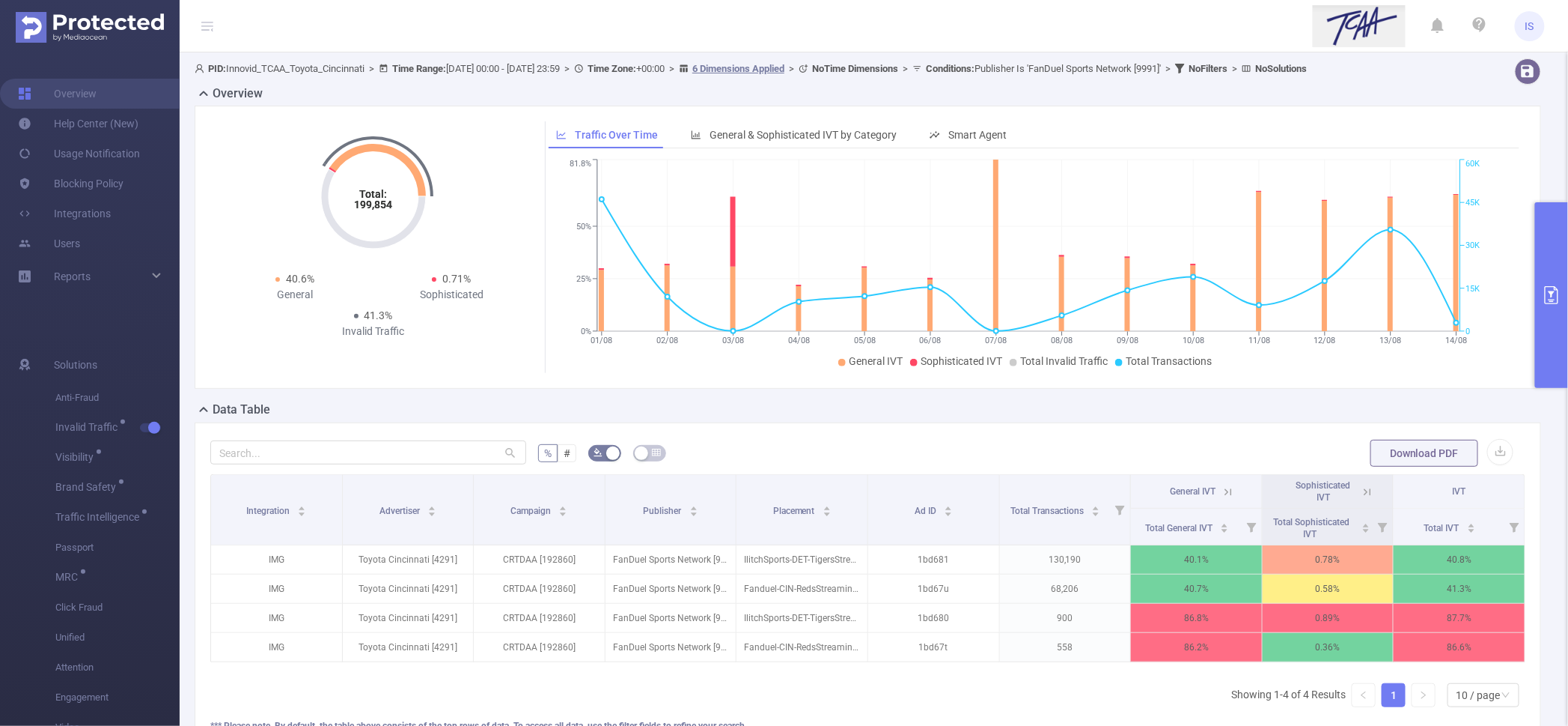
click at [1553, 240] on button "primary" at bounding box center [1551, 295] width 33 height 186
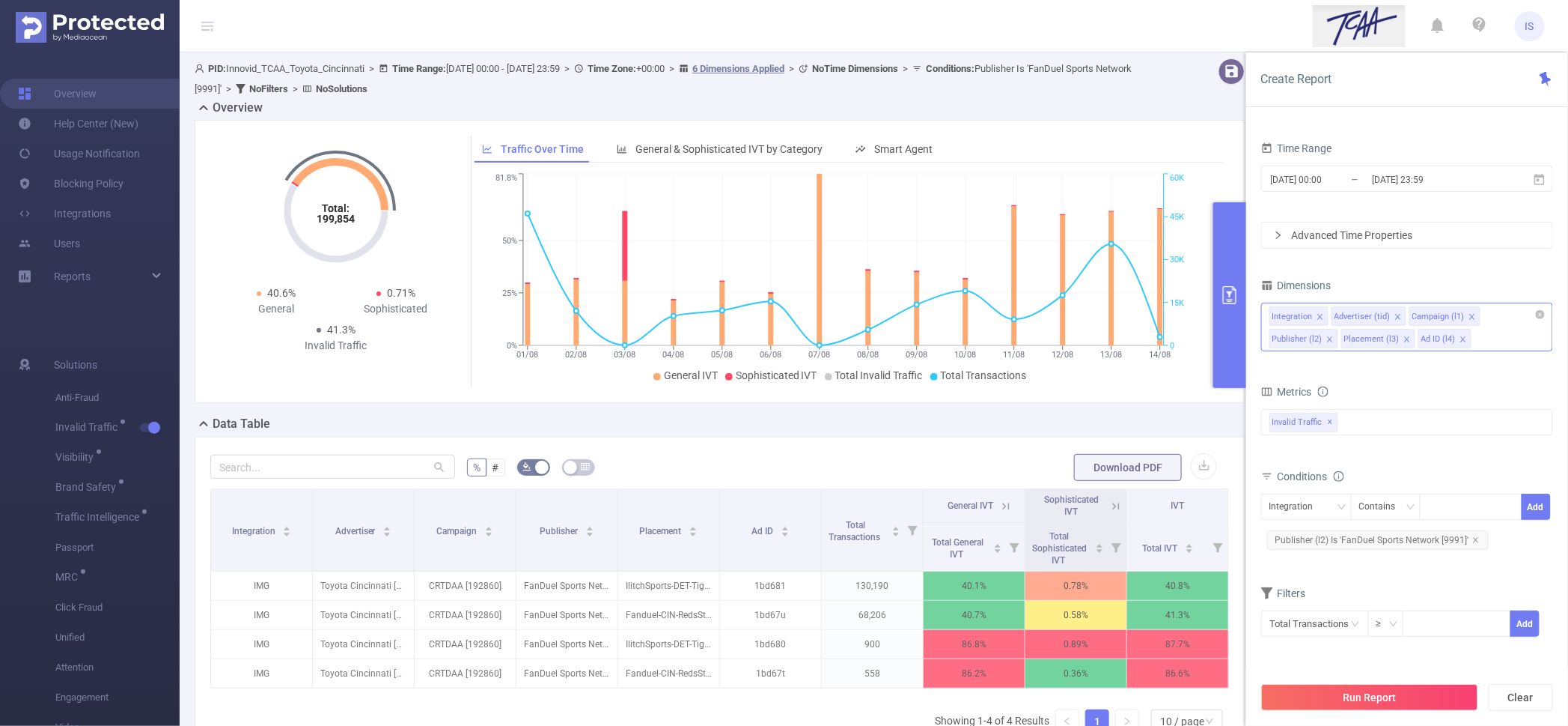
click at [1492, 344] on div "Integration Advertiser (tid) Campaign (l1) Publisher (l2) Placement (l3) Ad ID …" at bounding box center [1406, 326] width 292 height 49
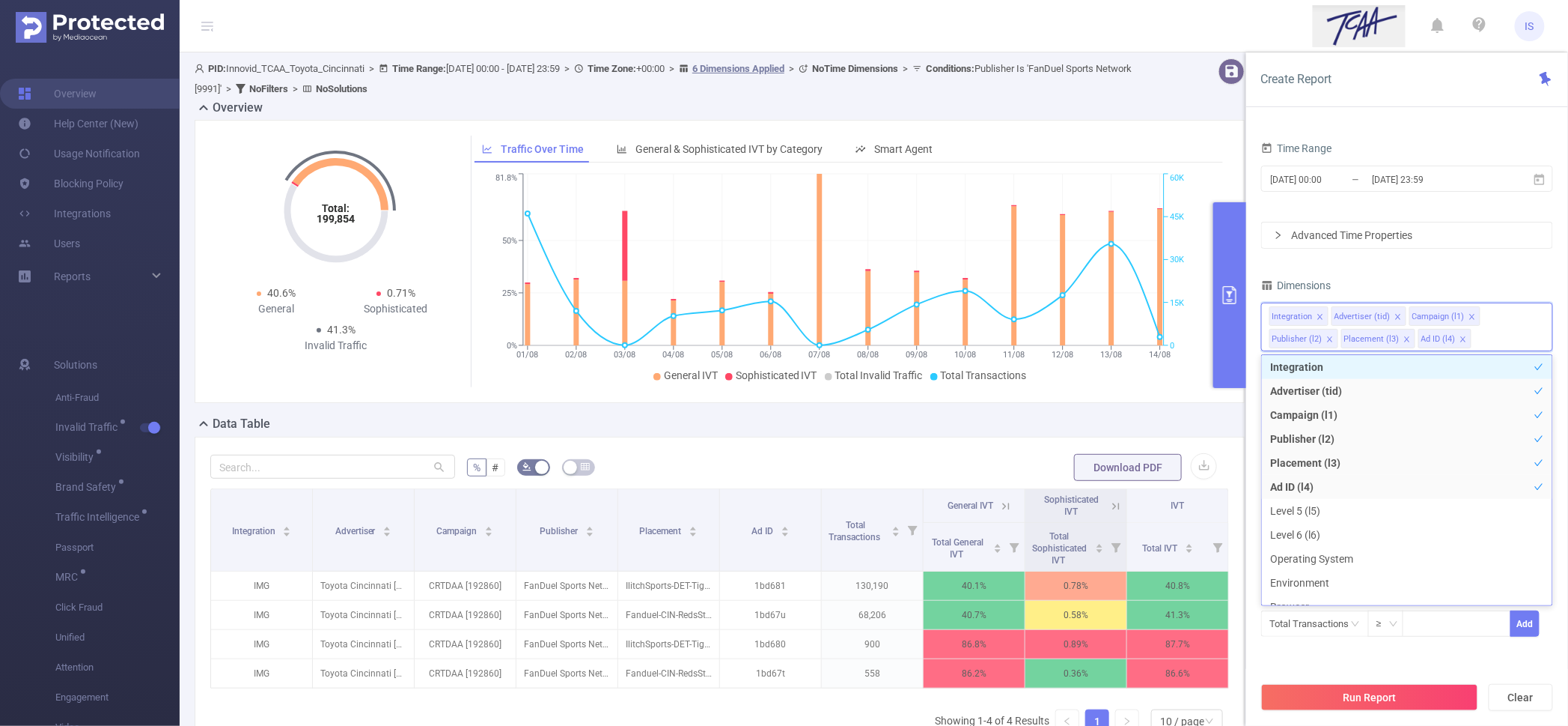
click at [1451, 269] on div "PID 1001066 - Innovid_TCAA_Toyota_Cincinnati 1001066 - Innovid_TCAA_Toyota_Cinc…" at bounding box center [1406, 354] width 292 height 602
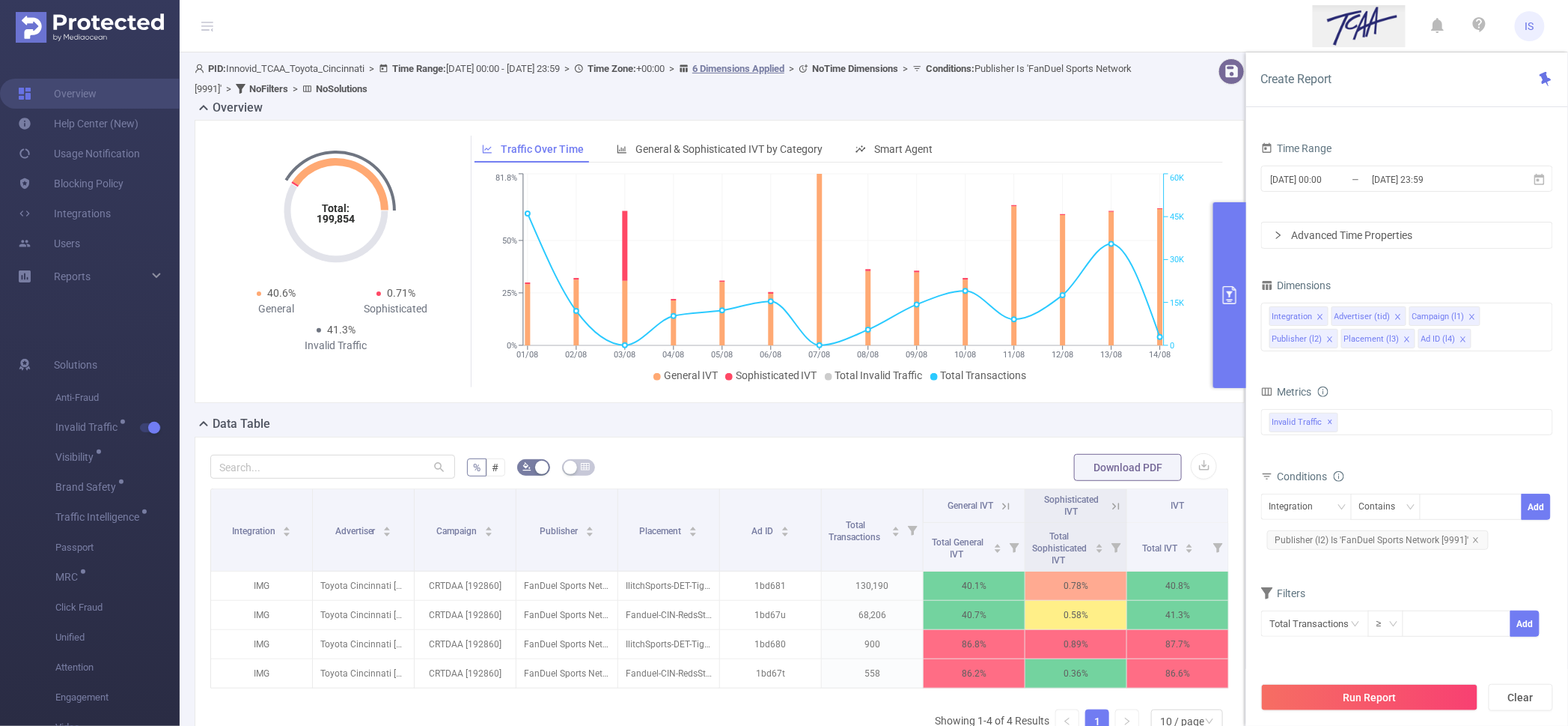
click at [1342, 237] on div "Advanced Time Properties" at bounding box center [1406, 235] width 290 height 26
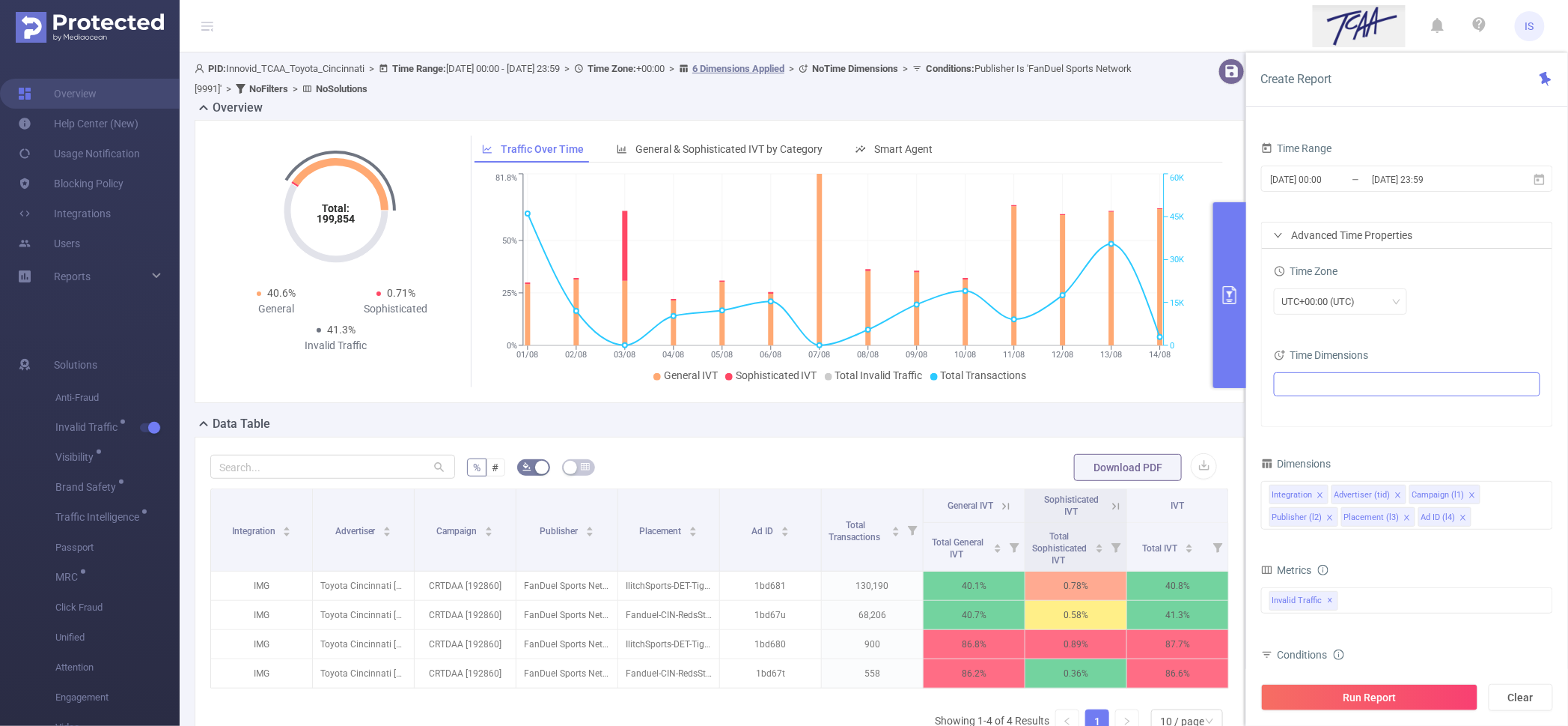
click at [1319, 380] on ul at bounding box center [1401, 384] width 246 height 22
click at [1303, 413] on span at bounding box center [1301, 412] width 12 height 12
click at [1341, 700] on button "Run Report" at bounding box center [1369, 697] width 217 height 27
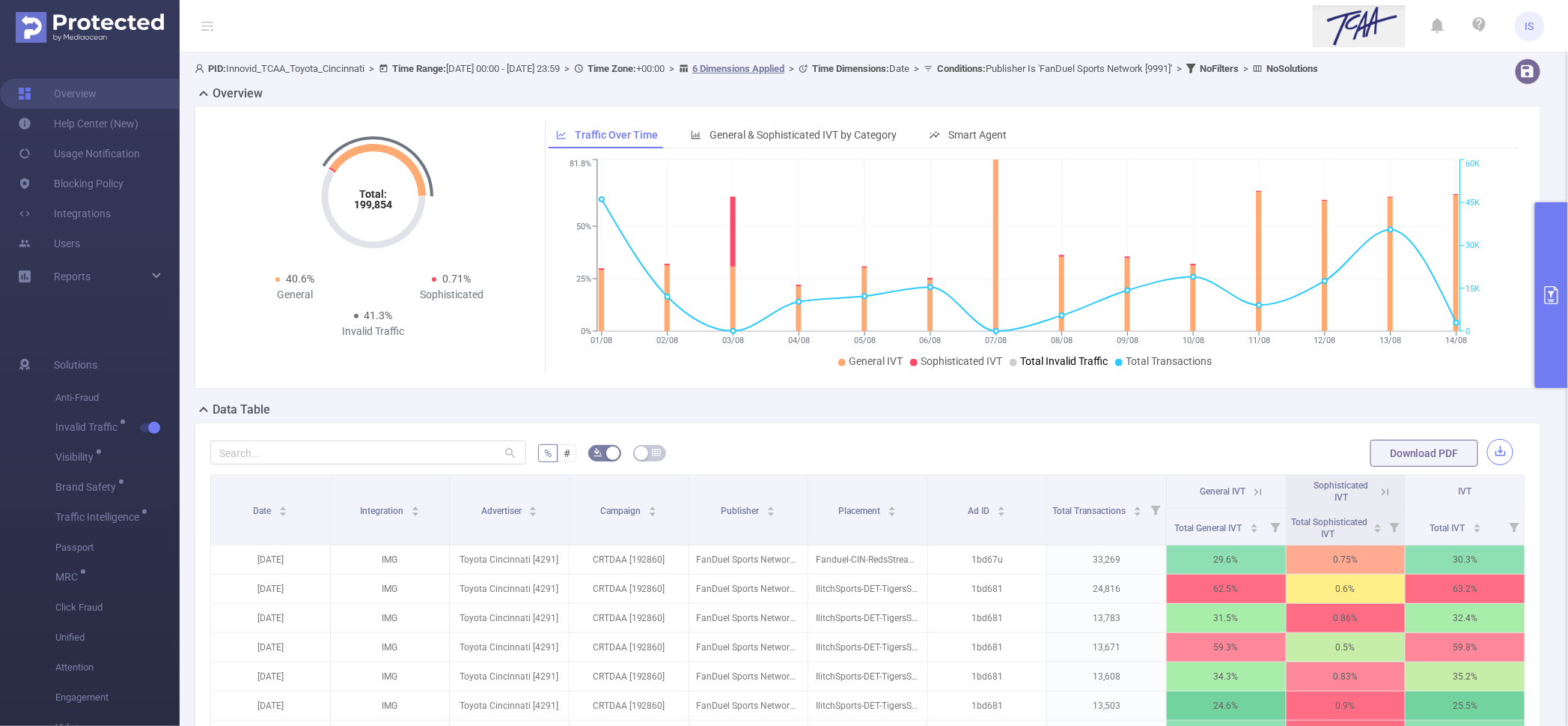
click at [1489, 465] on button "button" at bounding box center [1500, 452] width 26 height 26
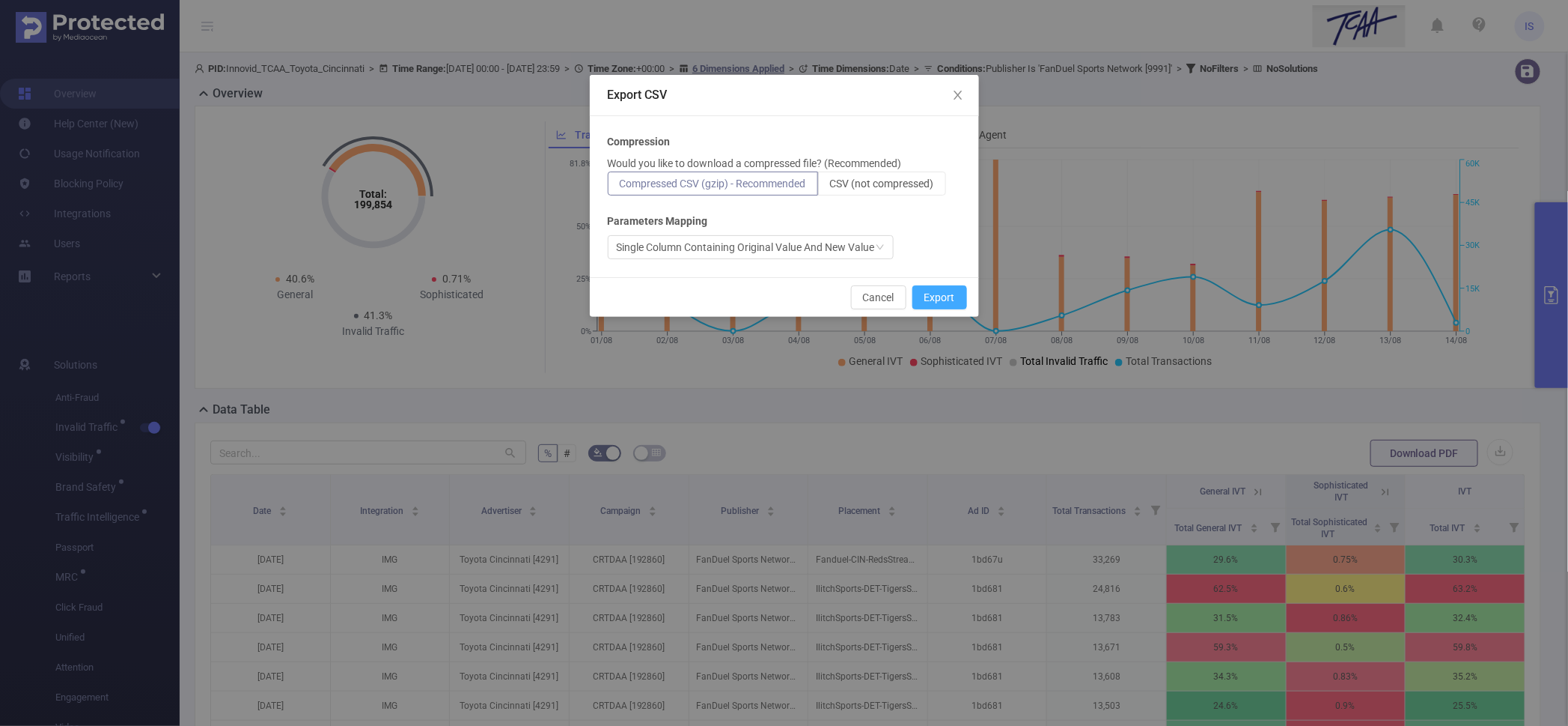
click at [949, 295] on button "Export" at bounding box center [939, 297] width 54 height 24
